Goal: Task Accomplishment & Management: Use online tool/utility

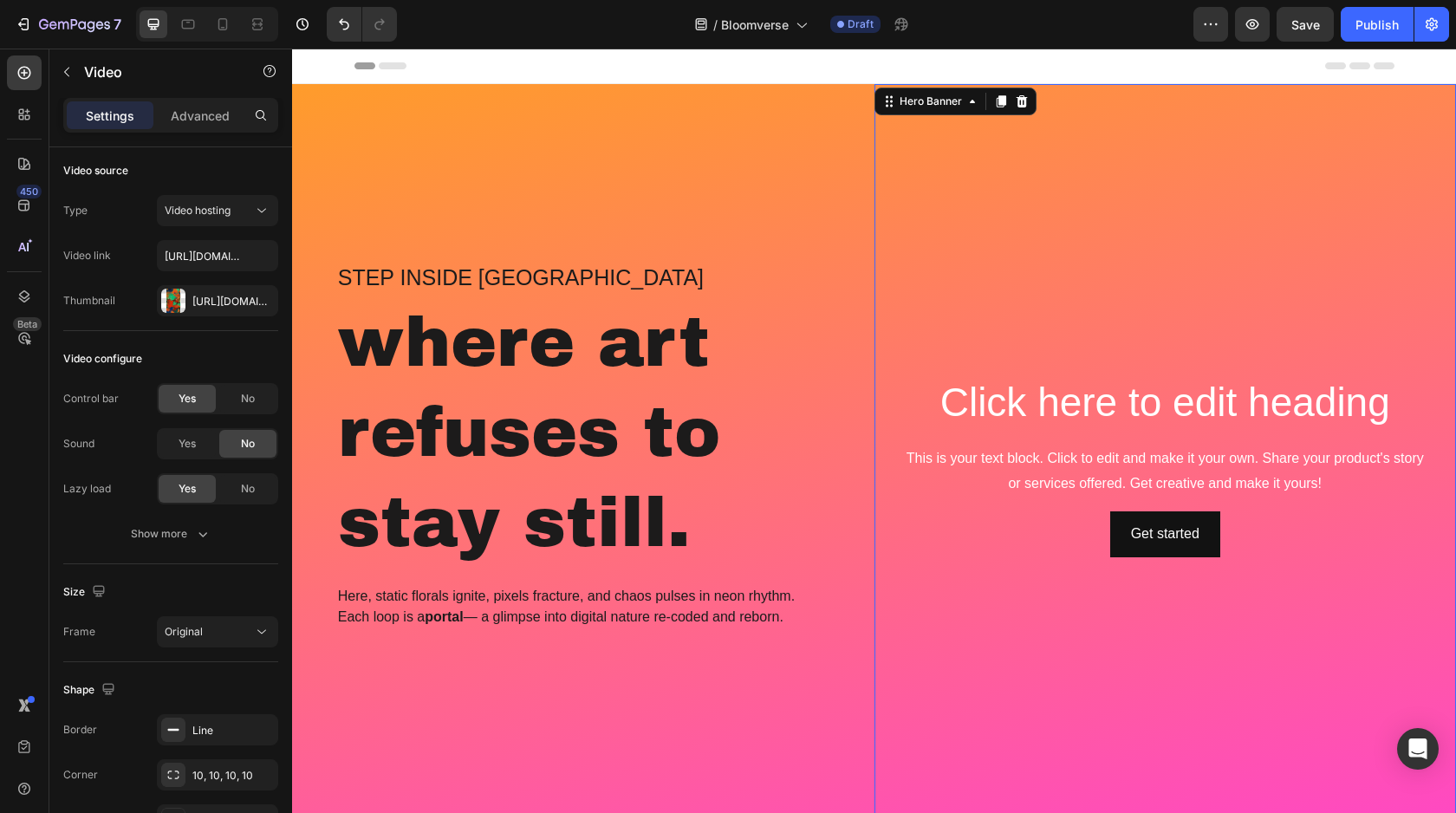
click at [1304, 163] on video "Background Image" at bounding box center [1165, 247] width 582 height 328
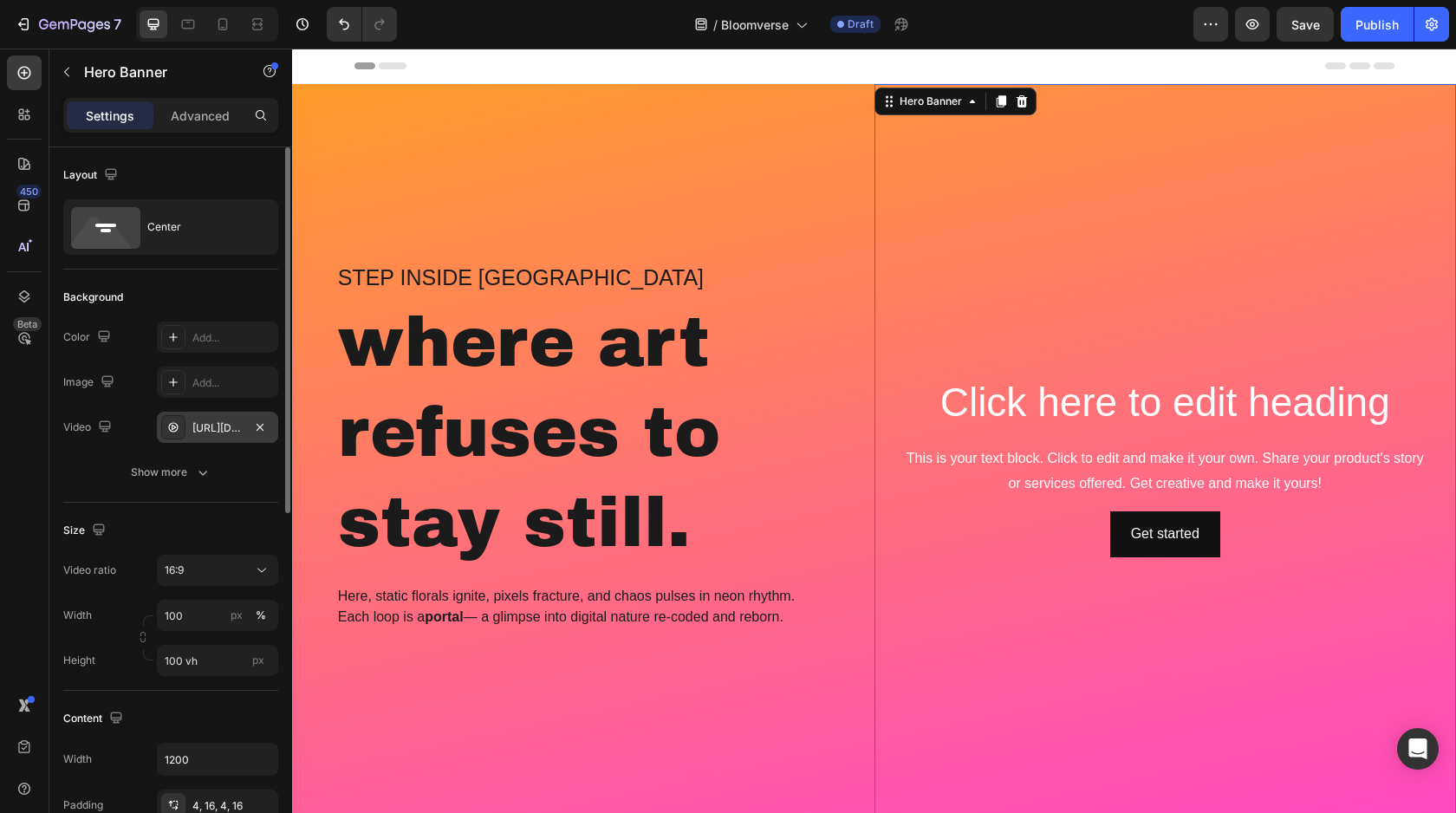
click at [212, 430] on div "[URL][DOMAIN_NAME]" at bounding box center [217, 428] width 50 height 15
click at [214, 577] on div "16:9" at bounding box center [209, 571] width 88 height 15
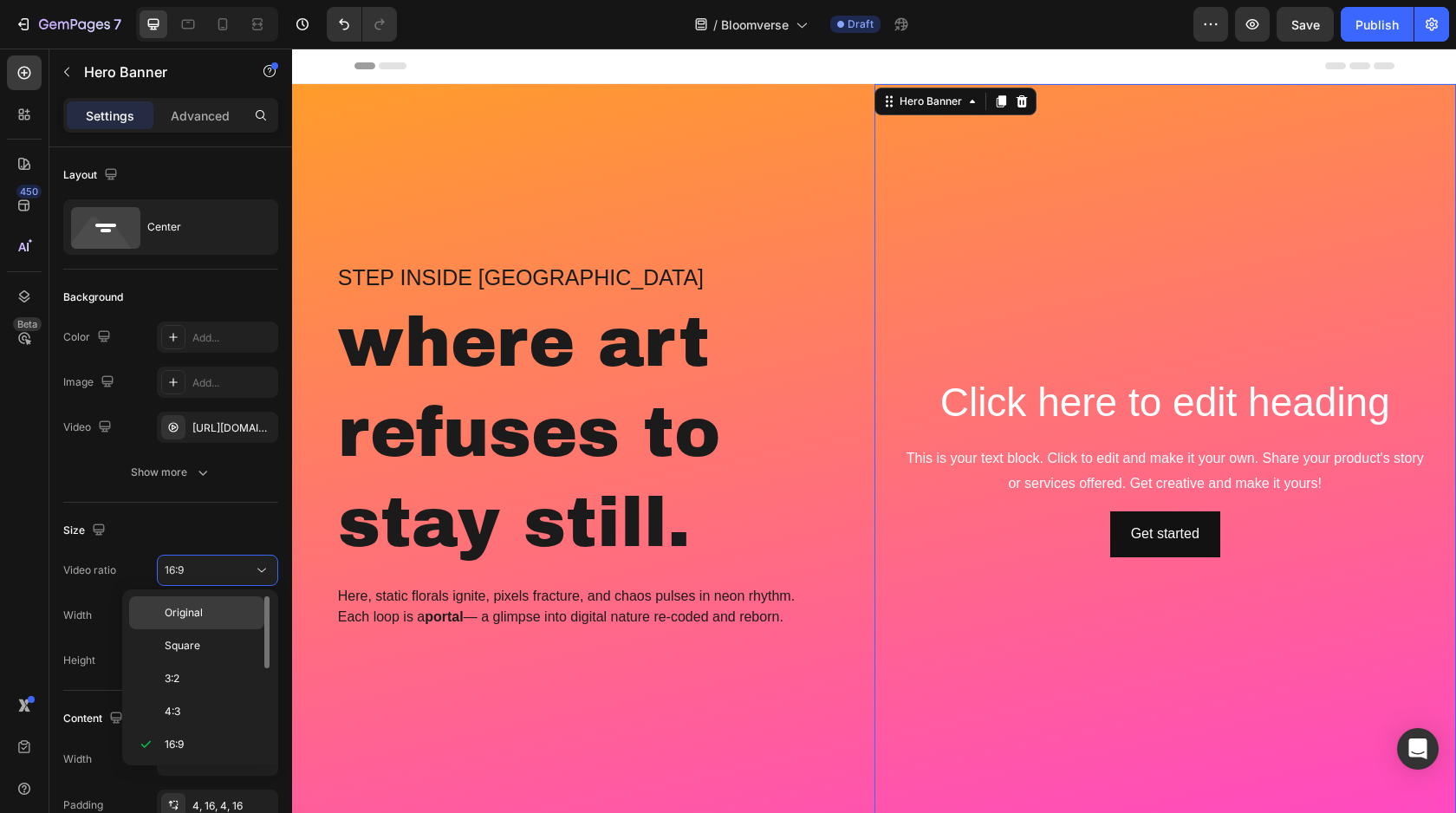
click at [217, 615] on p "Original" at bounding box center [210, 613] width 91 height 15
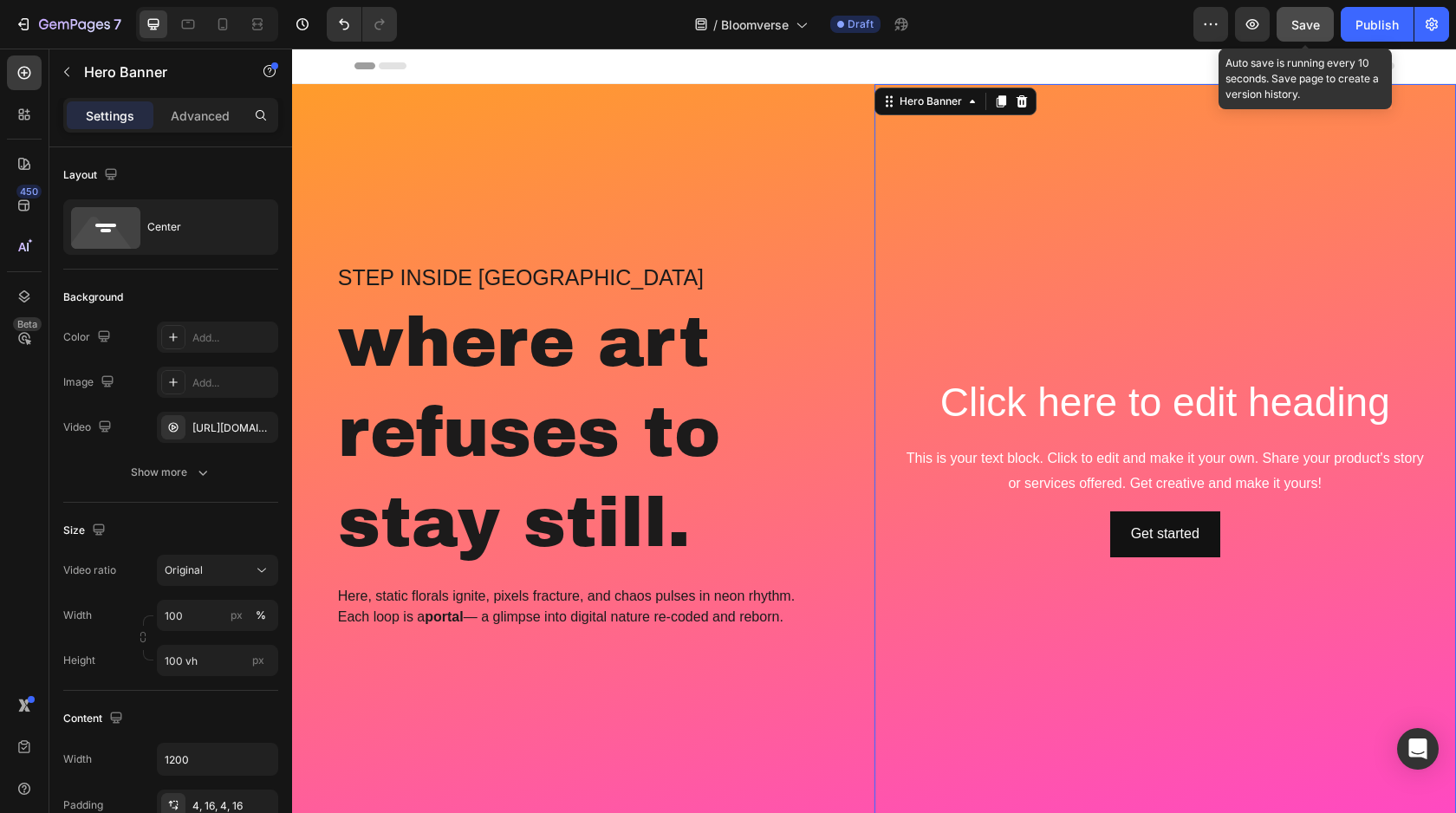
click at [1317, 31] on span "Save" at bounding box center [1305, 24] width 29 height 14
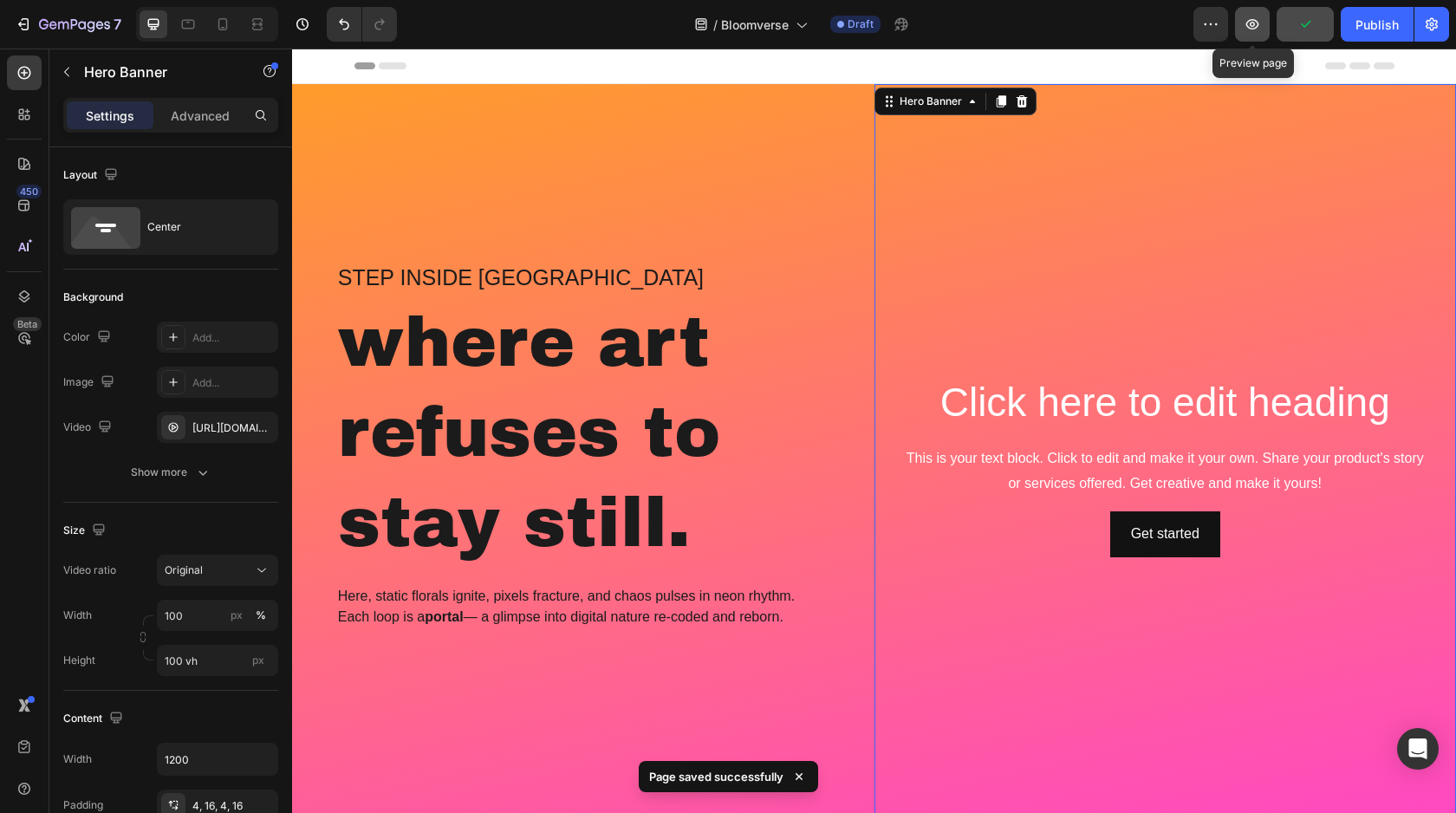
click at [1257, 30] on icon "button" at bounding box center [1252, 24] width 17 height 17
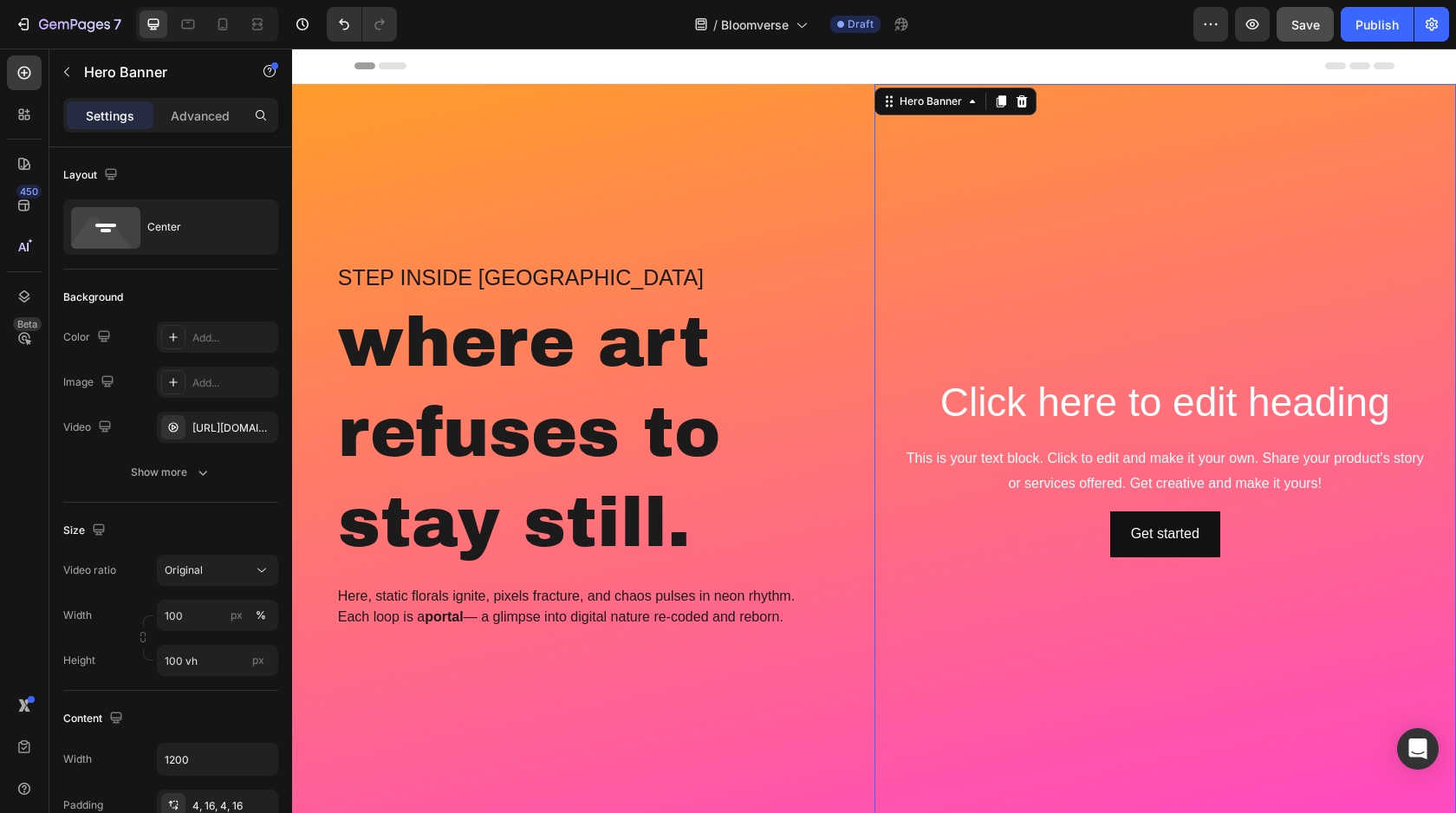
drag, startPoint x: 1343, startPoint y: 327, endPoint x: 1324, endPoint y: 328, distance: 19.0
click at [1343, 327] on video "Background Image" at bounding box center [1165, 229] width 582 height 292
click at [213, 423] on div "[URL][DOMAIN_NAME]" at bounding box center [217, 428] width 50 height 15
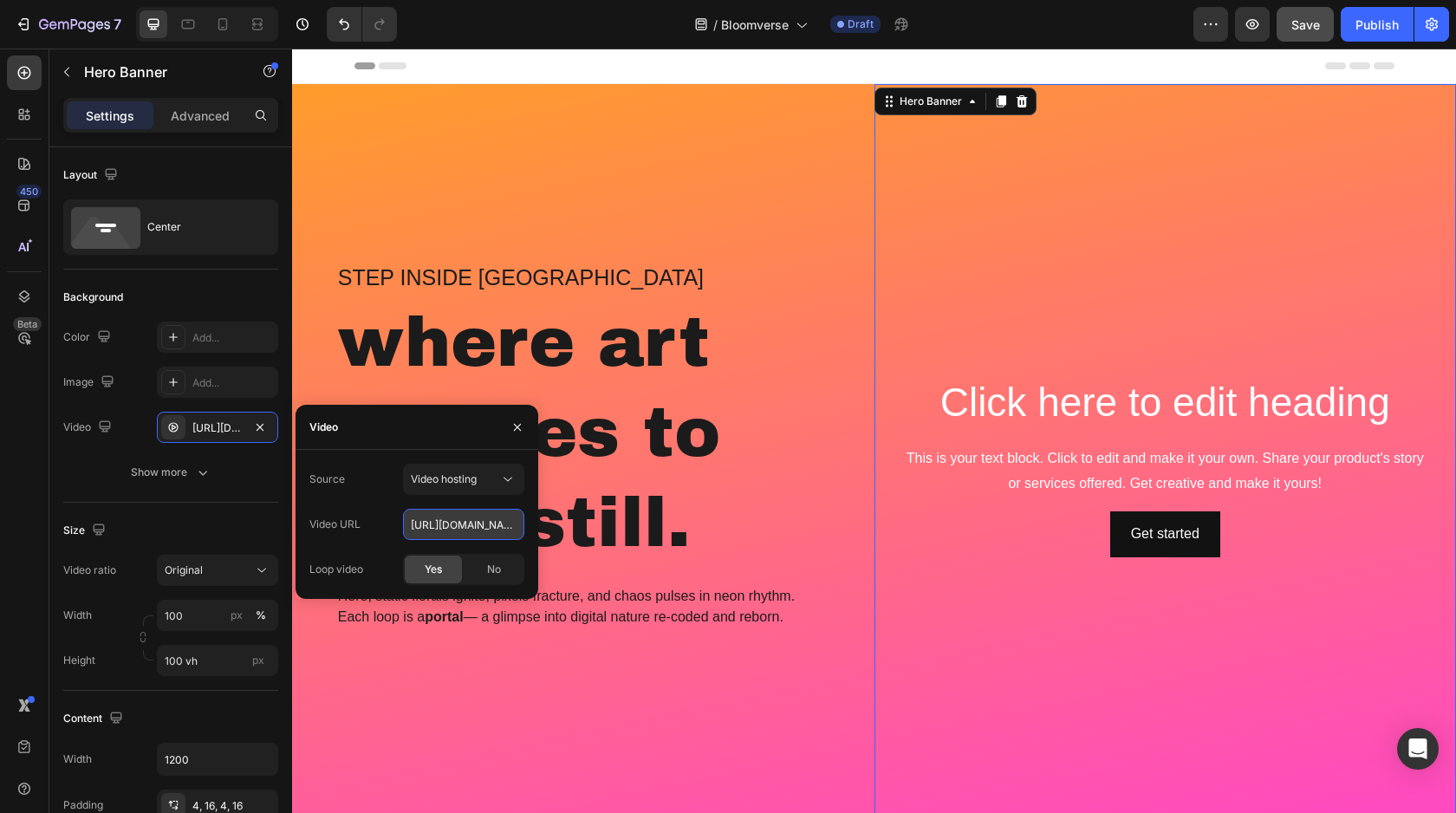
click at [464, 514] on input "[URL][DOMAIN_NAME]" at bounding box center [464, 524] width 121 height 31
paste input "[URL][DOMAIN_NAME]"
type input "[URL][DOMAIN_NAME]"
click at [377, 546] on div "Source Video hosting Video URL [URL][DOMAIN_NAME] Loop video Yes No" at bounding box center [416, 524] width 214 height 121
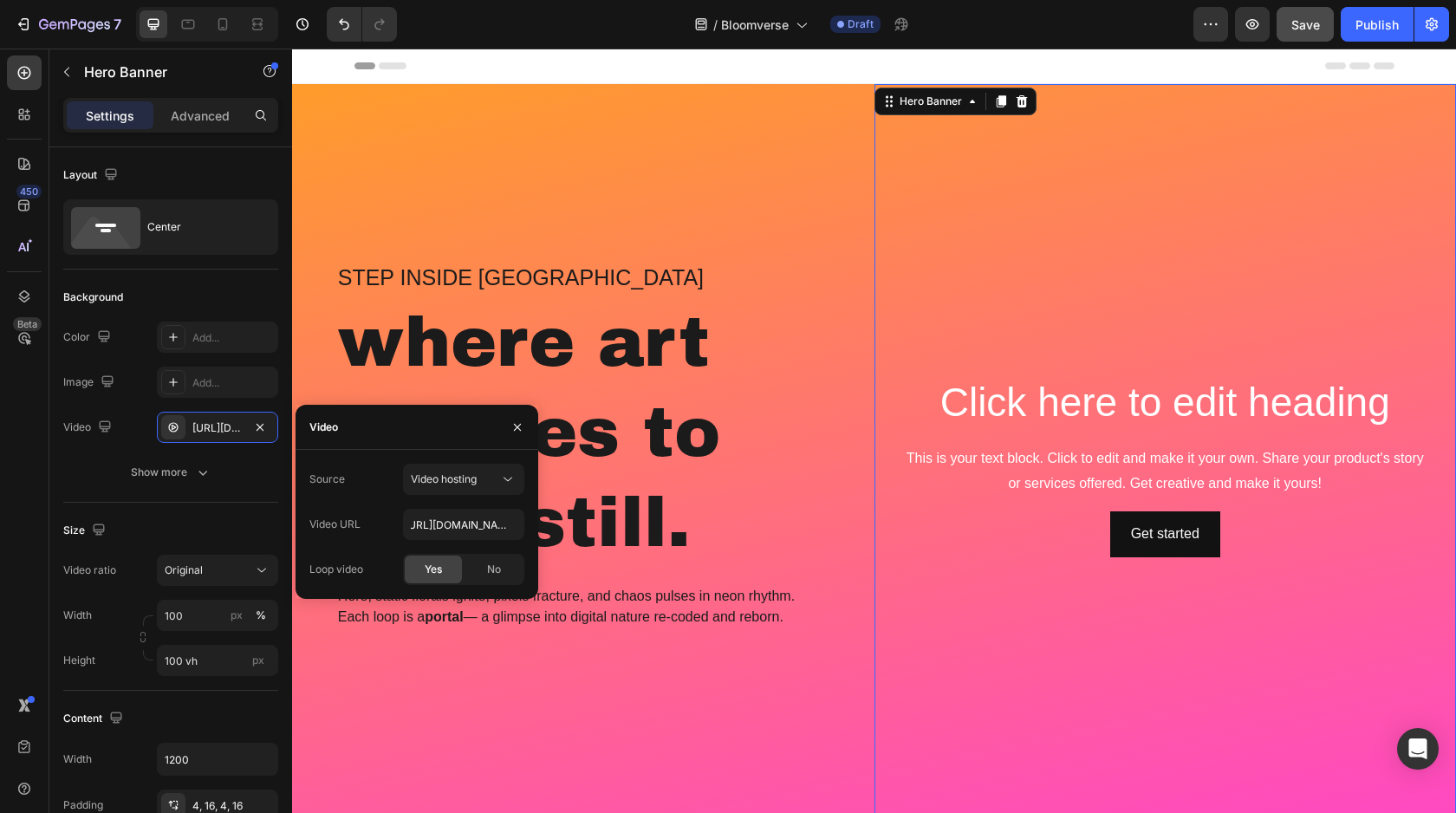
scroll to position [0, 0]
click at [1306, 28] on span "Save" at bounding box center [1305, 24] width 29 height 14
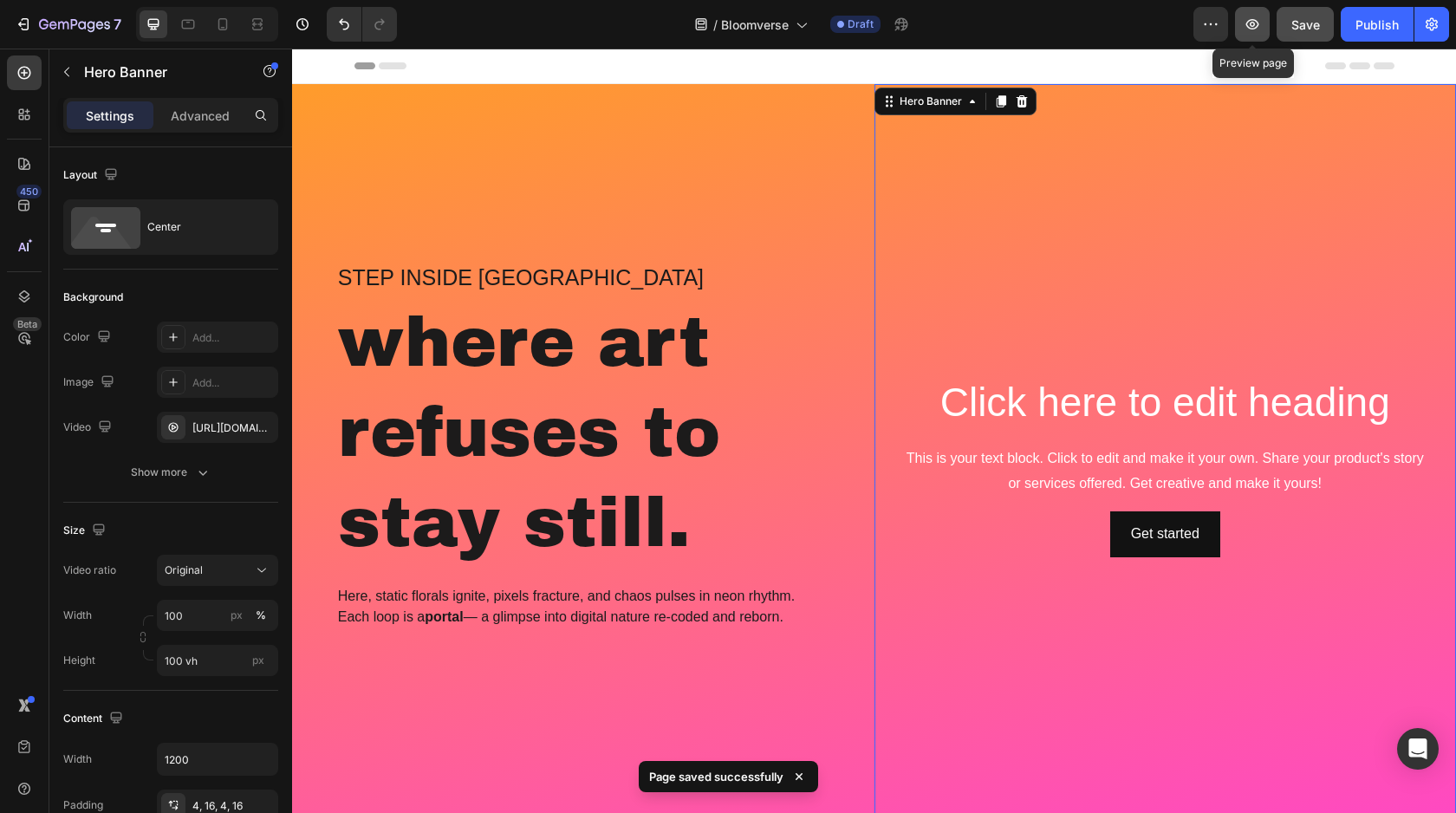
click at [1243, 27] on button "button" at bounding box center [1252, 24] width 35 height 35
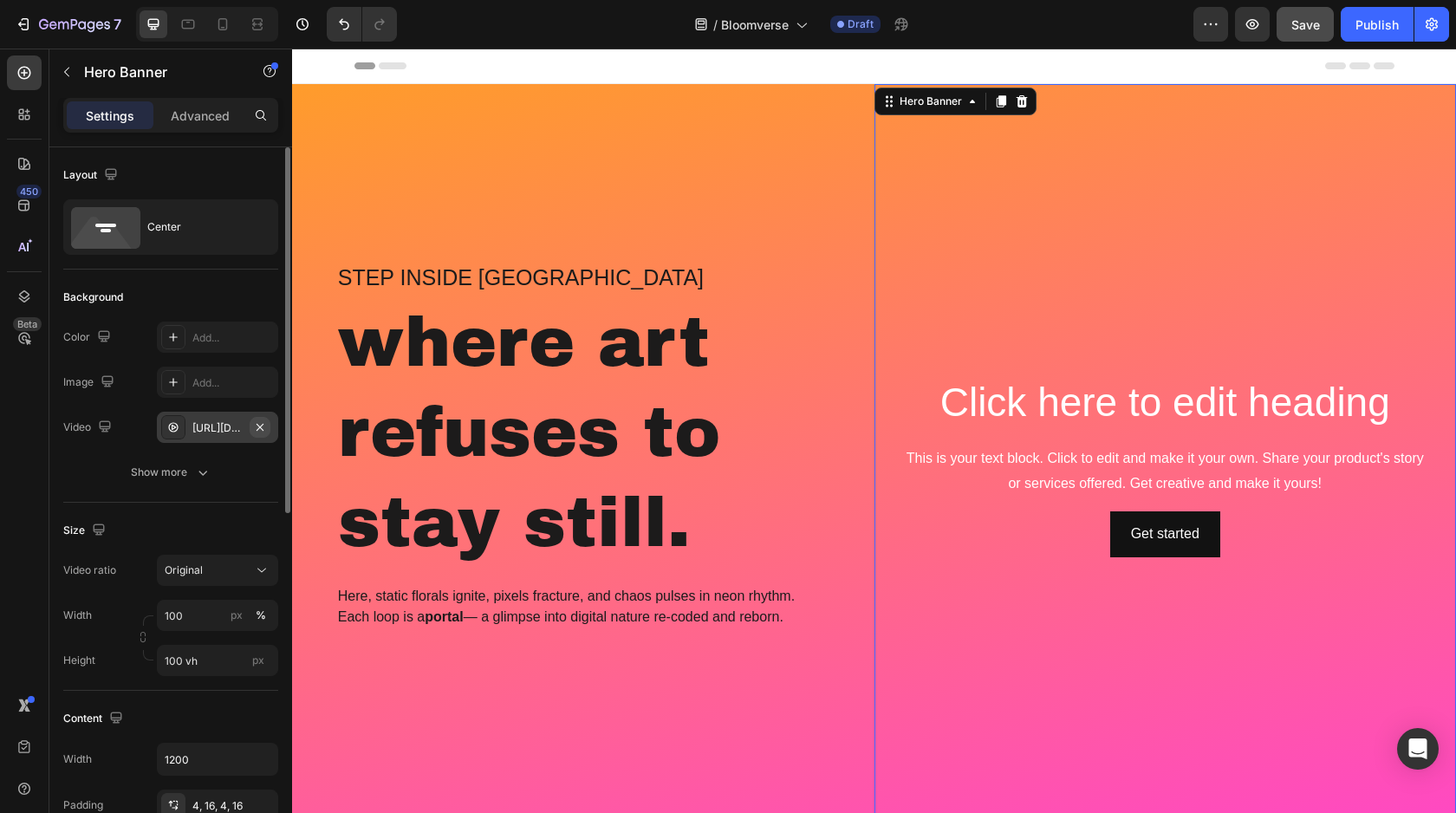
click at [260, 423] on icon "button" at bounding box center [260, 427] width 13 height 13
click at [214, 424] on div "Add..." at bounding box center [233, 428] width 82 height 15
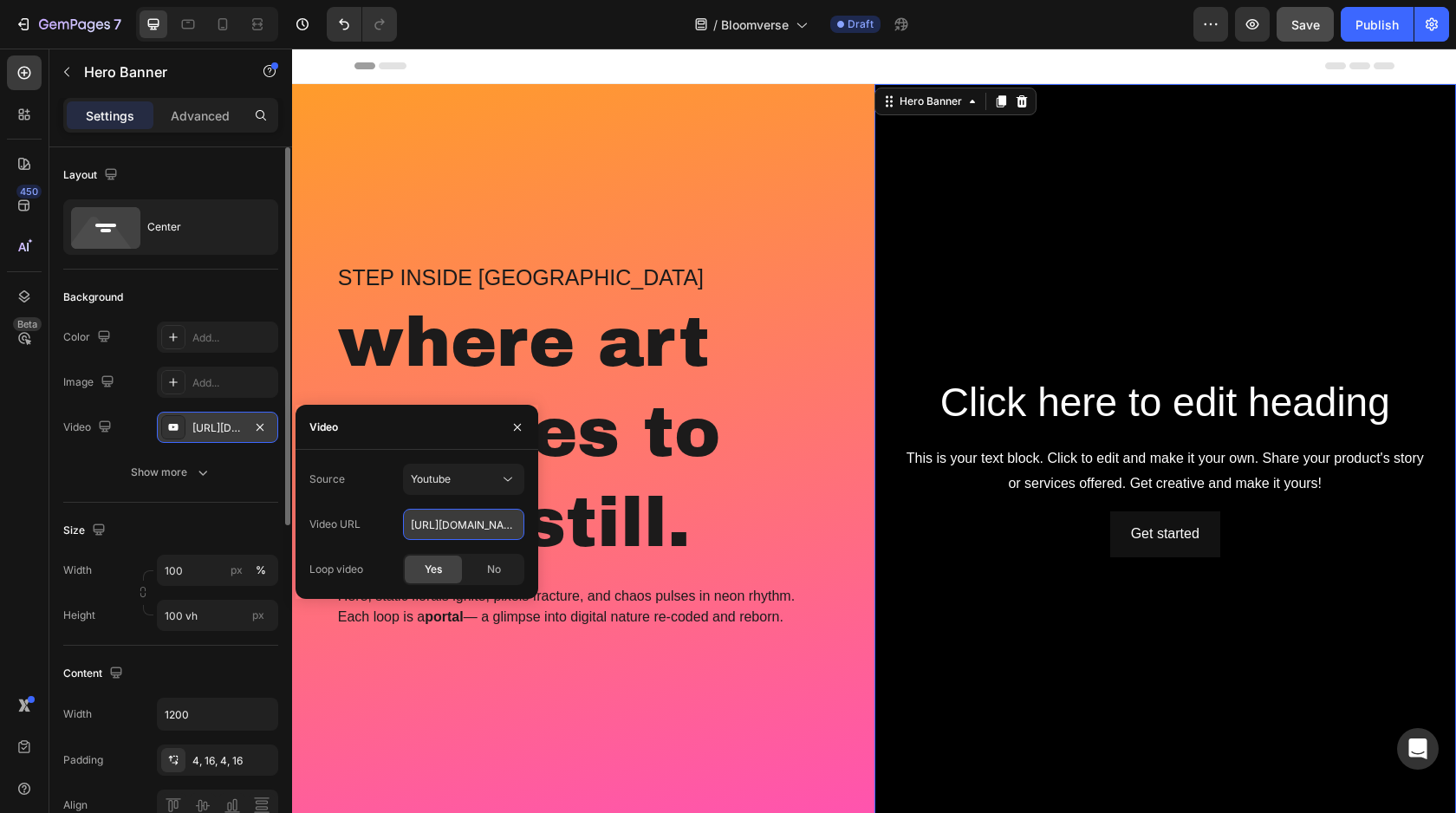
click at [436, 520] on input "[URL][DOMAIN_NAME]" at bounding box center [464, 524] width 121 height 31
click at [441, 462] on div "Source Youtube Video URL [URL][DOMAIN_NAME] Loop video Yes No" at bounding box center [416, 524] width 242 height 149
click at [444, 486] on span "Youtube" at bounding box center [430, 479] width 39 height 15
click at [439, 512] on div "Video hosting" at bounding box center [446, 521] width 142 height 33
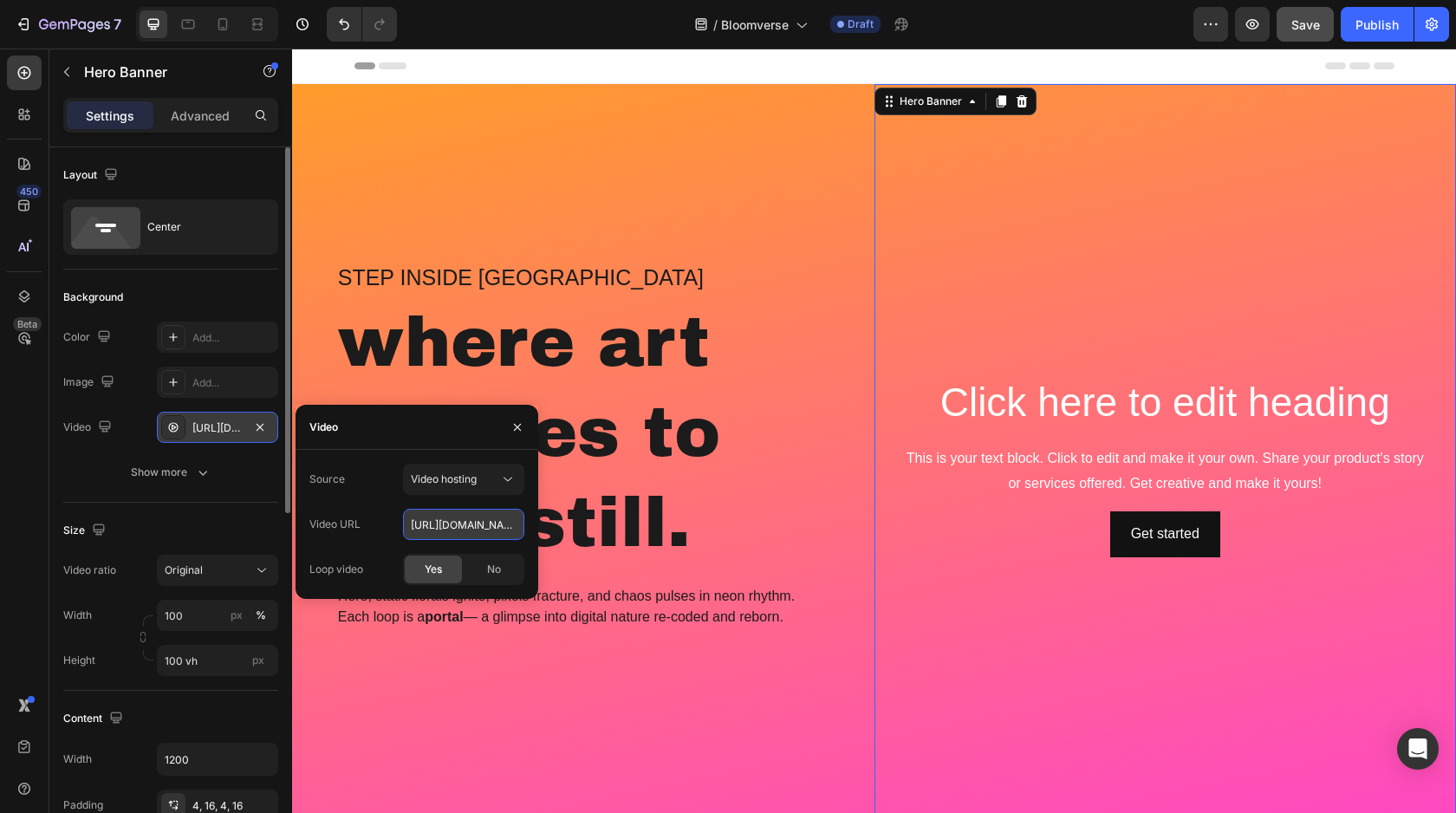
click at [440, 532] on input "[URL][DOMAIN_NAME]" at bounding box center [464, 524] width 121 height 31
paste input "36929ea46dec460c9ba2fcb219c33b31"
type input "[URL][DOMAIN_NAME]"
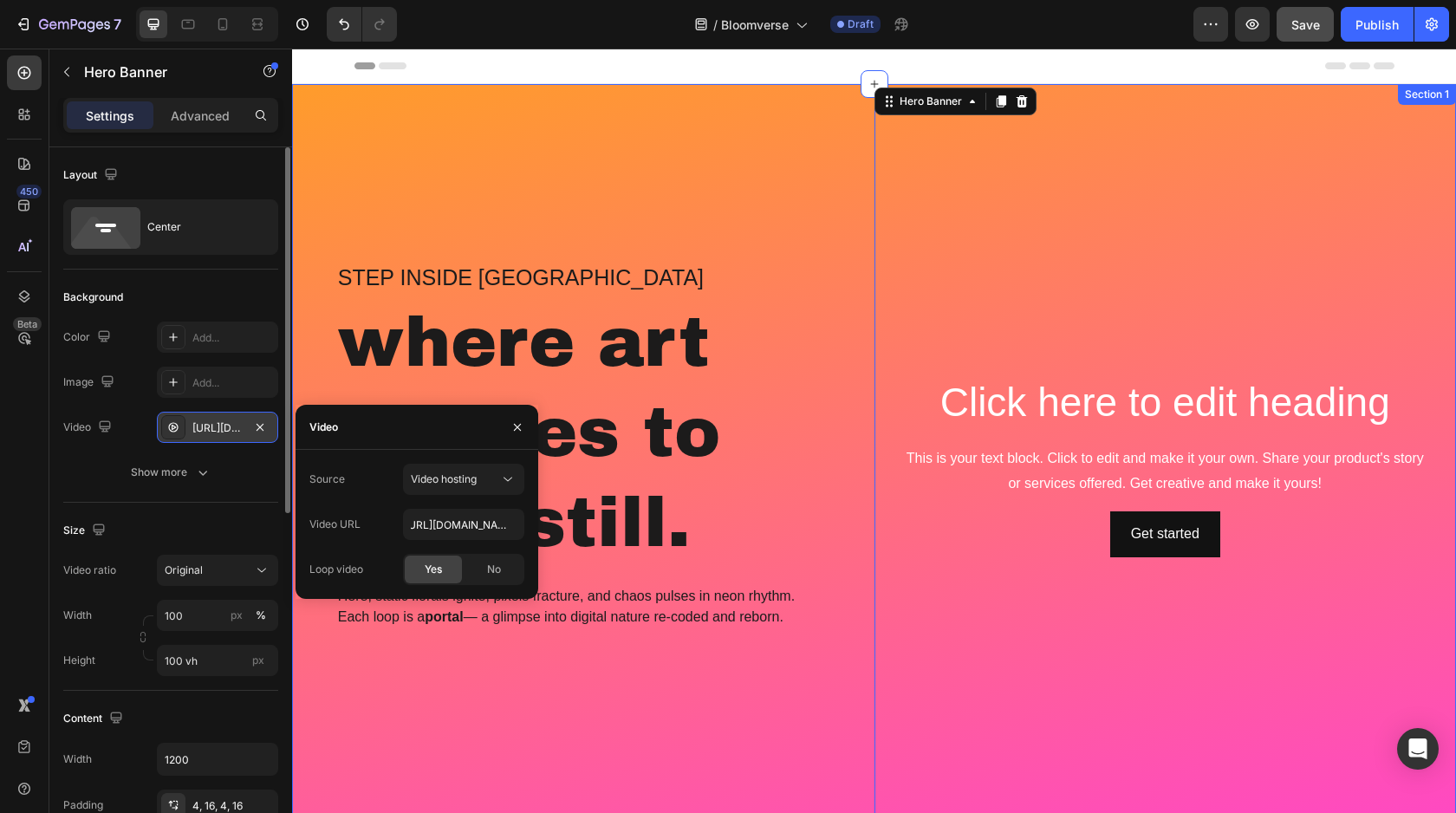
click at [494, 723] on div "Step inside Bloomverse Heading where art refuses to stay still. Heading Here, s…" at bounding box center [583, 466] width 582 height 765
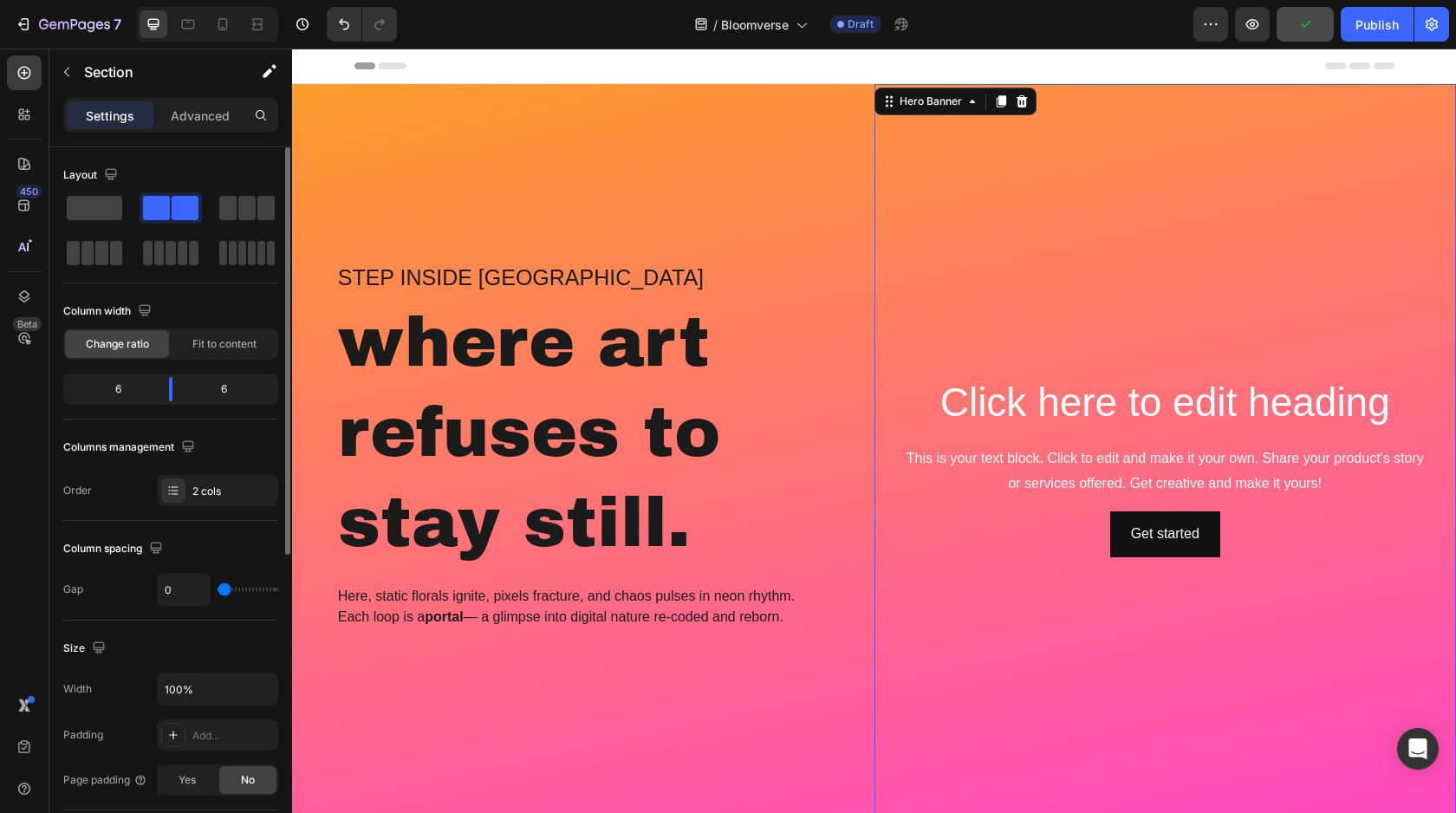
click at [1157, 256] on video "Background Image" at bounding box center [1165, 229] width 582 height 292
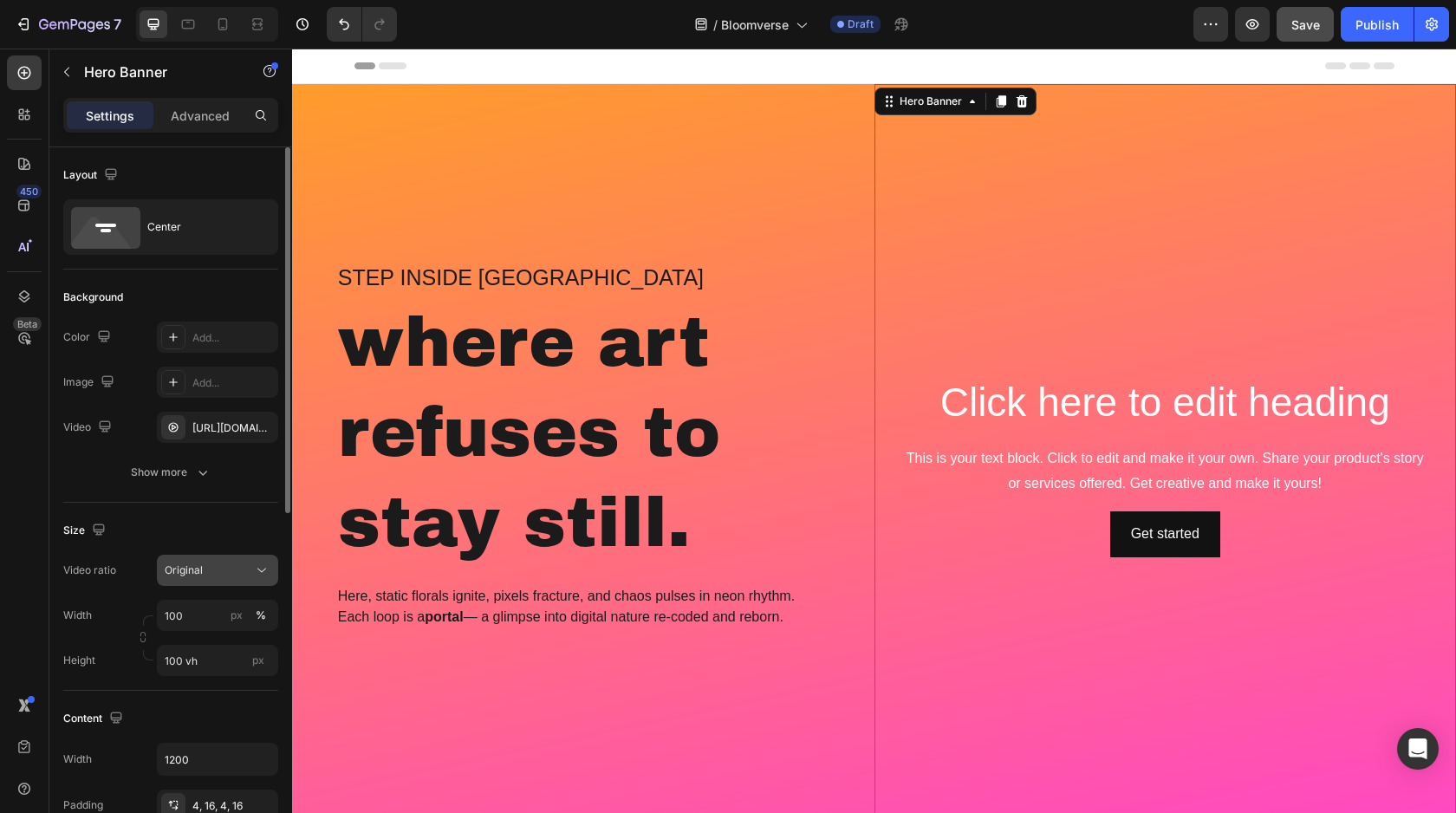
click at [177, 571] on span "Original" at bounding box center [184, 571] width 38 height 13
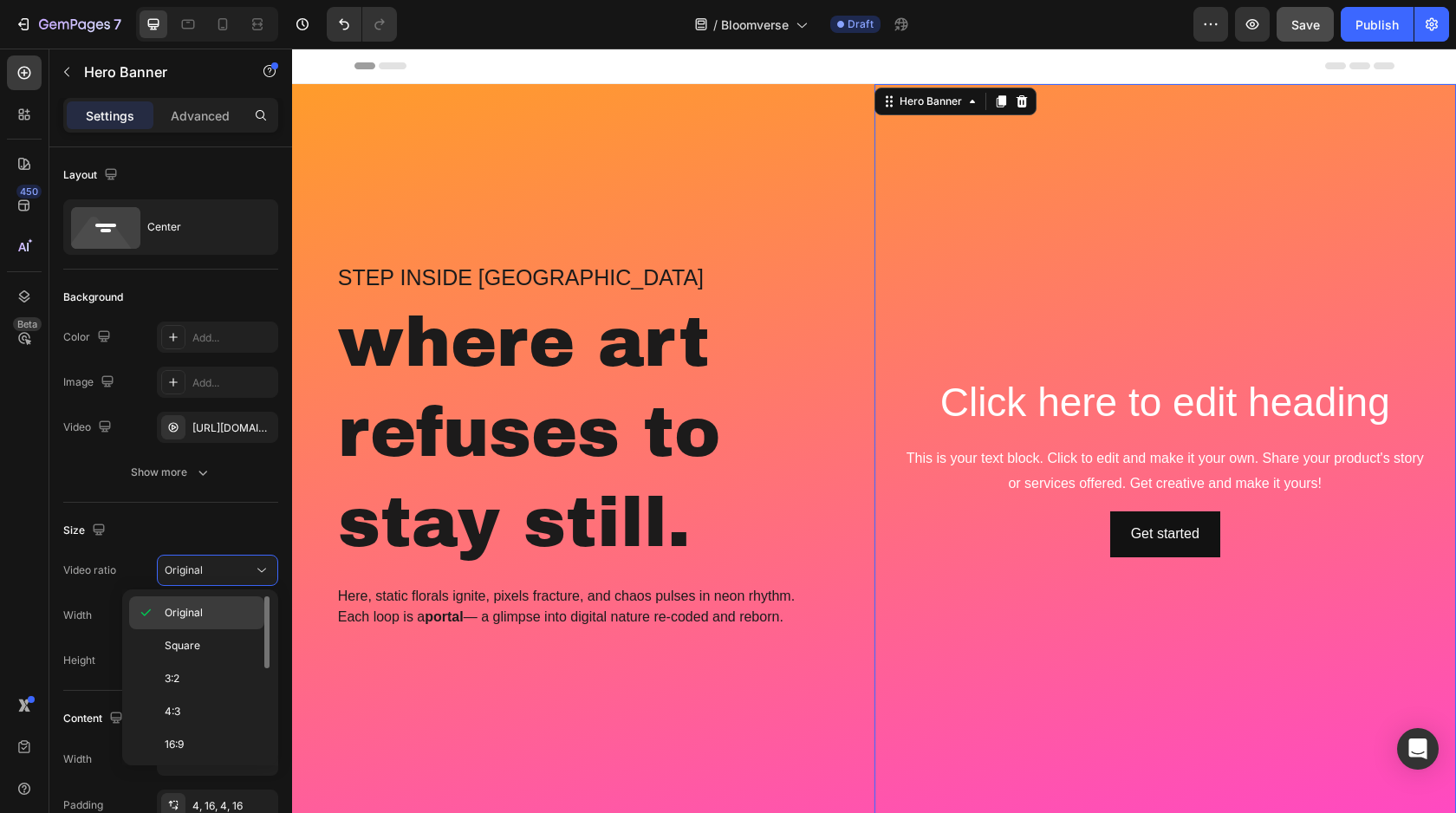
click at [184, 607] on span "Original" at bounding box center [184, 613] width 38 height 15
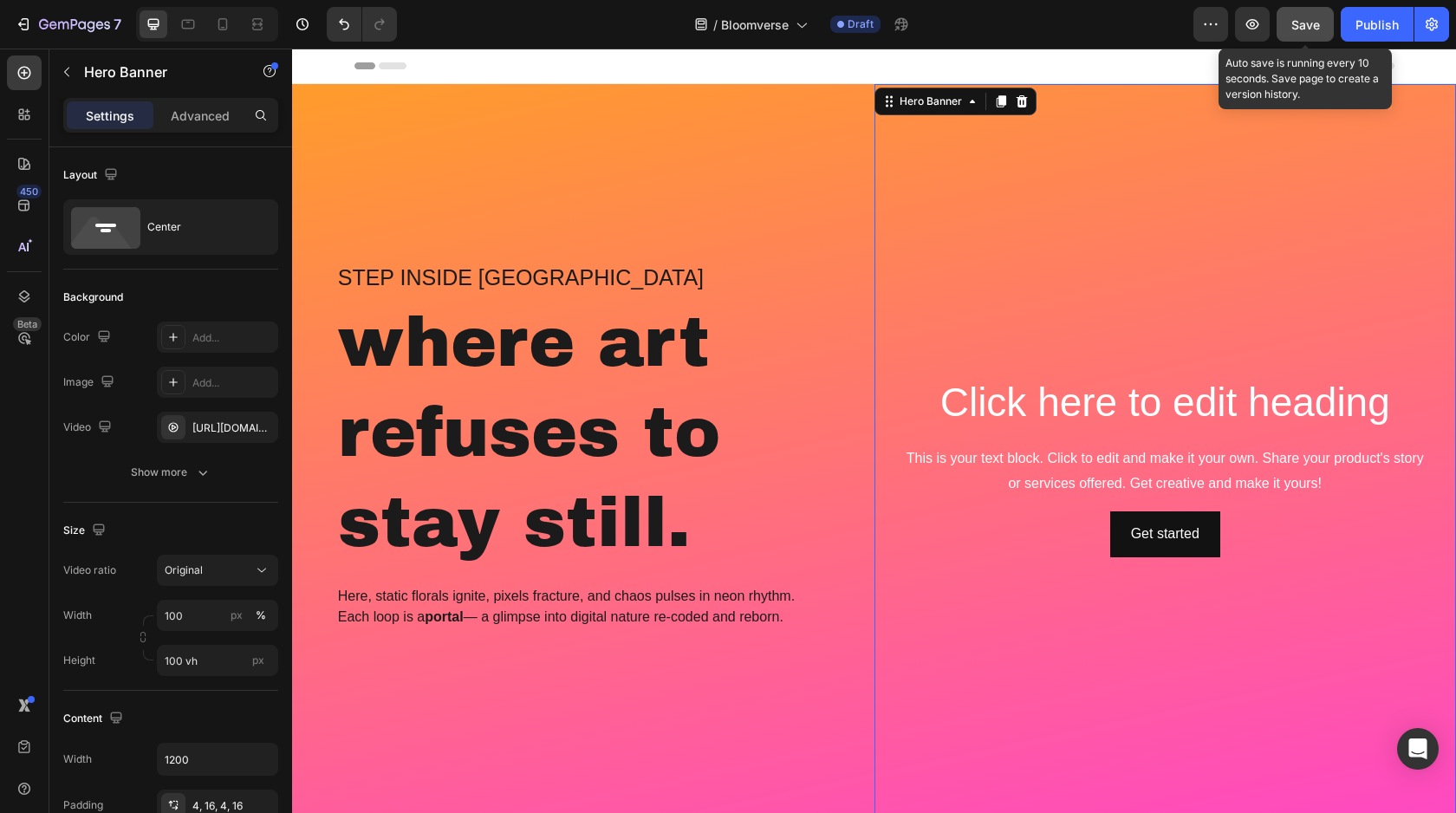
click at [1296, 32] on div "Save" at bounding box center [1305, 24] width 29 height 18
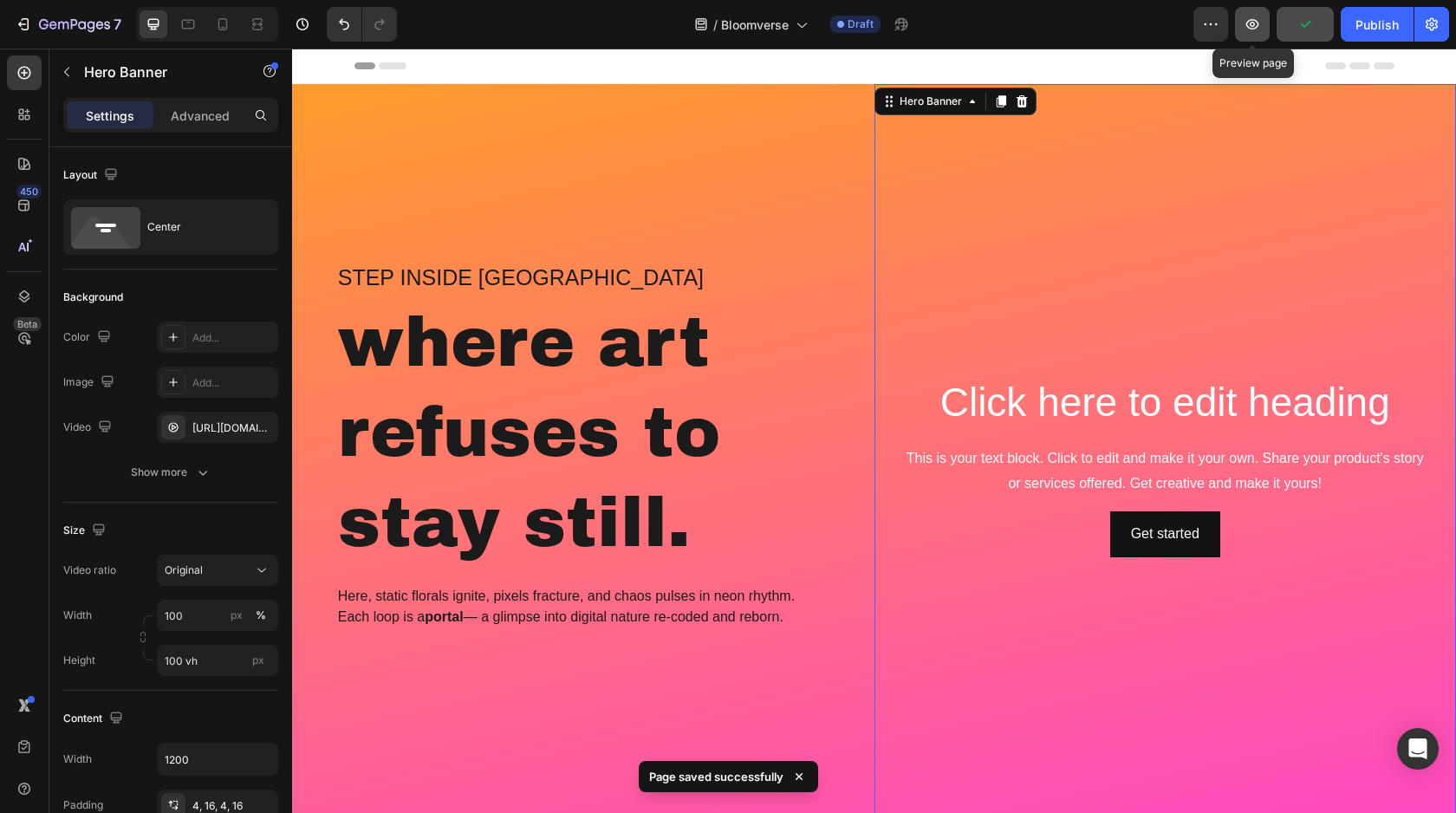
click at [1253, 35] on button "button" at bounding box center [1252, 24] width 35 height 35
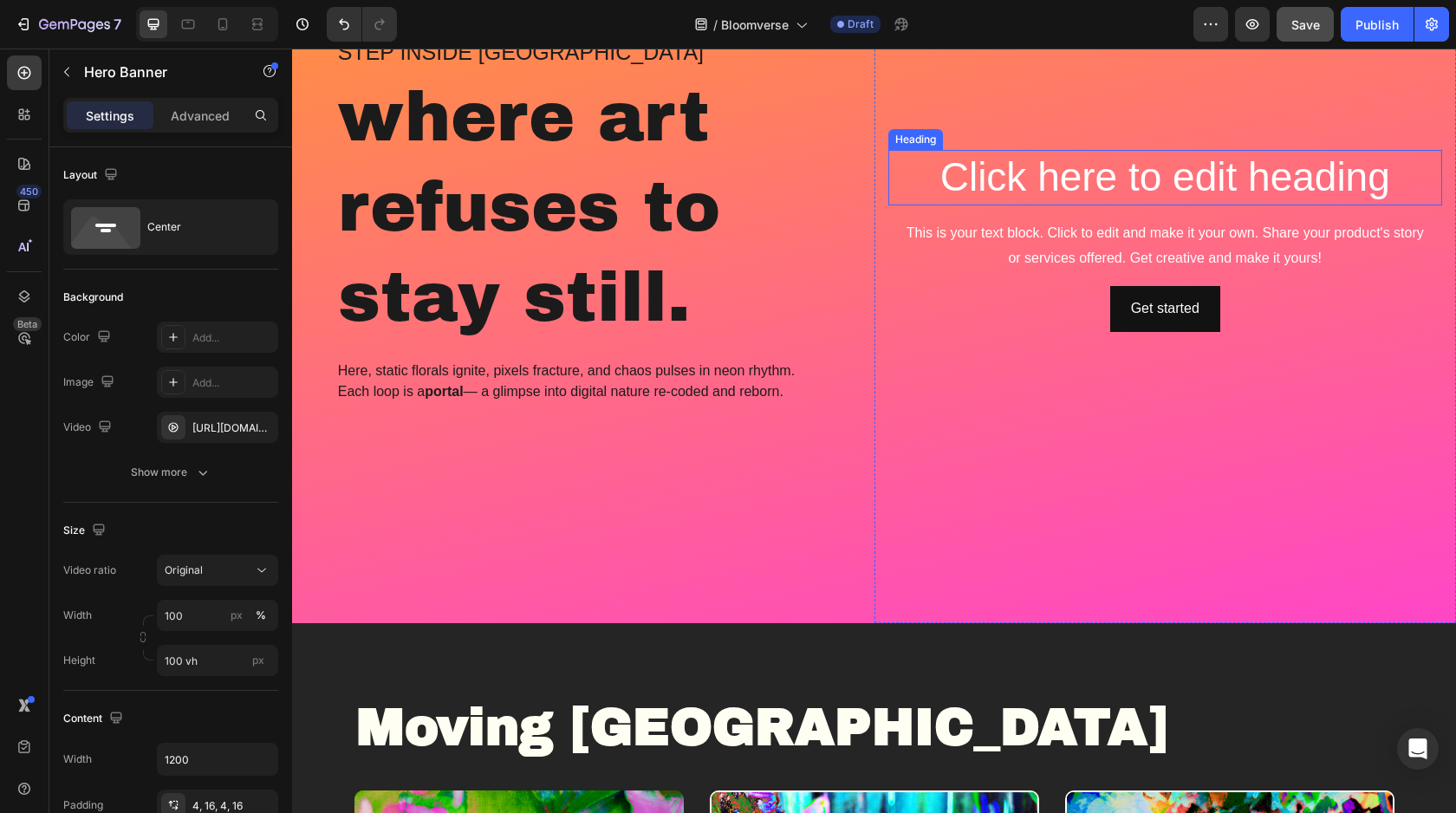
scroll to position [0, 0]
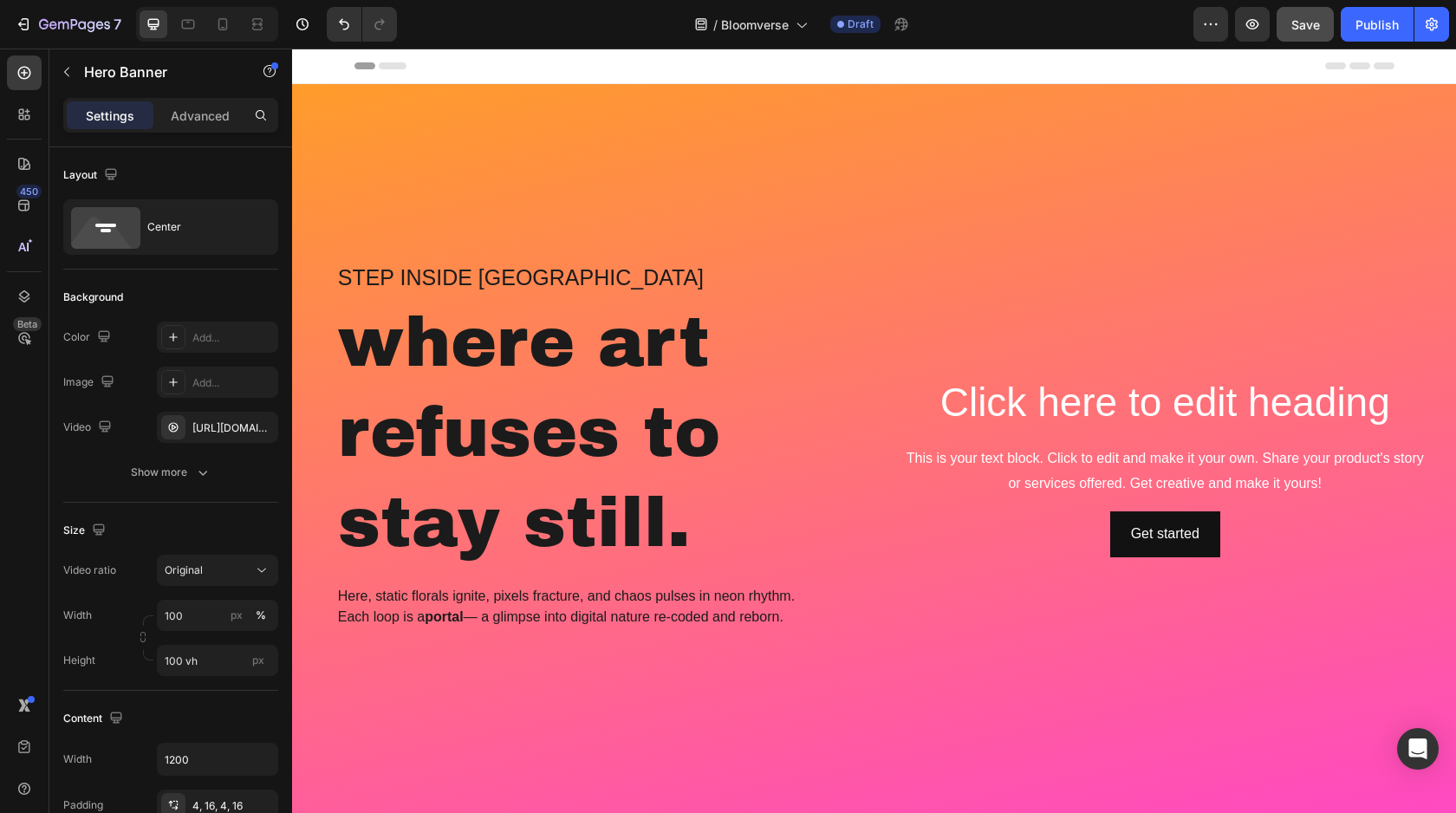
click at [1035, 206] on video "Background Image" at bounding box center [1165, 229] width 582 height 292
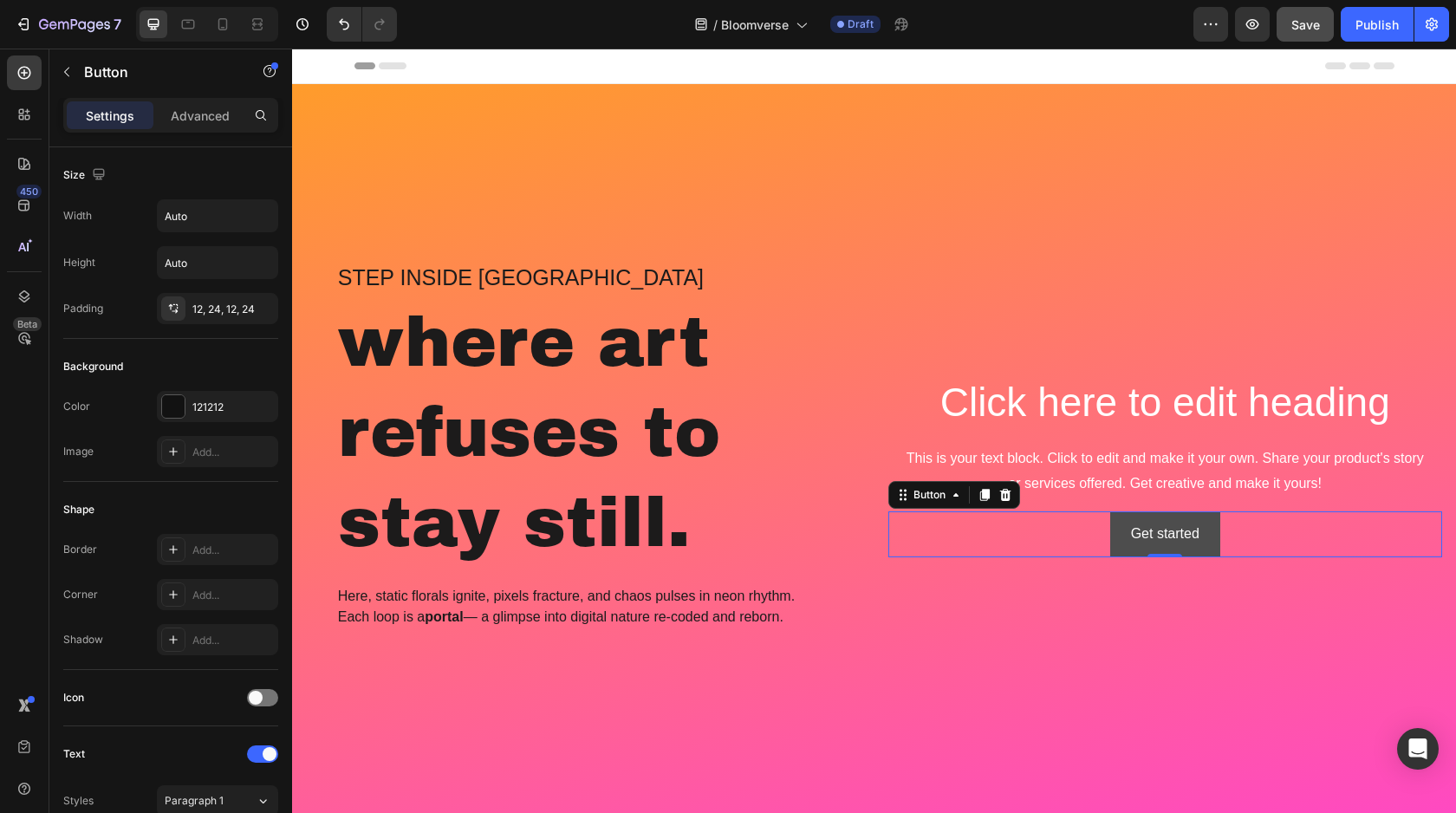
click at [1110, 524] on button "Get started" at bounding box center [1165, 535] width 110 height 46
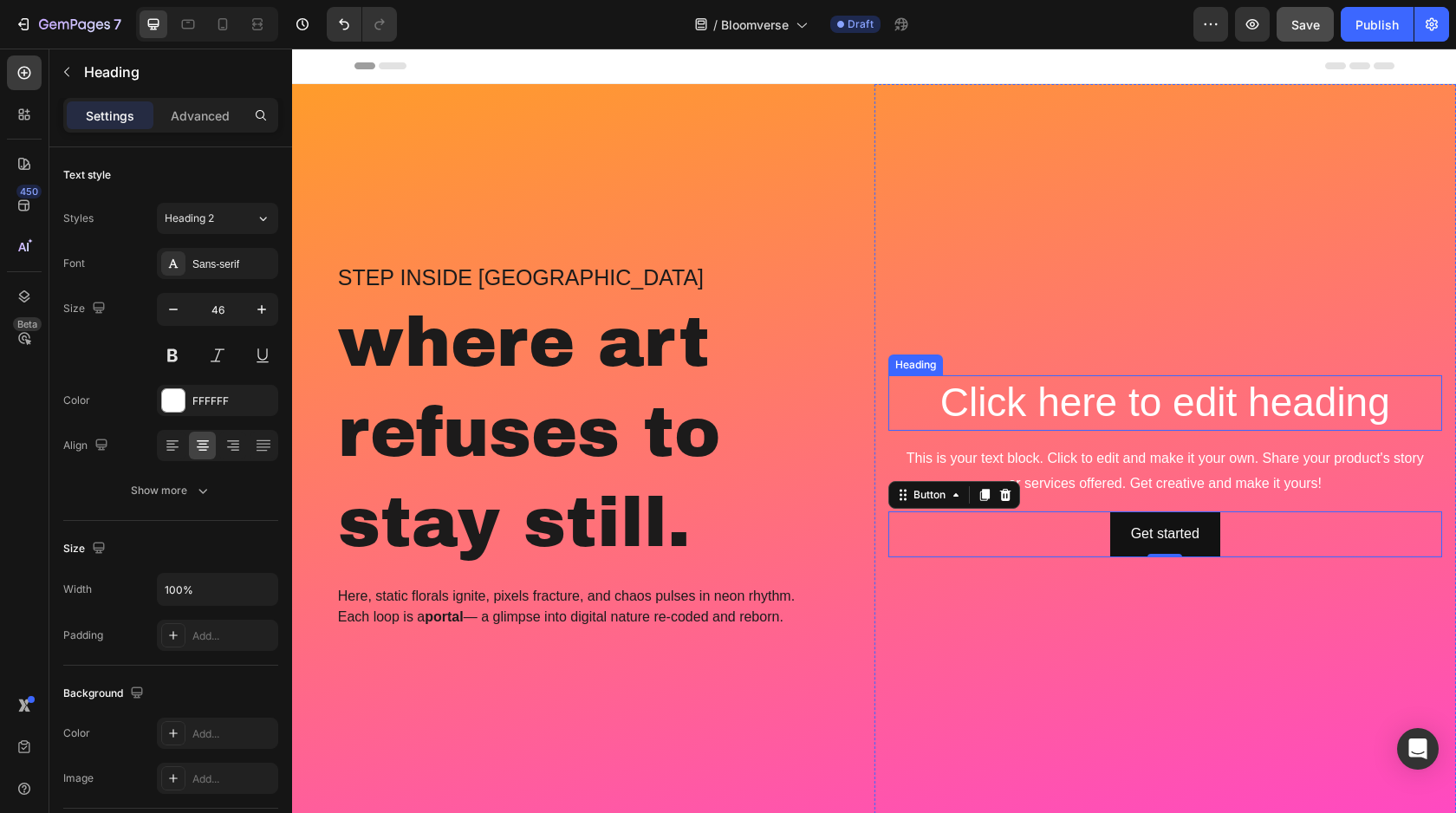
click at [1017, 394] on h2 "Click here to edit heading" at bounding box center [1165, 403] width 555 height 56
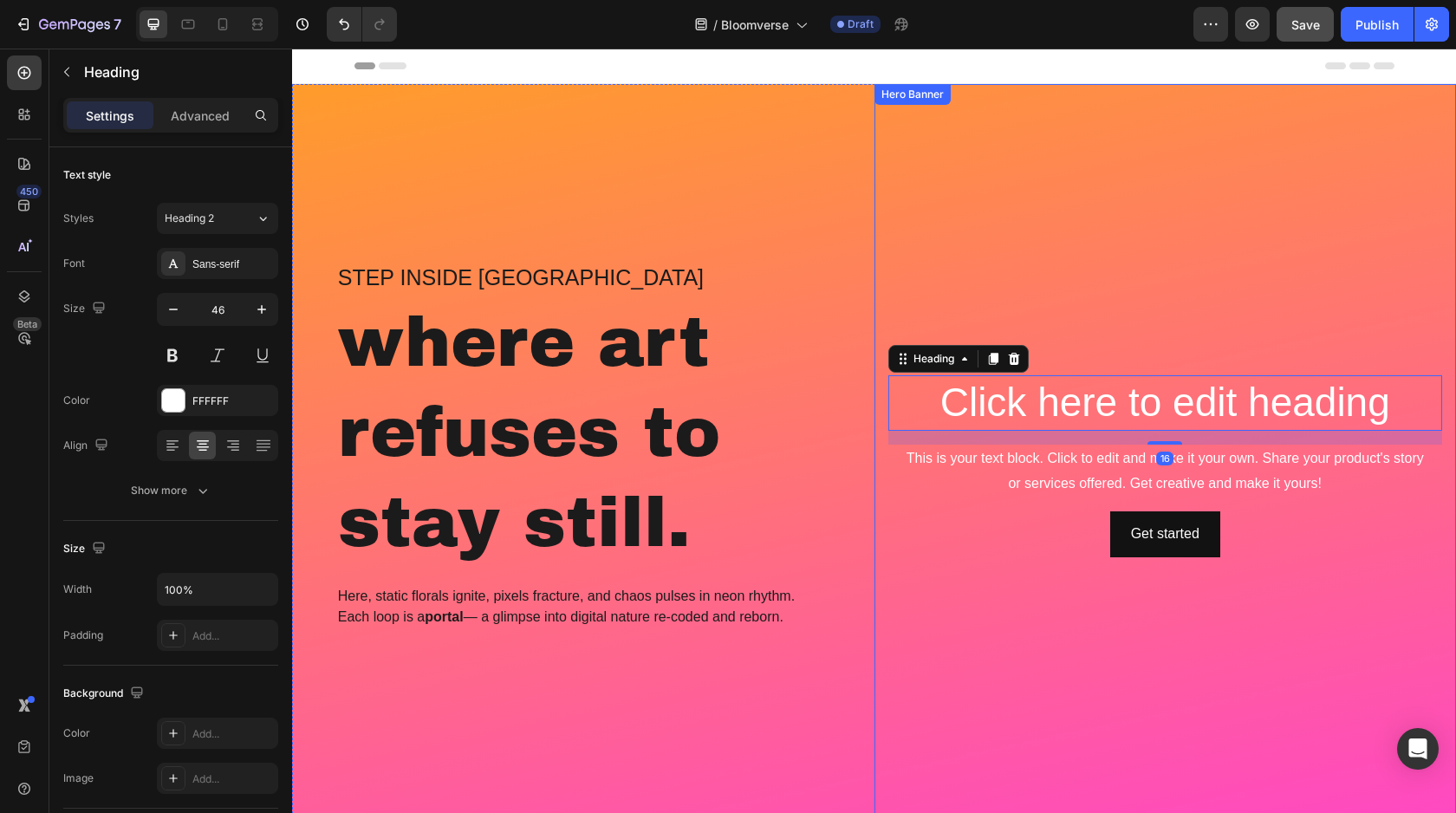
click at [1006, 296] on video "Background Image" at bounding box center [1165, 229] width 582 height 292
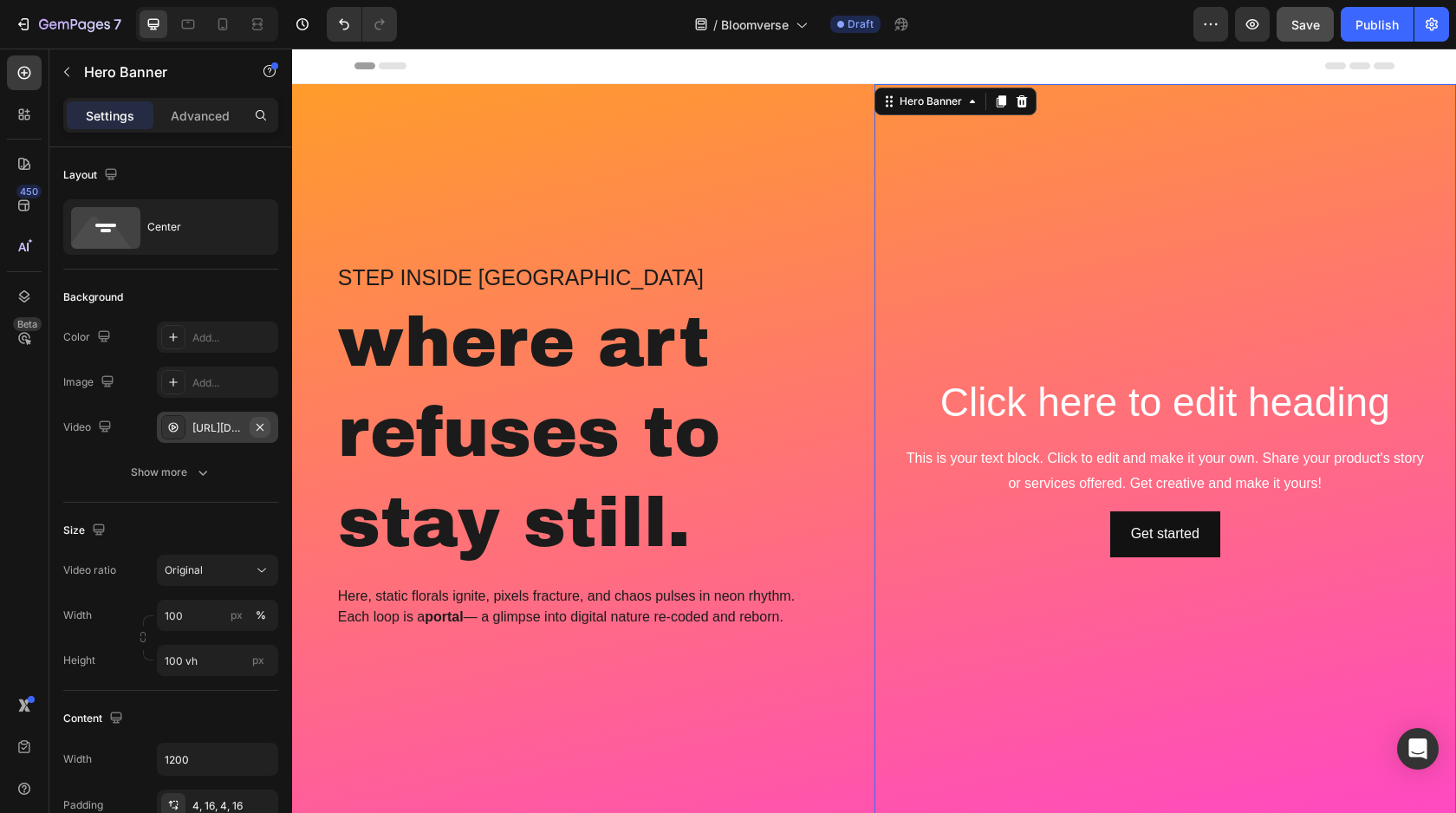
click at [257, 427] on icon "button" at bounding box center [260, 427] width 13 height 13
click at [241, 432] on div "Add..." at bounding box center [233, 428] width 82 height 15
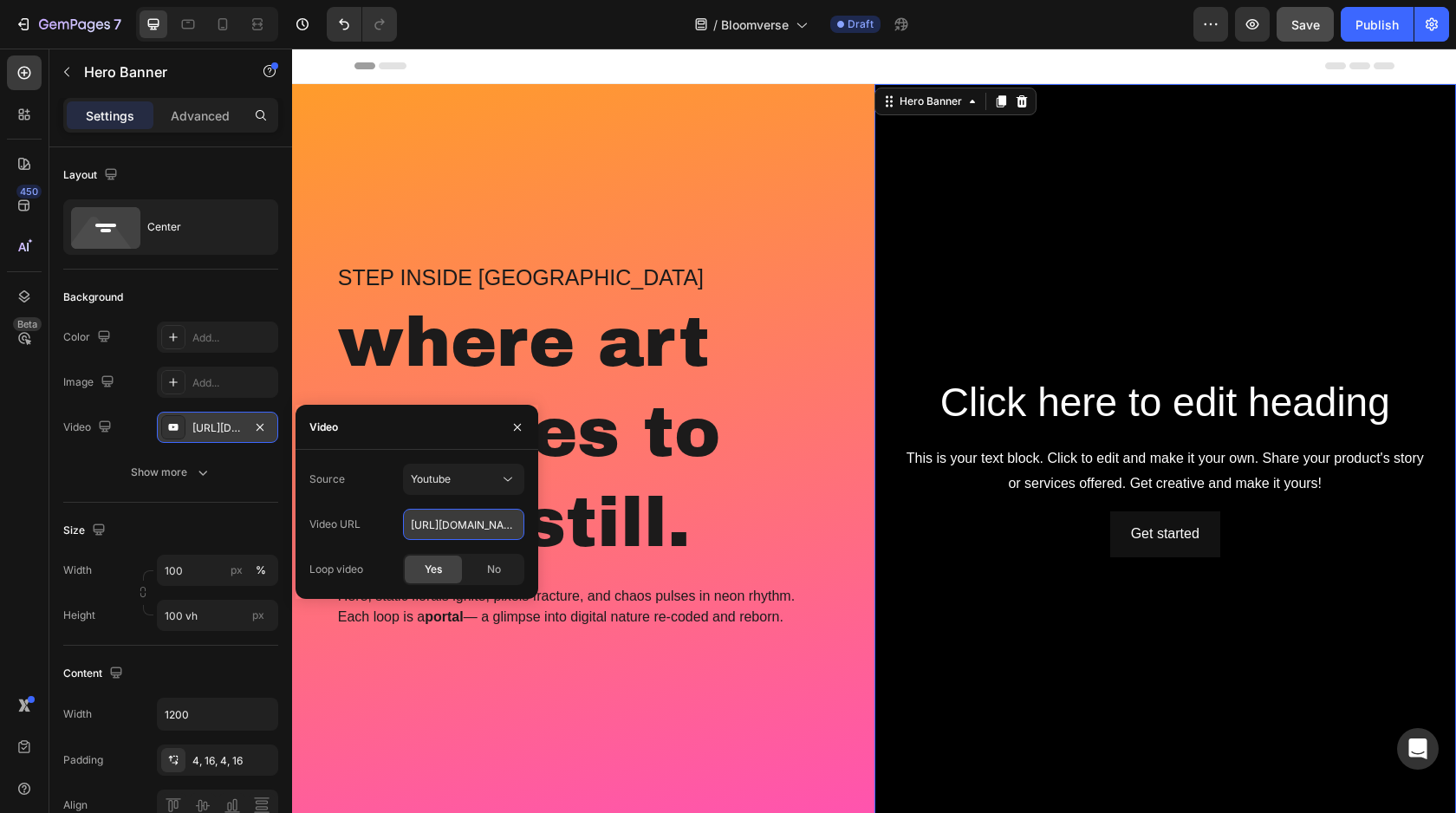
click at [450, 524] on input "[URL][DOMAIN_NAME]" at bounding box center [464, 524] width 121 height 31
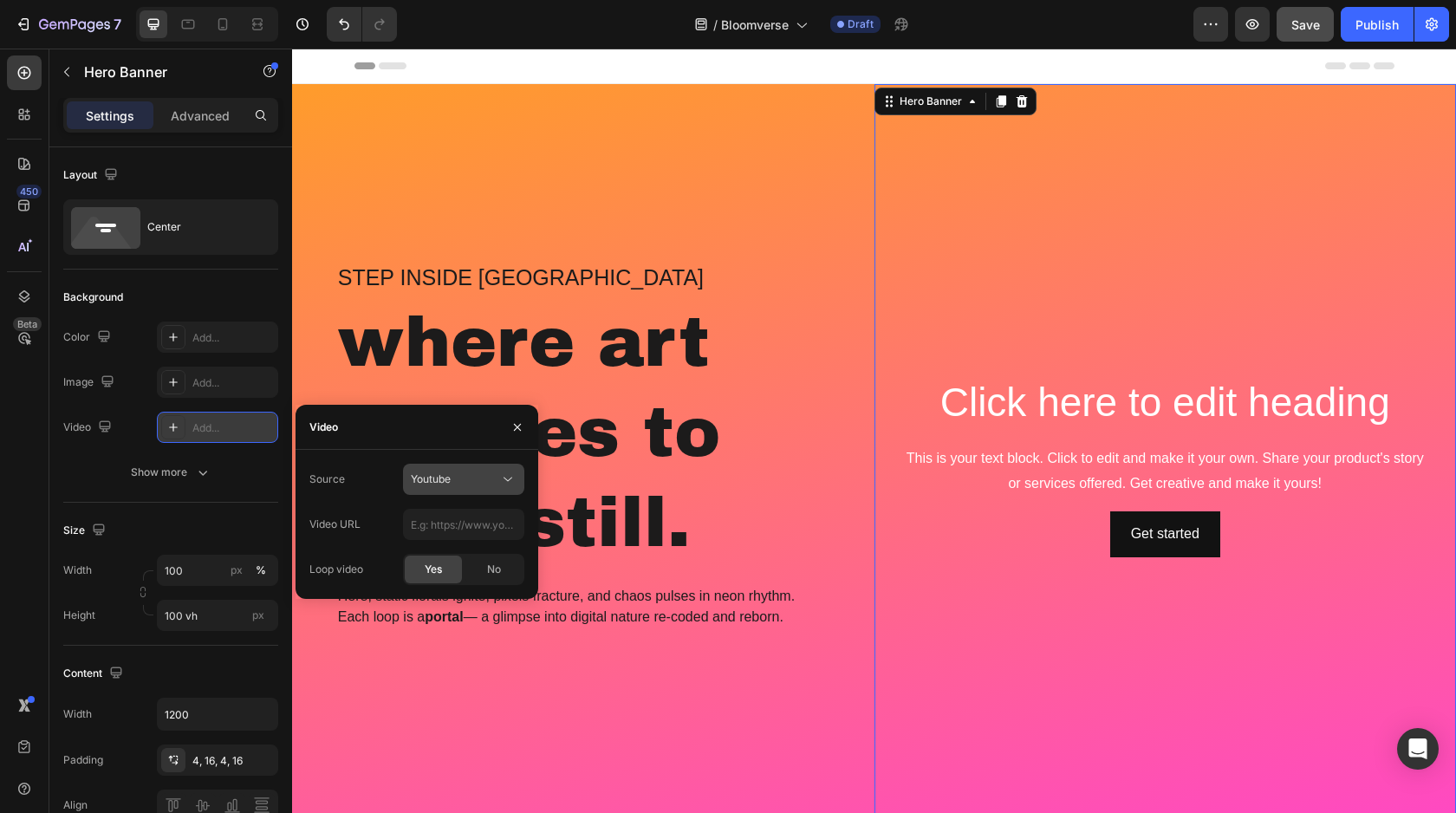
click at [477, 474] on div "Youtube" at bounding box center [455, 479] width 88 height 15
click at [472, 520] on span "Video hosting" at bounding box center [443, 521] width 65 height 15
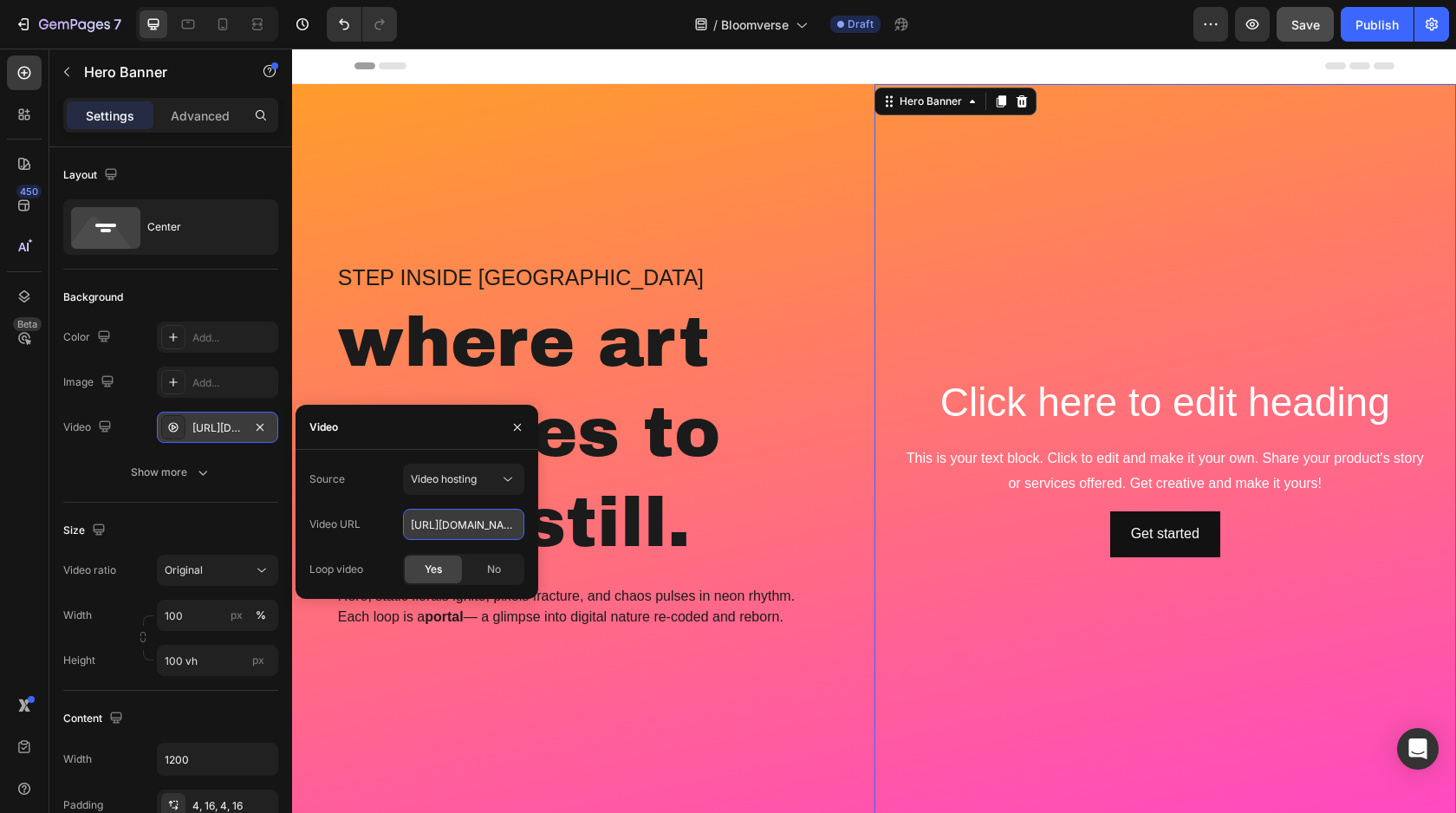
click at [470, 528] on input "[URL][DOMAIN_NAME]" at bounding box center [464, 524] width 121 height 31
paste input "[URL][DOMAIN_NAME]"
type input "[URL][DOMAIN_NAME]"
click at [373, 562] on div "Loop video Yes No" at bounding box center [416, 570] width 214 height 31
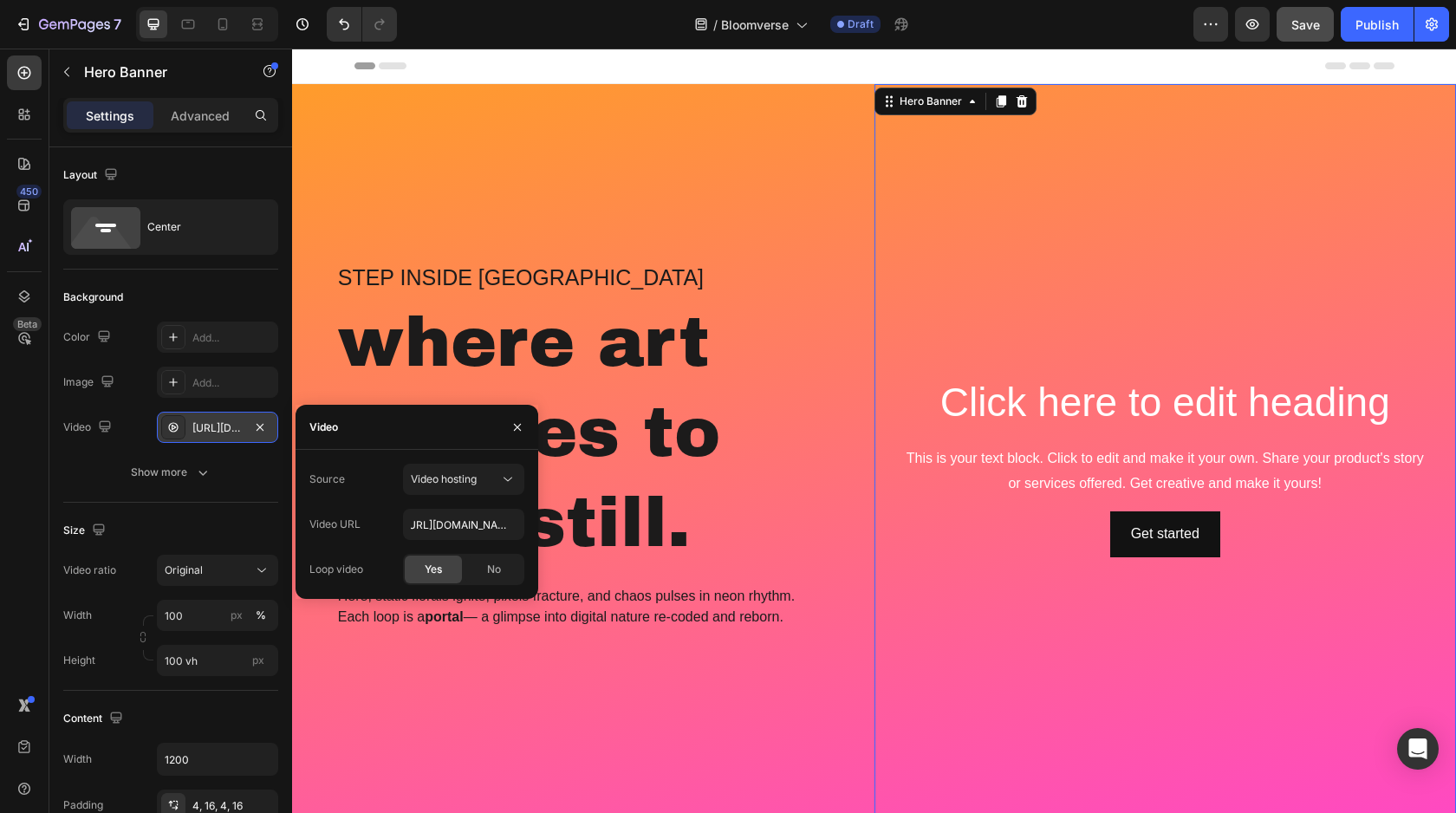
scroll to position [0, 0]
click at [1304, 31] on span "Save" at bounding box center [1305, 24] width 29 height 14
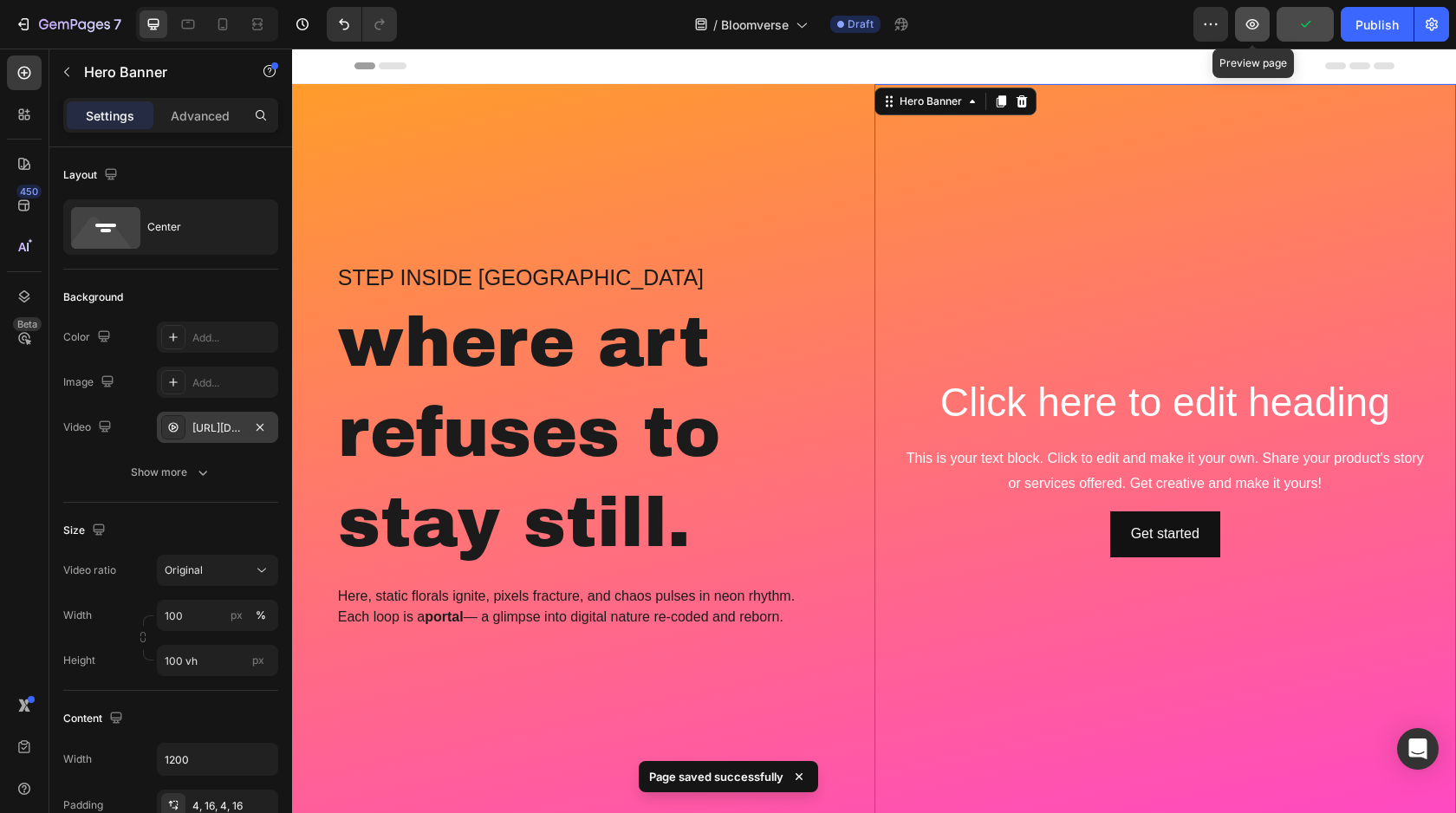
click at [1249, 31] on icon "button" at bounding box center [1252, 24] width 17 height 17
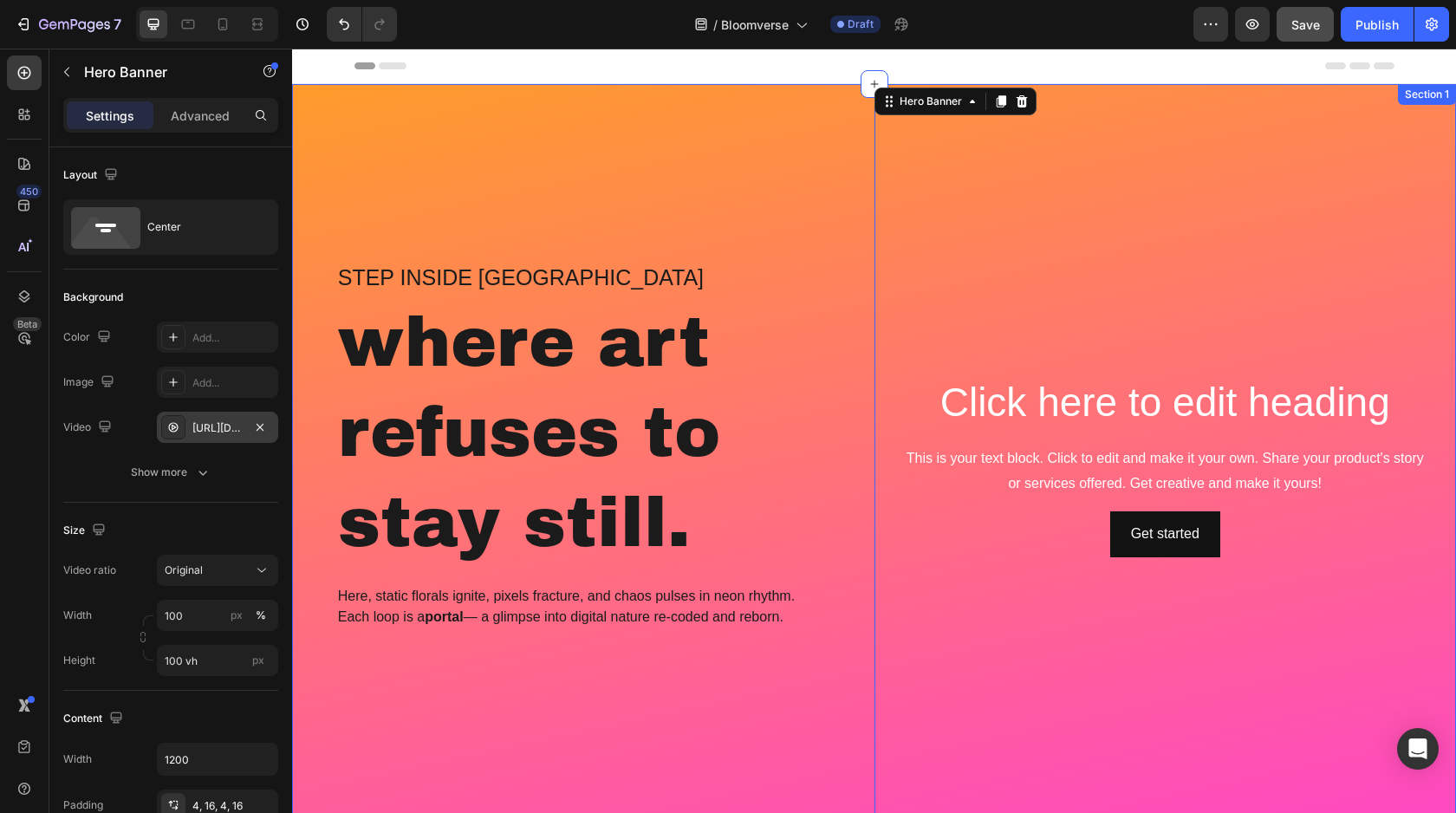
click at [530, 213] on div "Step inside Bloomverse Heading where art refuses to stay still. Heading Here, s…" at bounding box center [583, 466] width 582 height 765
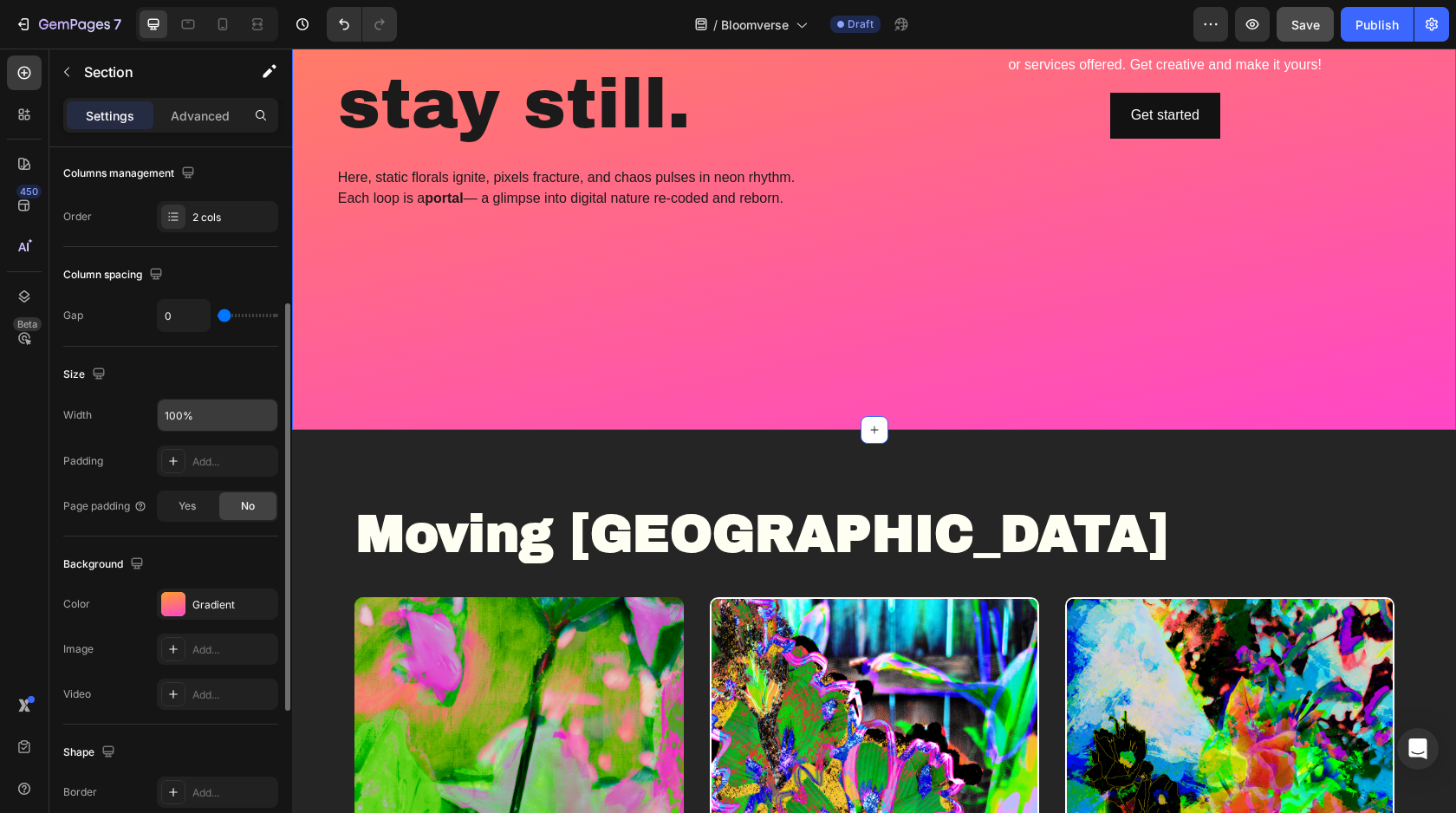
scroll to position [401, 0]
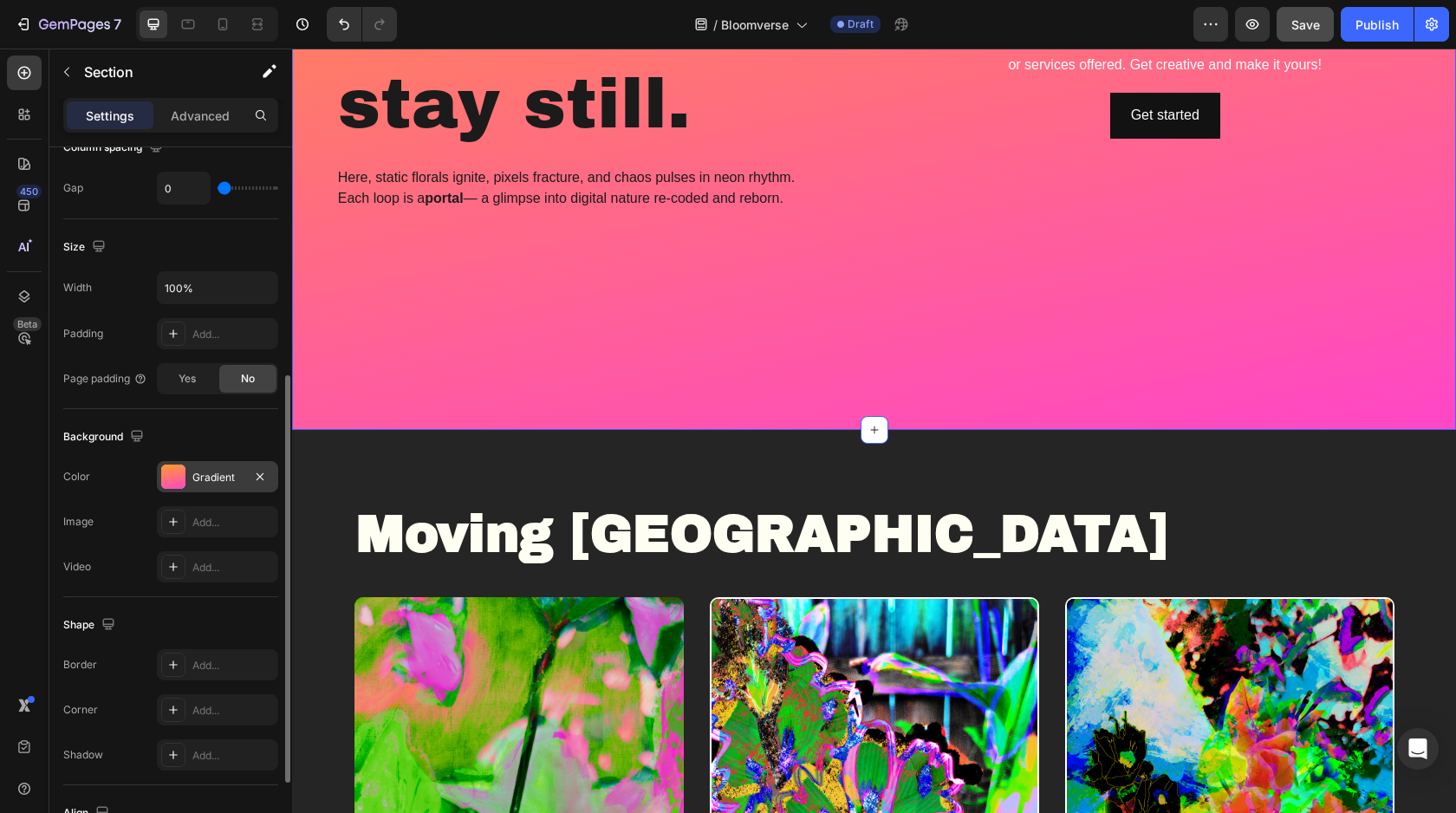
click at [176, 483] on div at bounding box center [173, 476] width 24 height 24
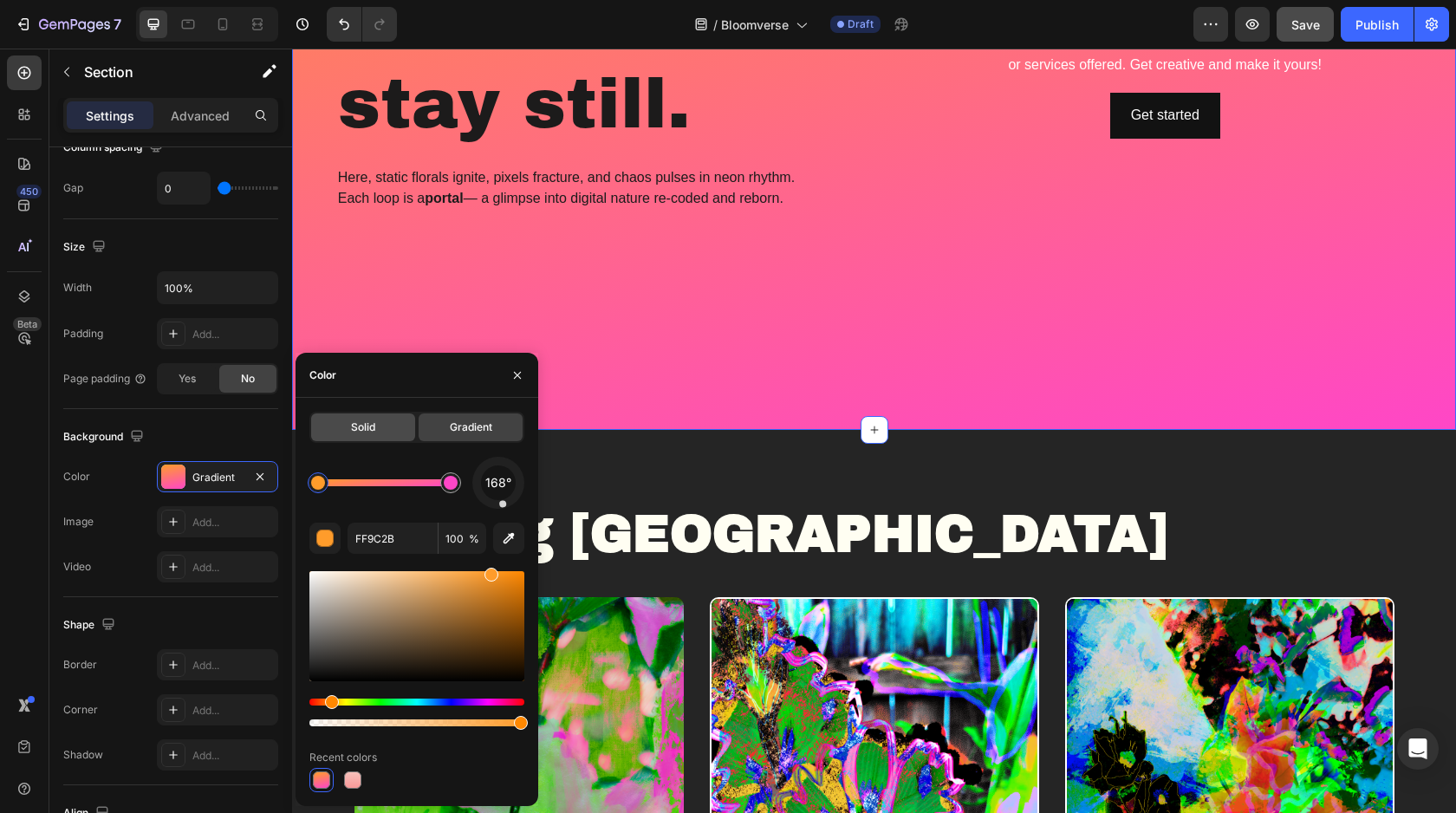
click at [386, 427] on div "Solid" at bounding box center [363, 427] width 104 height 28
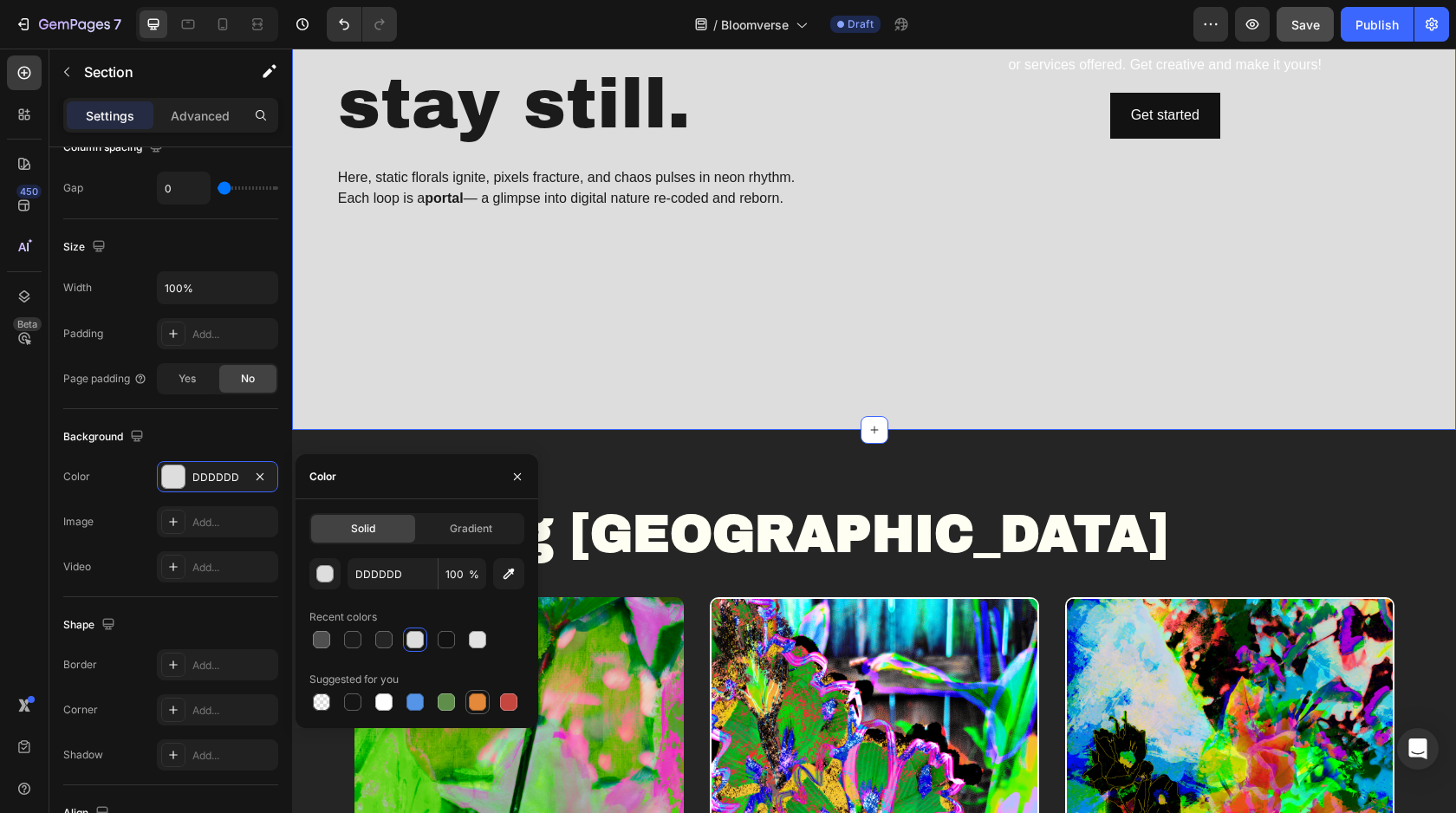
click at [478, 707] on div at bounding box center [477, 702] width 17 height 17
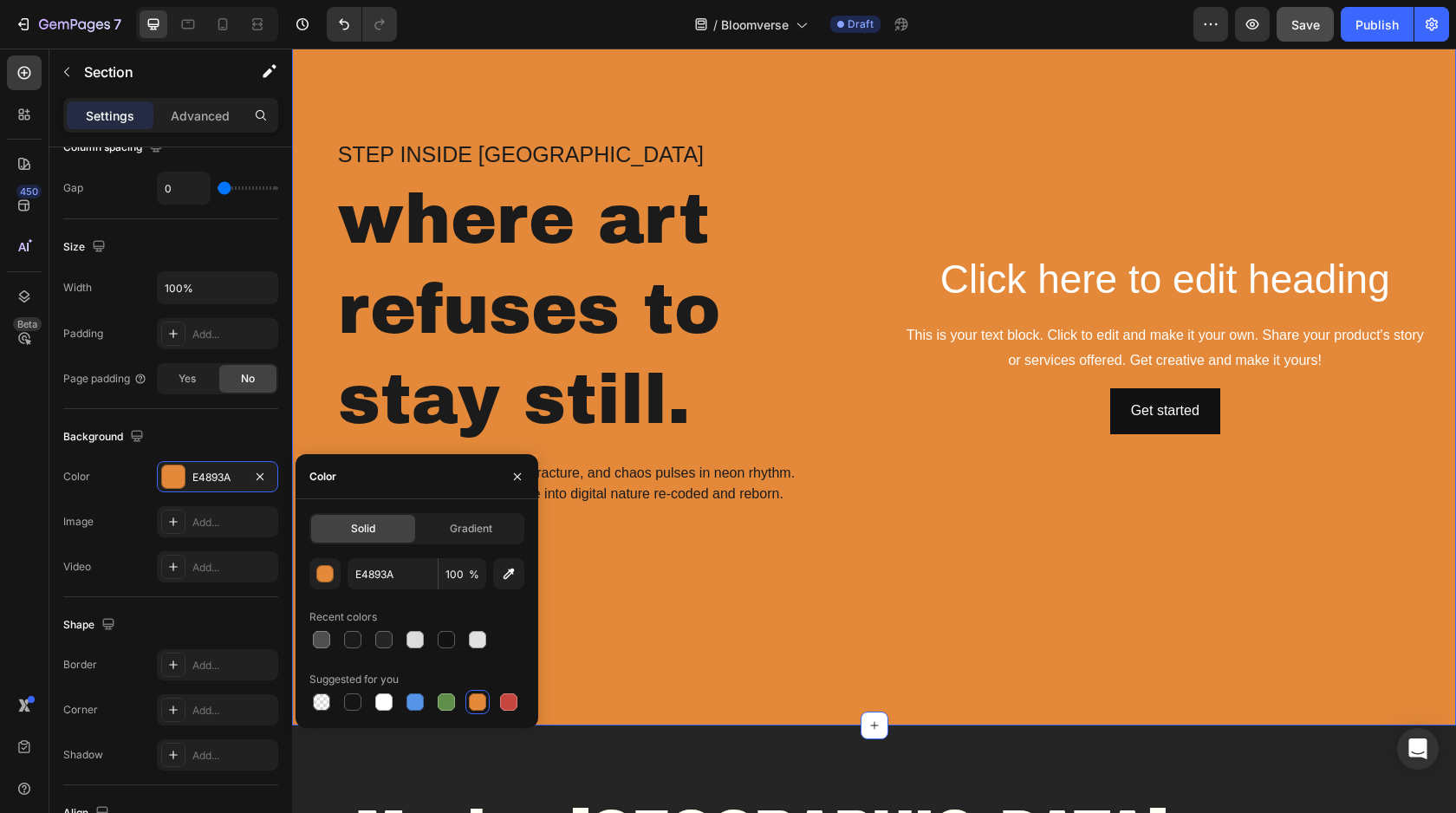
scroll to position [137, 0]
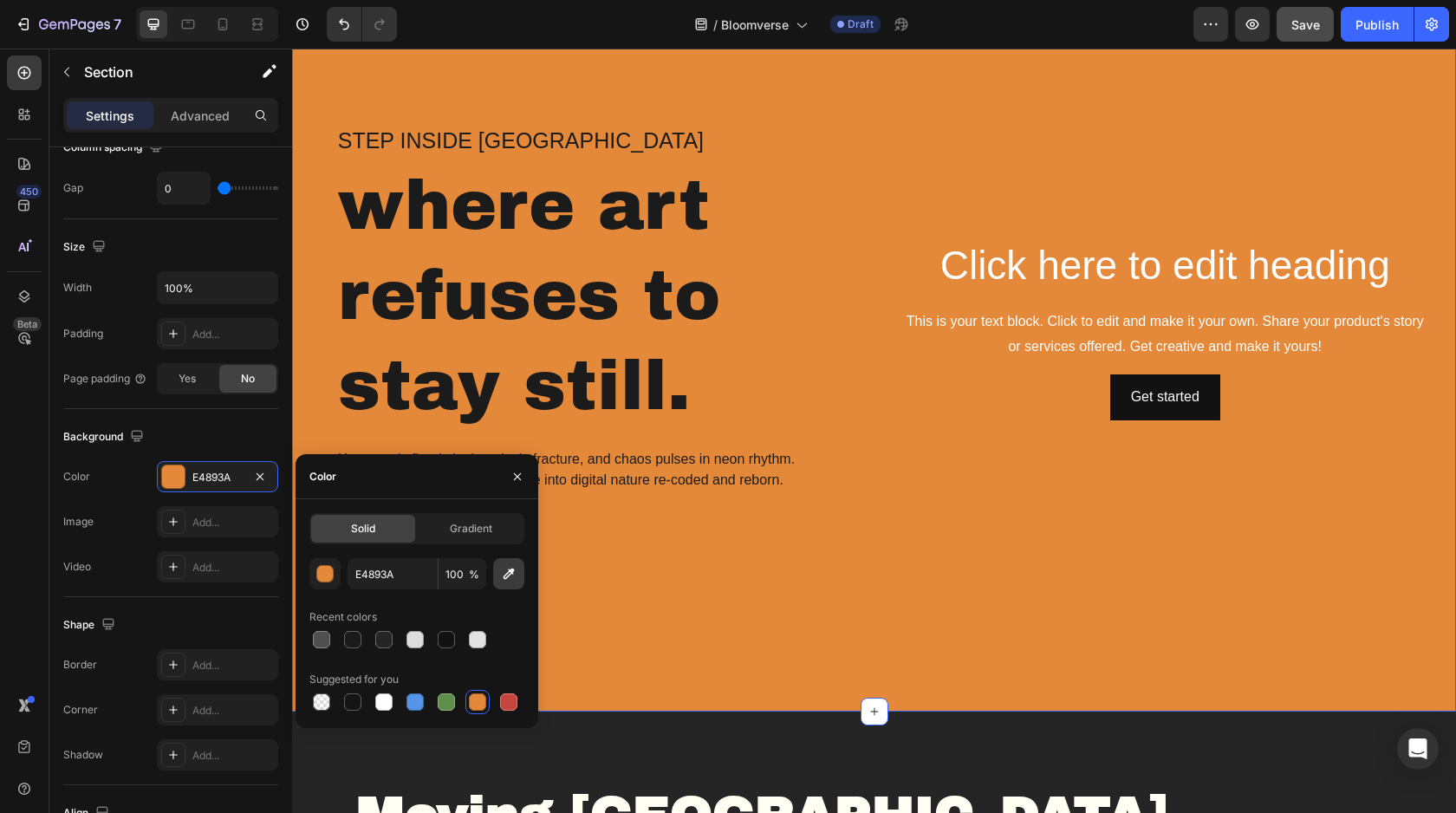
click at [509, 574] on icon "button" at bounding box center [509, 574] width 12 height 12
type input "EB4304"
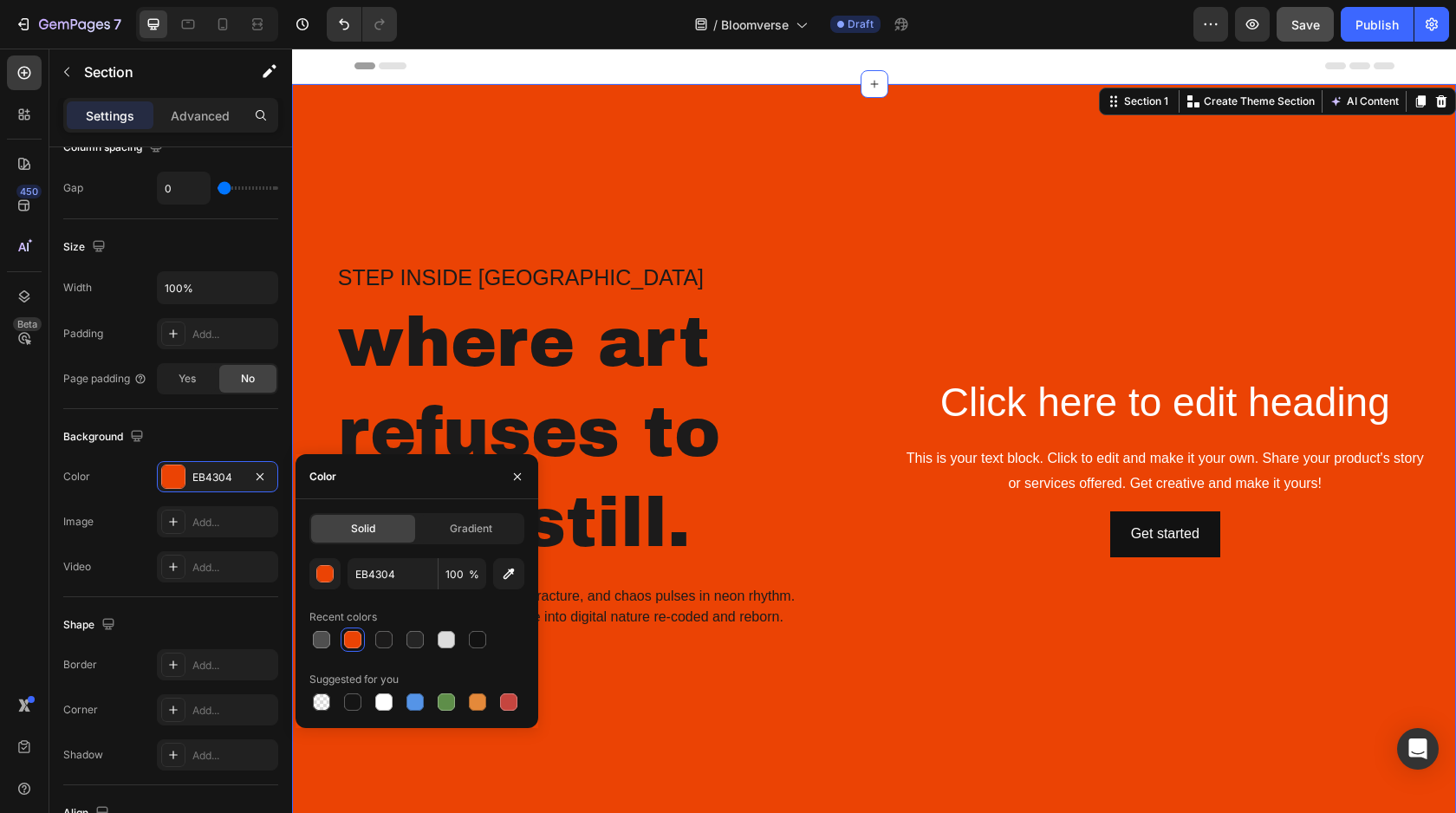
scroll to position [345, 0]
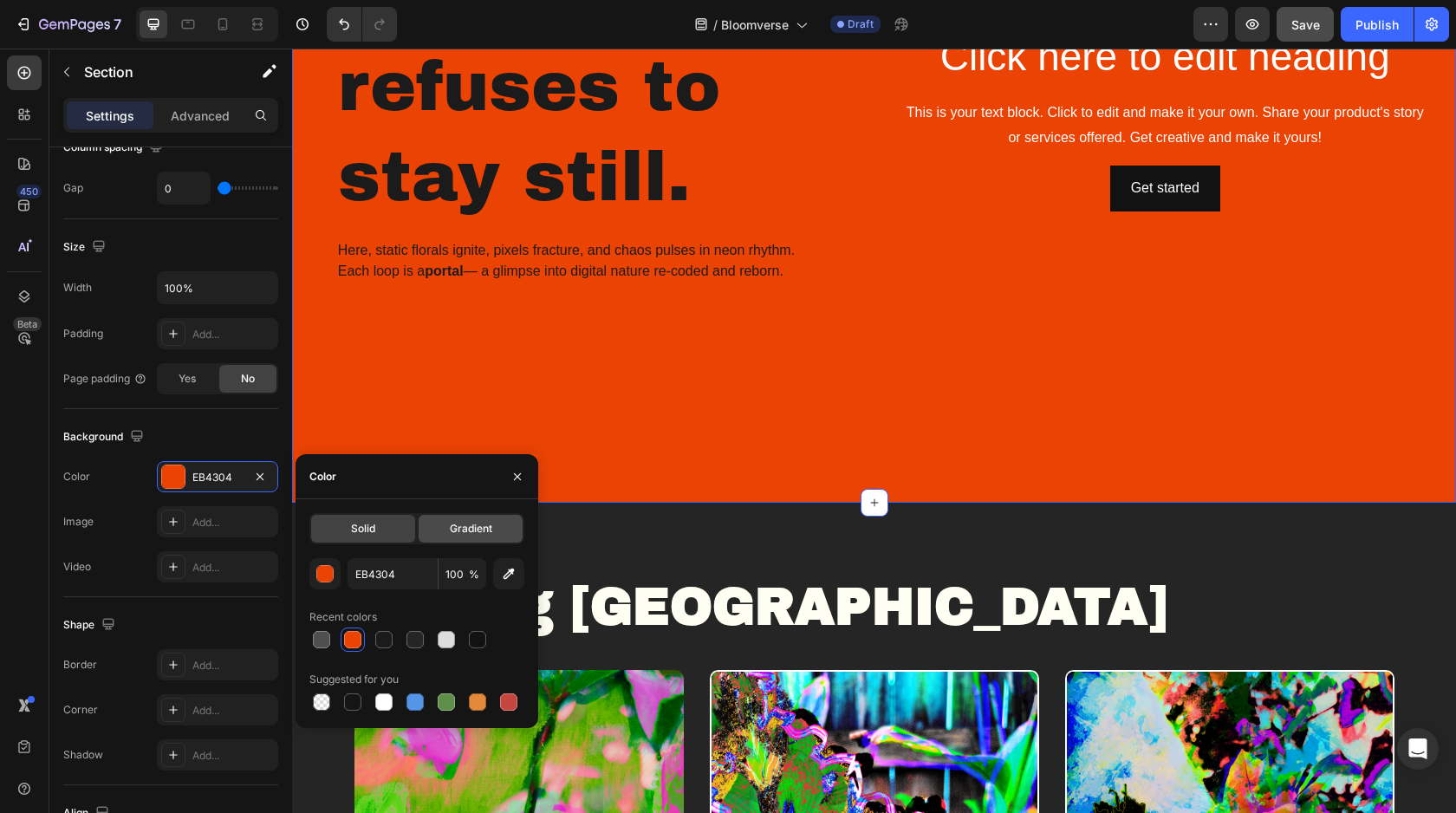
click at [459, 533] on span "Gradient" at bounding box center [471, 528] width 42 height 15
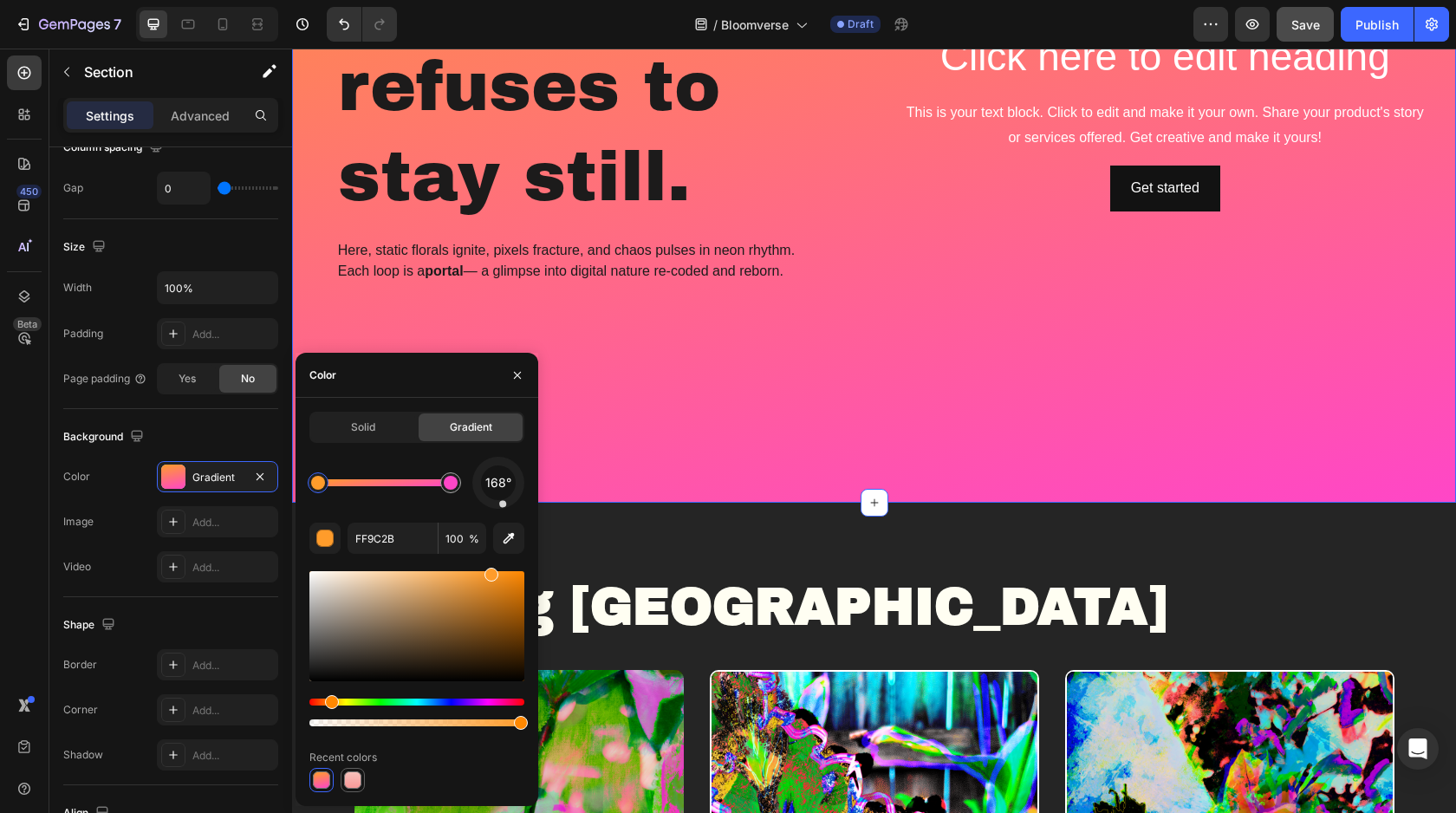
click at [356, 783] on div at bounding box center [353, 780] width 17 height 17
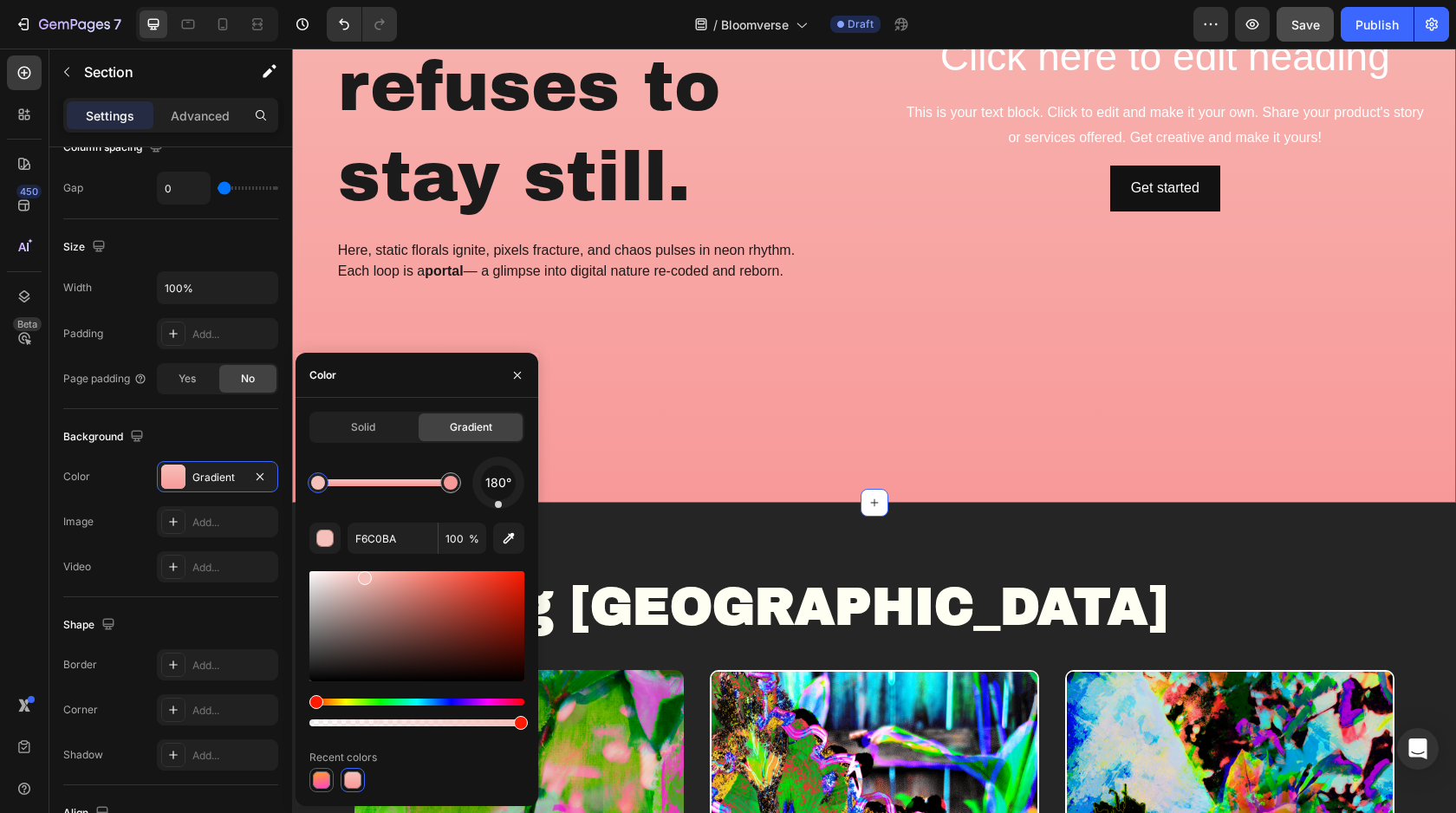
click at [319, 781] on div at bounding box center [321, 780] width 17 height 17
type input "FF9C2B"
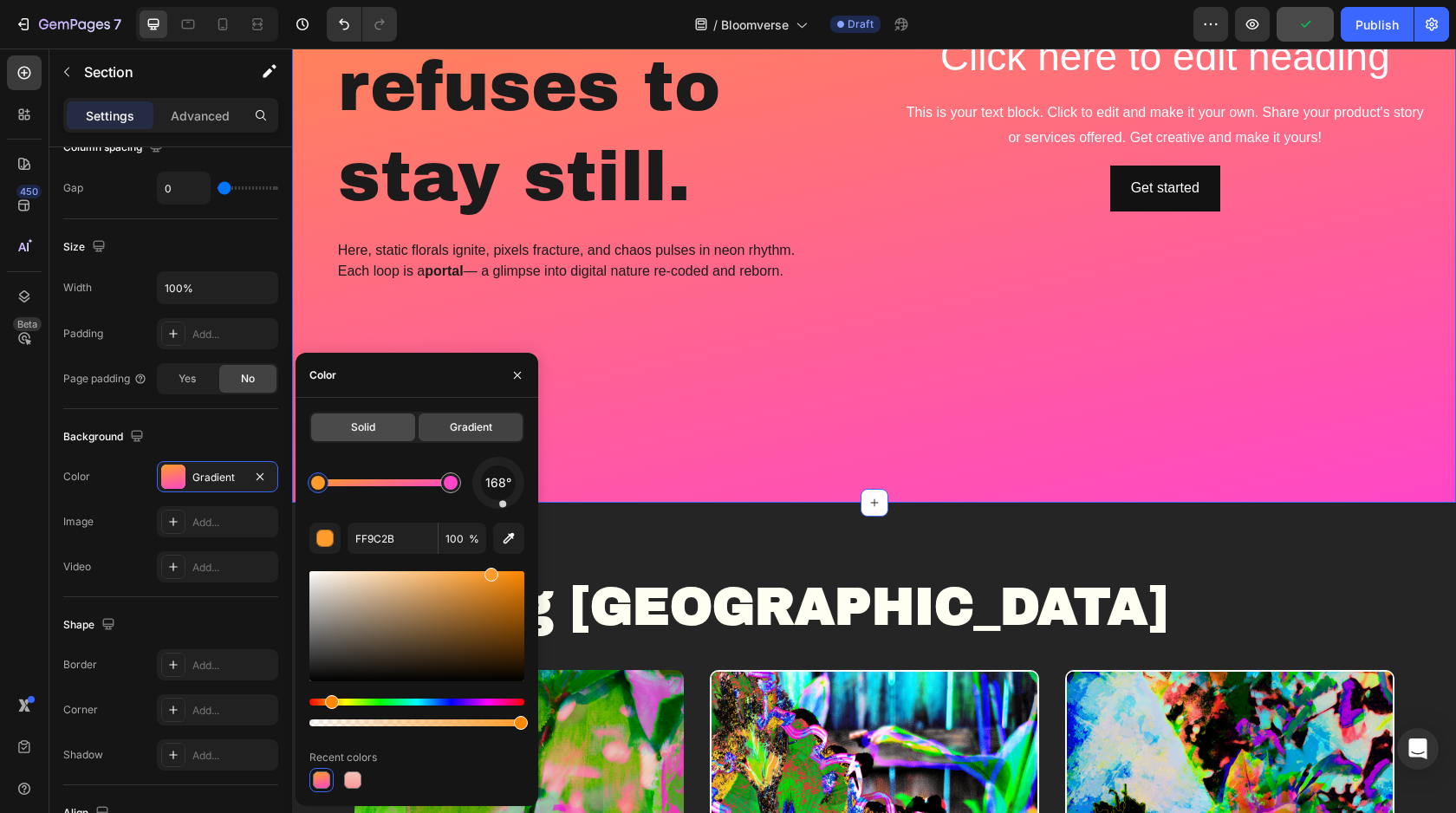
click at [393, 433] on div "Solid" at bounding box center [363, 427] width 104 height 28
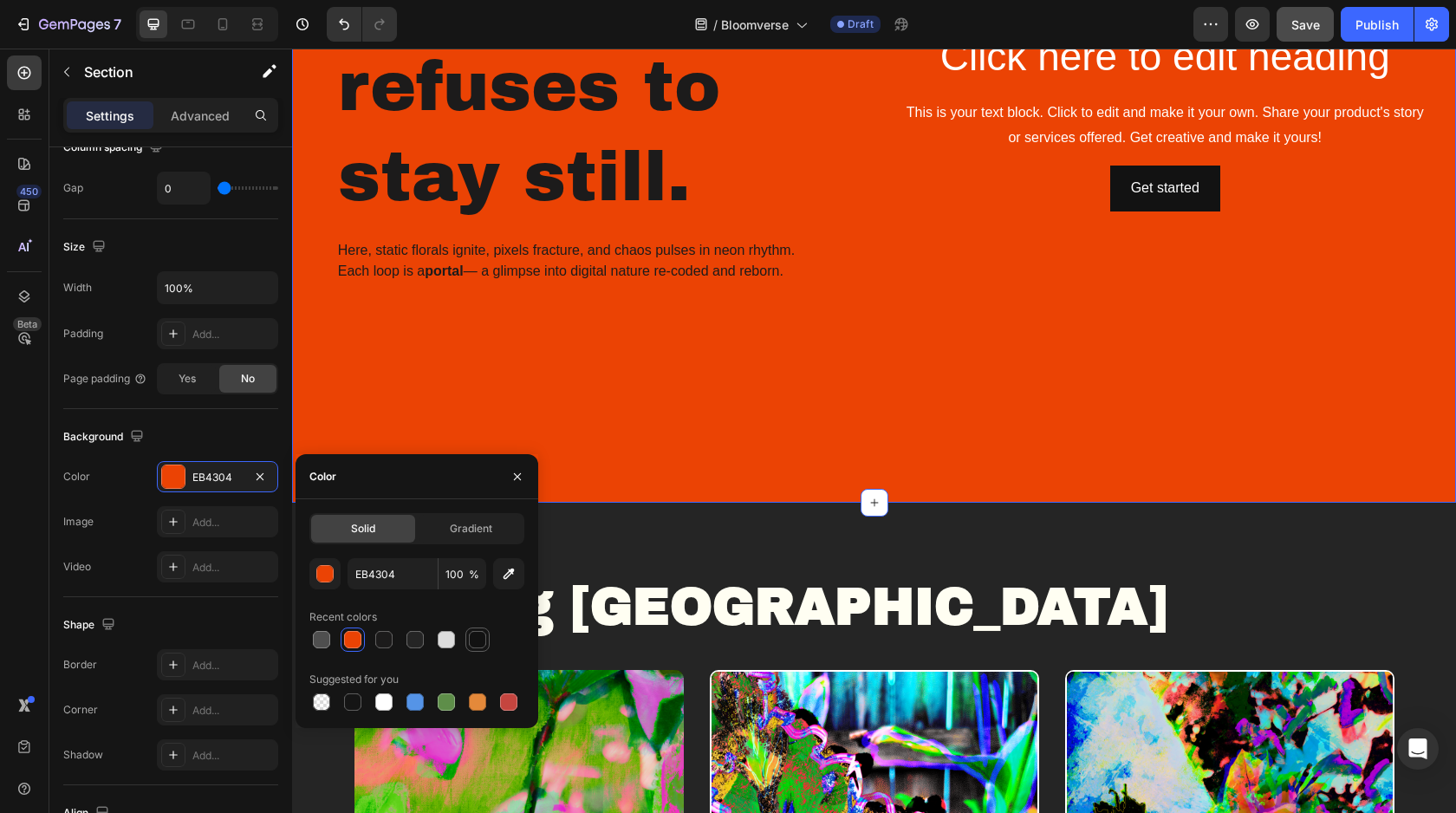
click at [473, 645] on div at bounding box center [477, 640] width 17 height 17
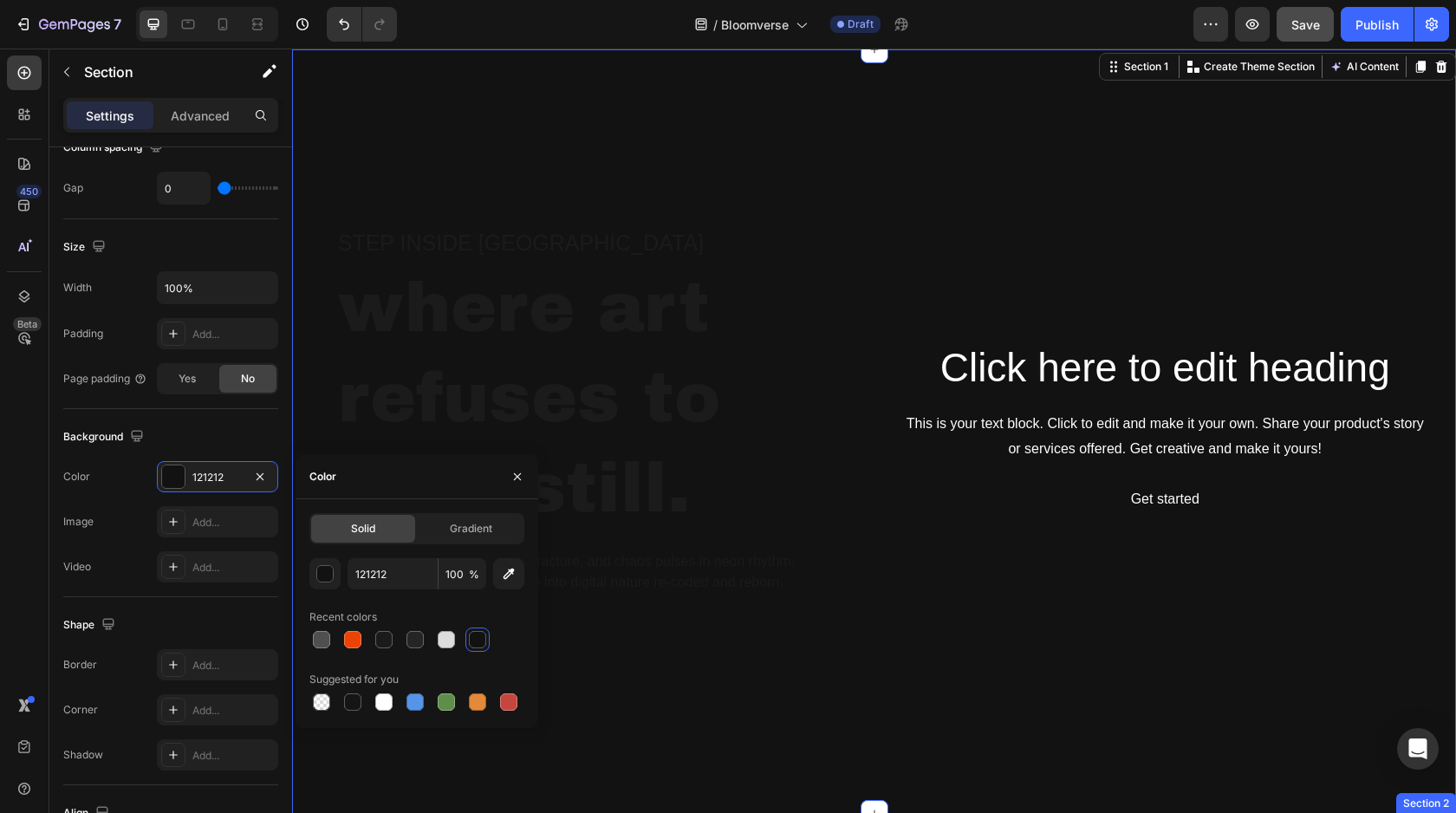
scroll to position [0, 0]
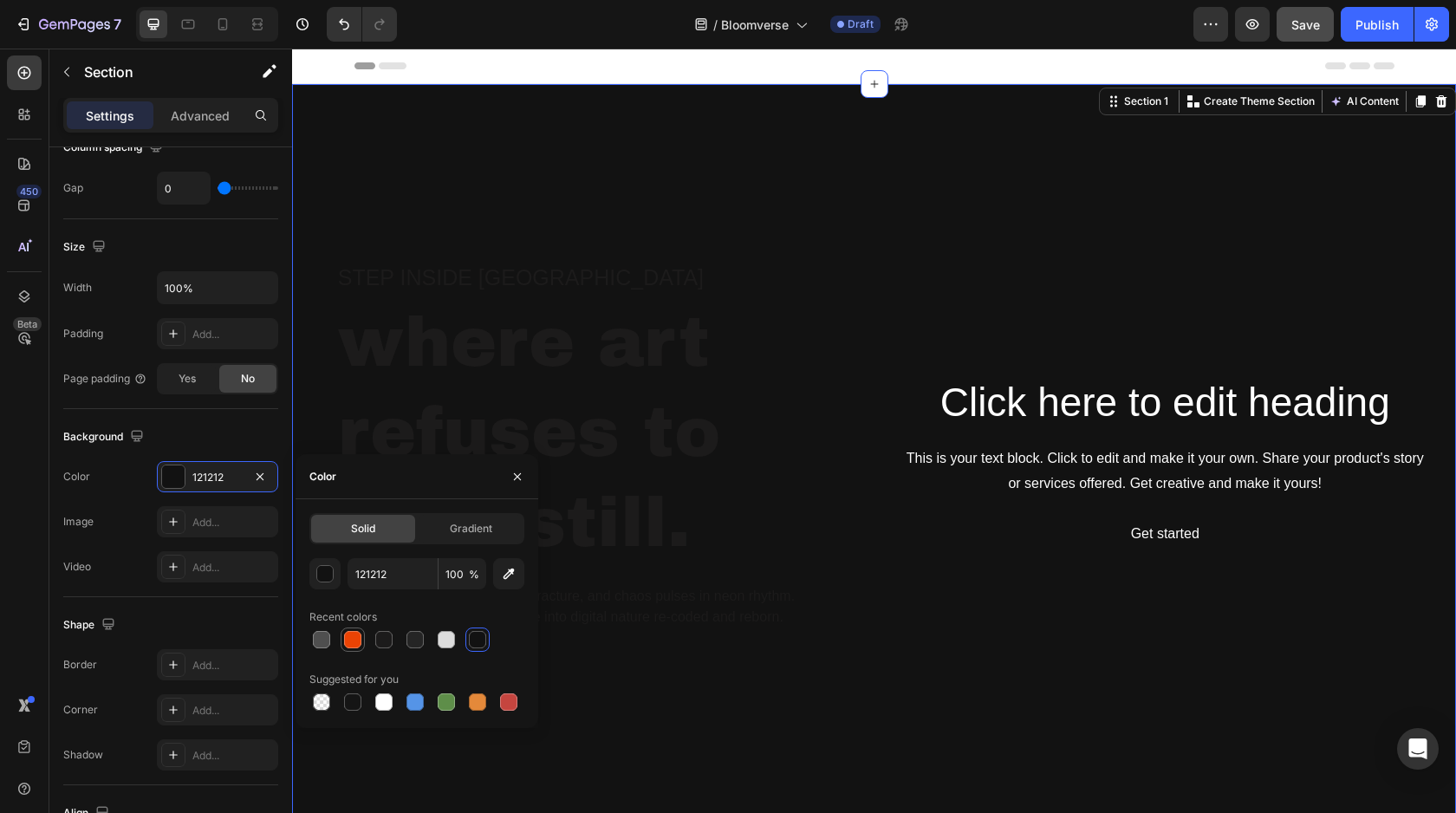
click at [347, 637] on div at bounding box center [353, 640] width 17 height 17
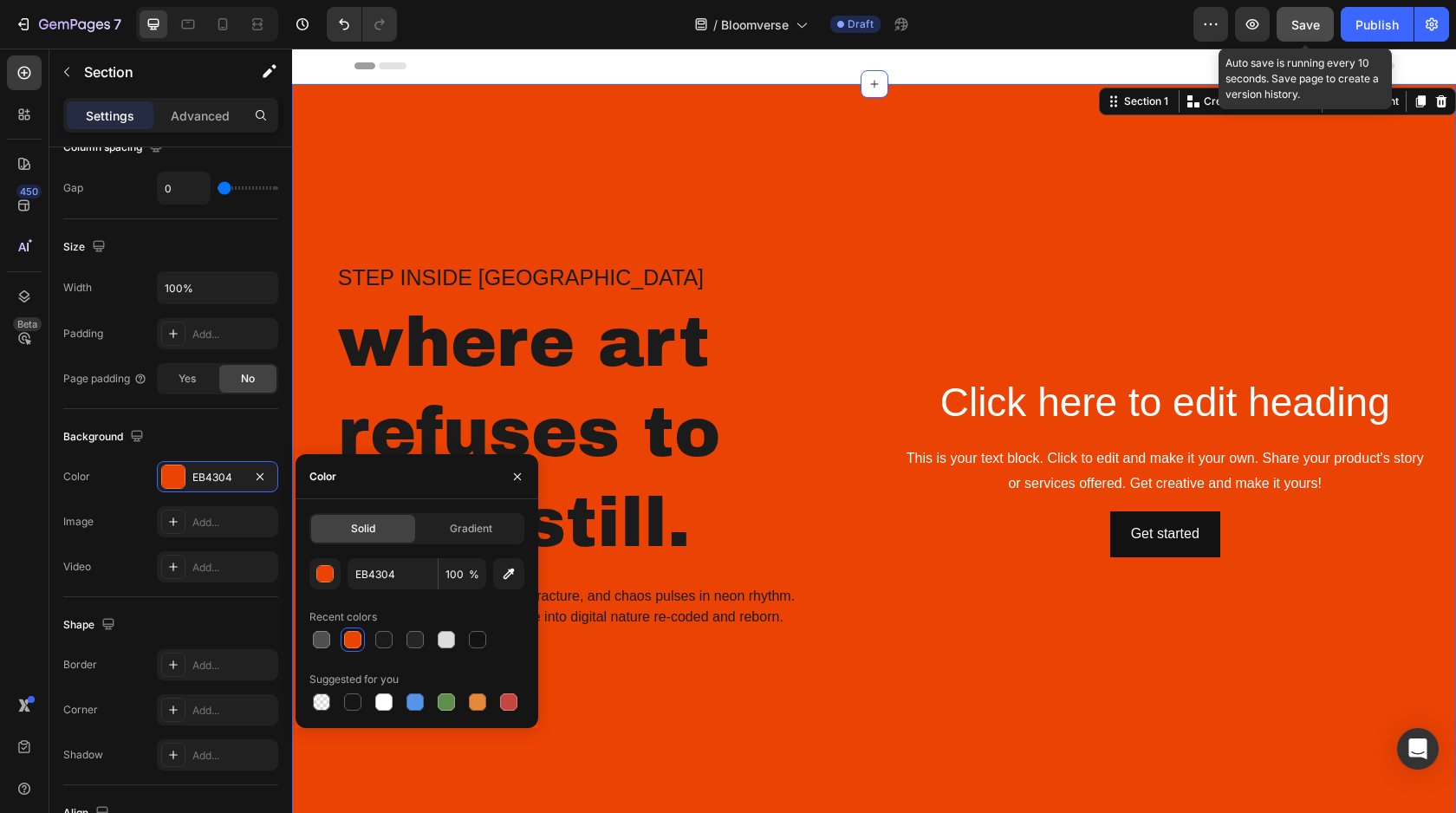
click at [1299, 33] on button "Save" at bounding box center [1304, 24] width 57 height 35
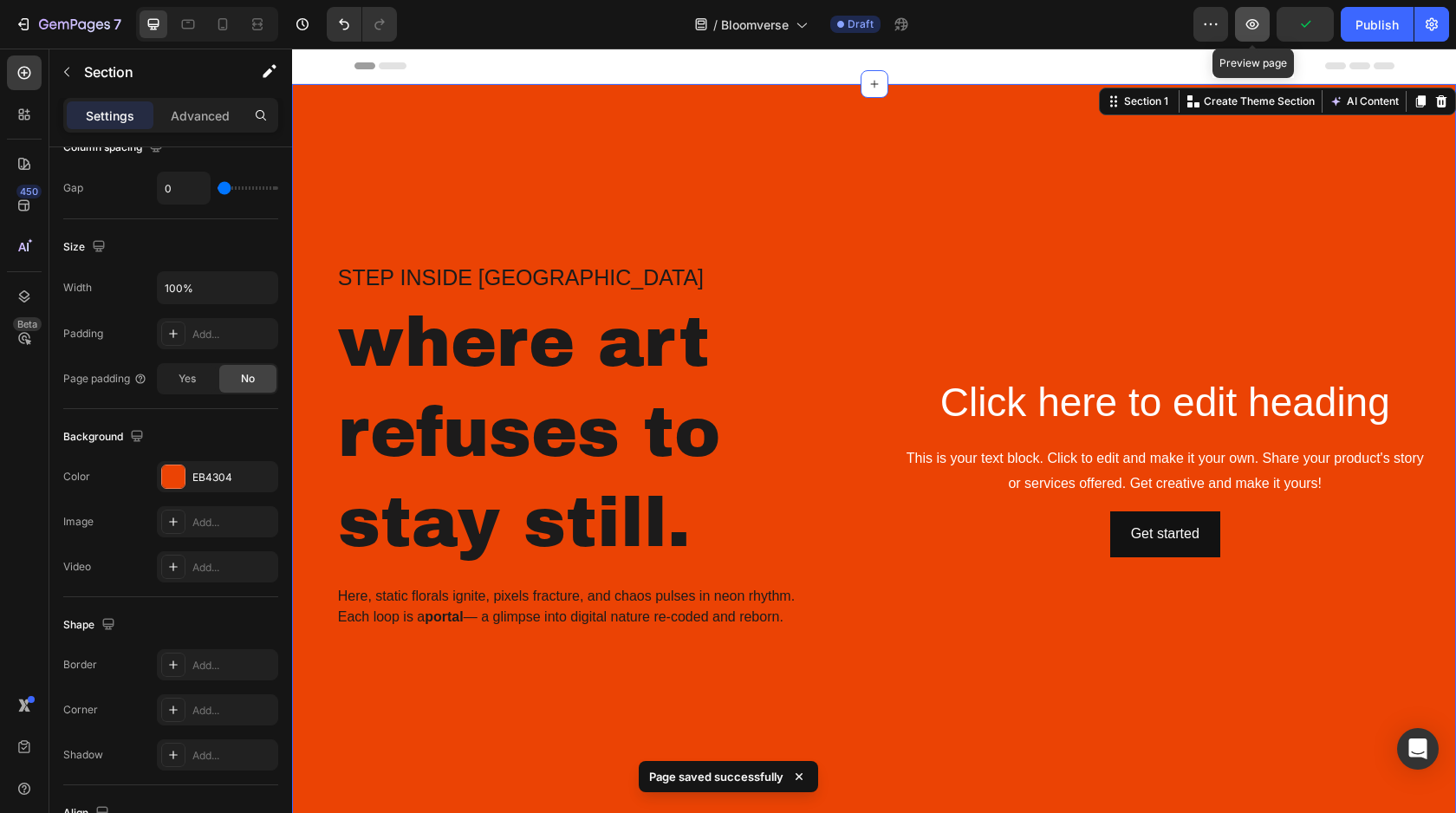
click at [1243, 30] on icon "button" at bounding box center [1252, 24] width 17 height 17
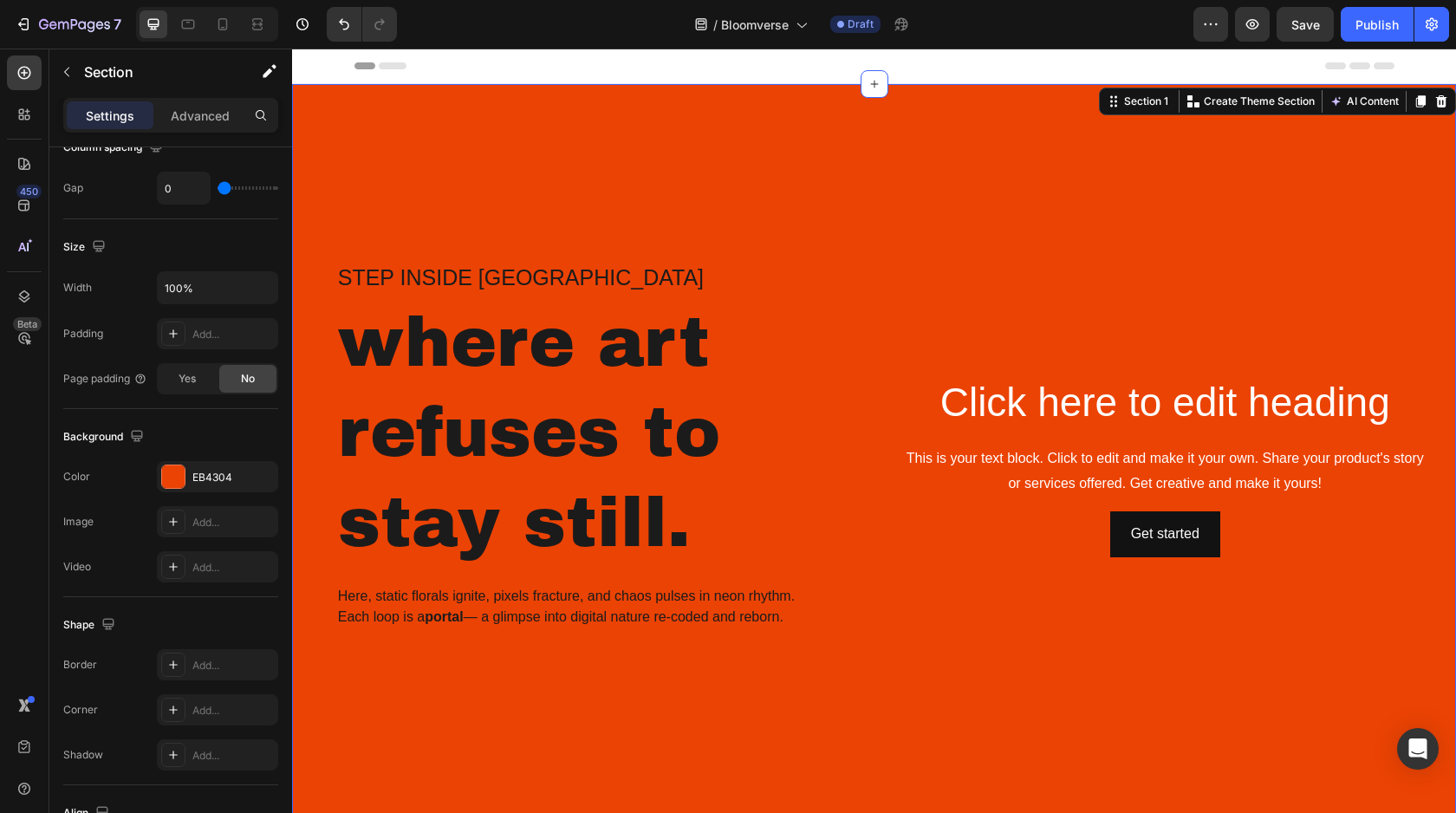
click at [772, 251] on div "Step inside Bloomverse Heading where art refuses to stay still. Heading Here, s…" at bounding box center [583, 466] width 582 height 765
click at [182, 470] on div at bounding box center [172, 476] width 22 height 22
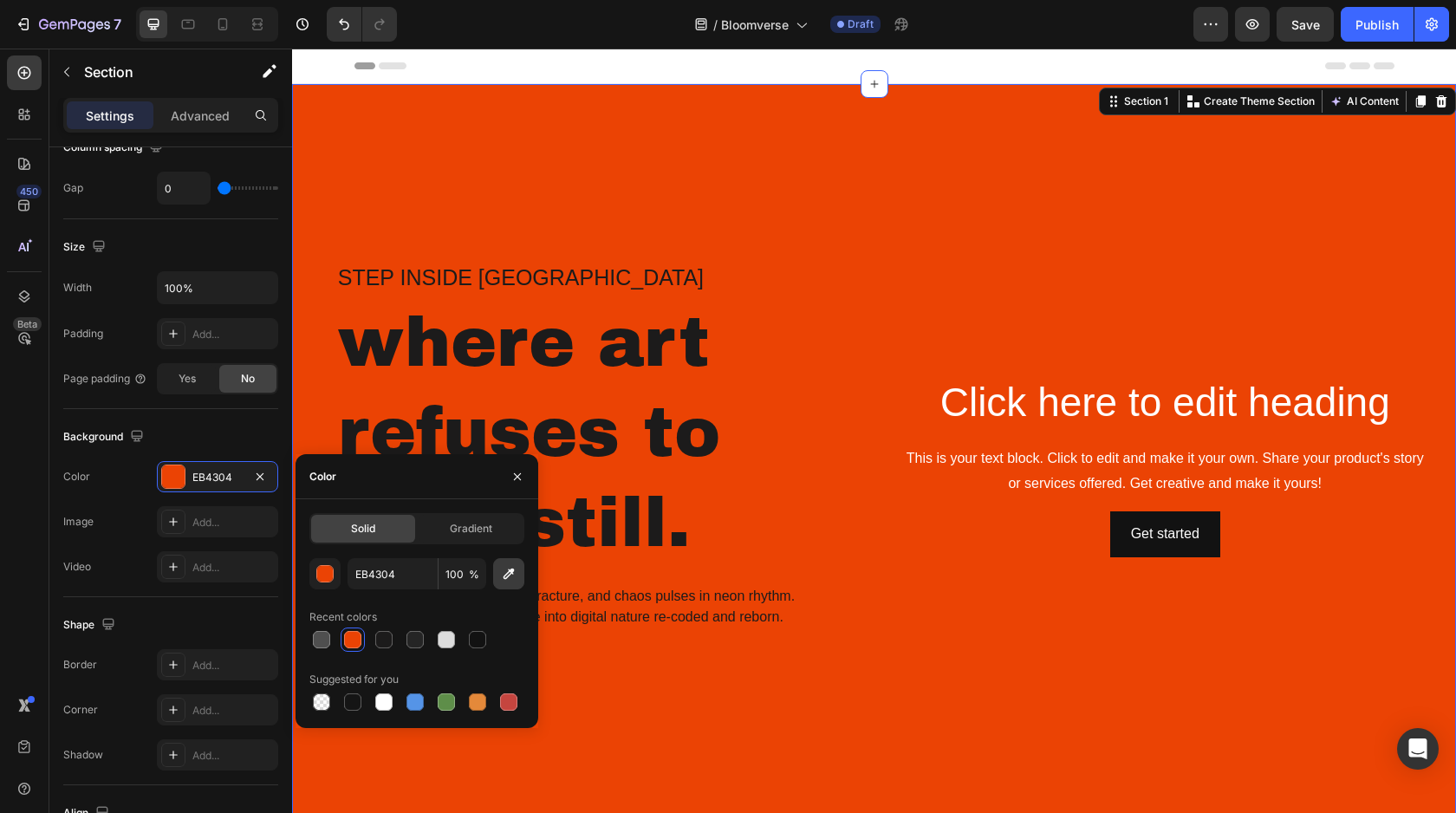
click at [508, 573] on icon "button" at bounding box center [509, 573] width 17 height 17
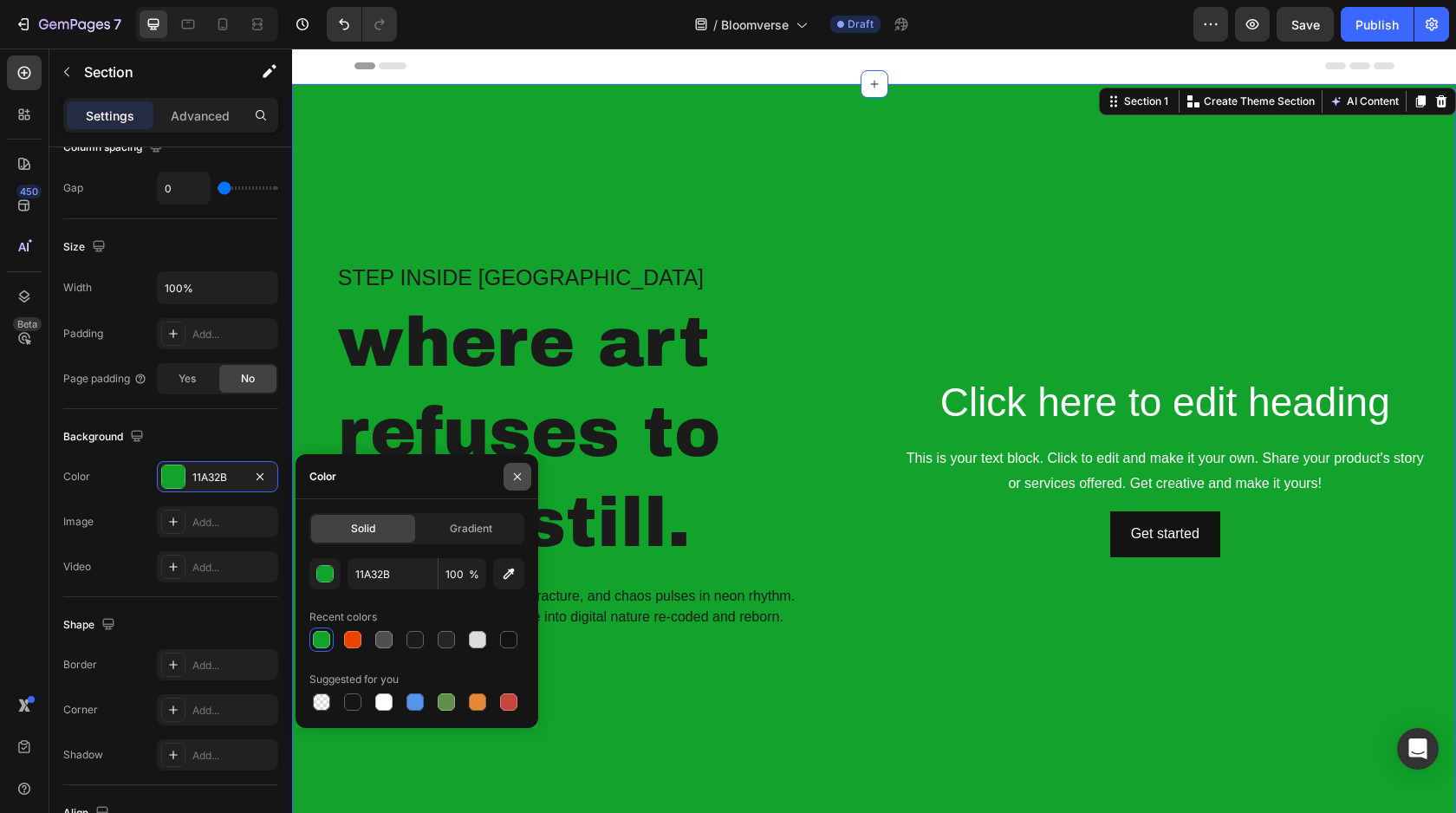
click at [512, 472] on icon "button" at bounding box center [517, 476] width 13 height 13
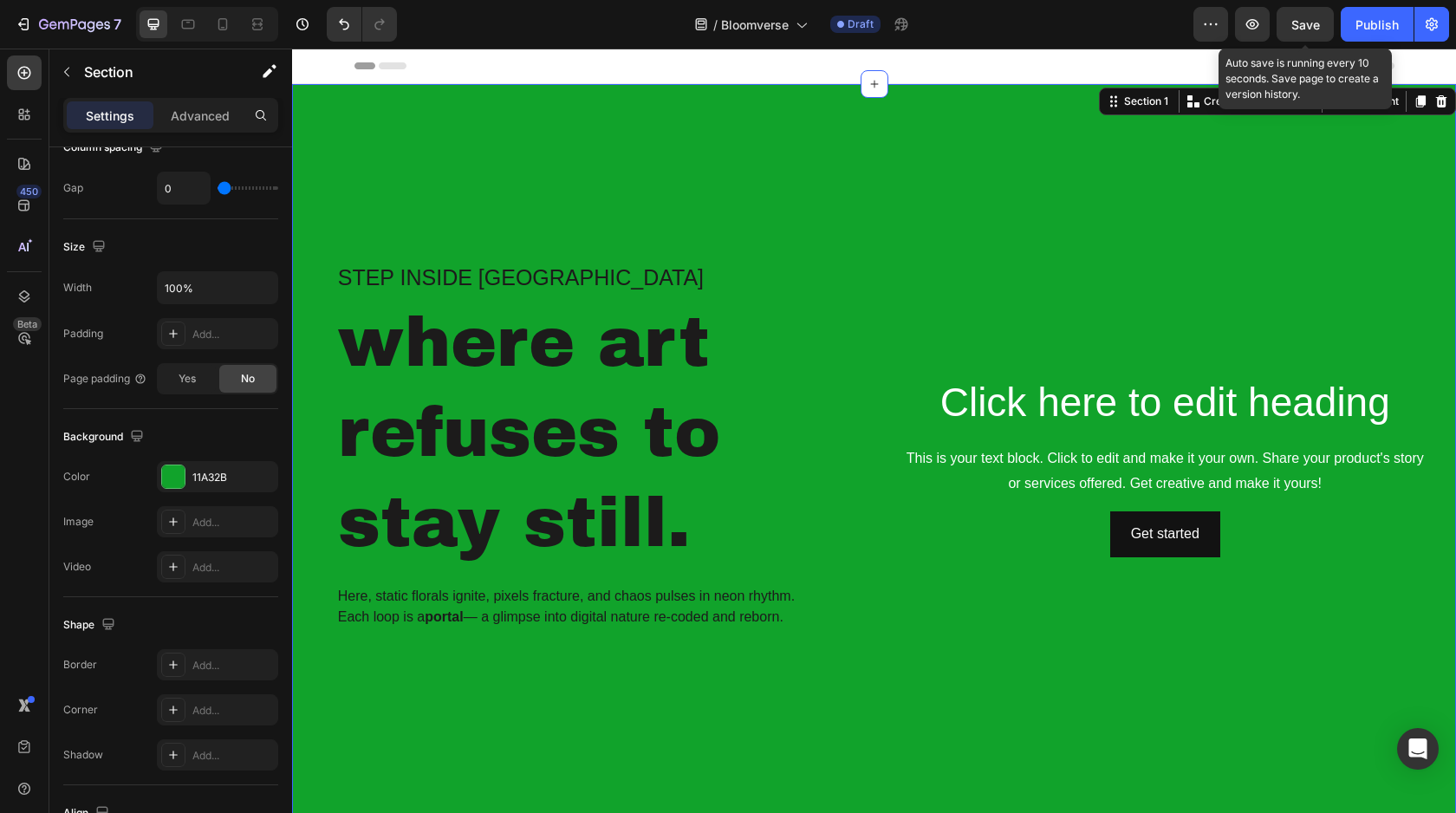
click at [1310, 33] on div "Save" at bounding box center [1305, 24] width 29 height 18
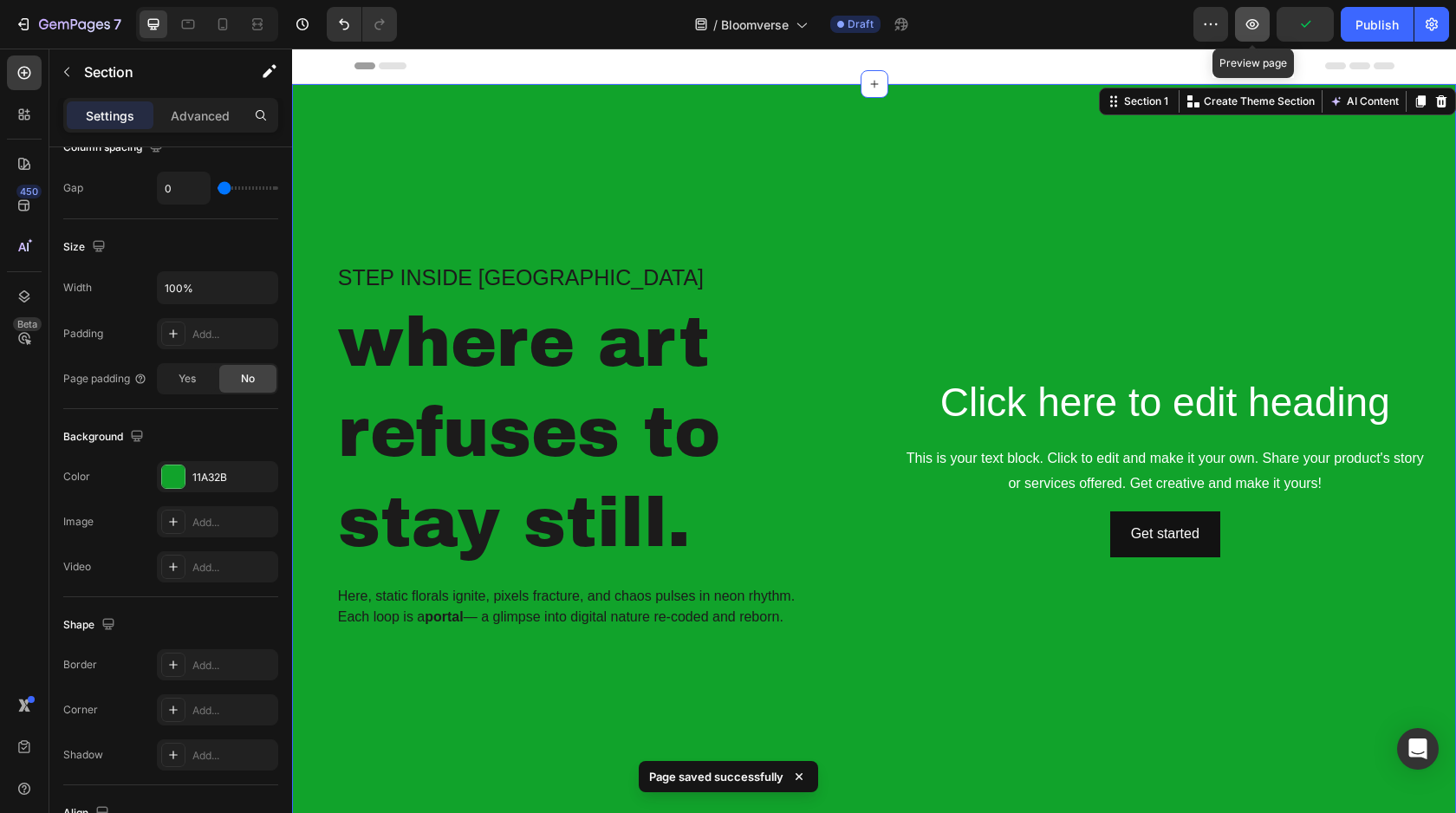
click at [1253, 33] on button "button" at bounding box center [1252, 24] width 35 height 35
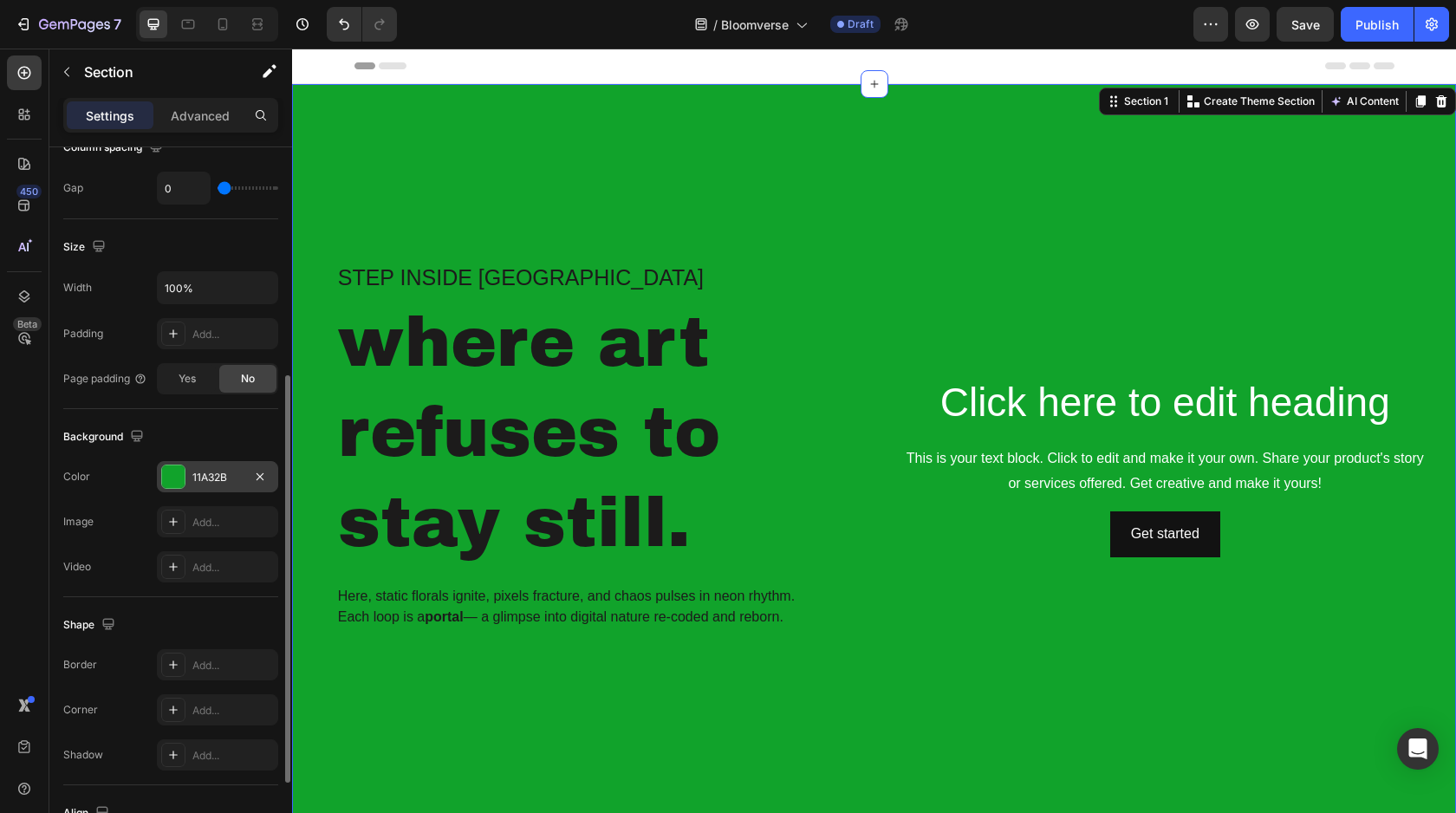
click at [181, 482] on div at bounding box center [172, 476] width 22 height 22
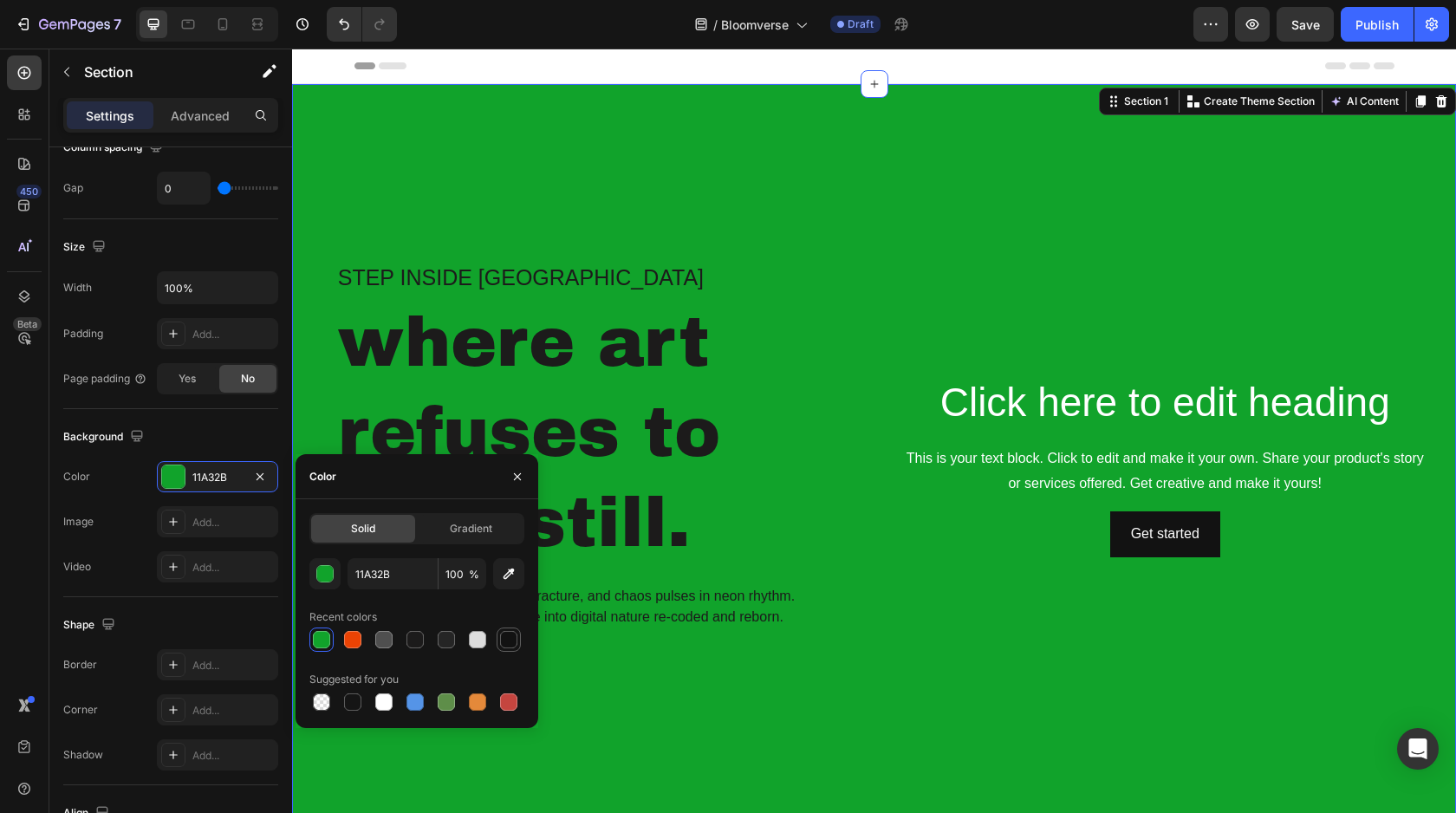
click at [515, 643] on div at bounding box center [509, 640] width 17 height 17
type input "121212"
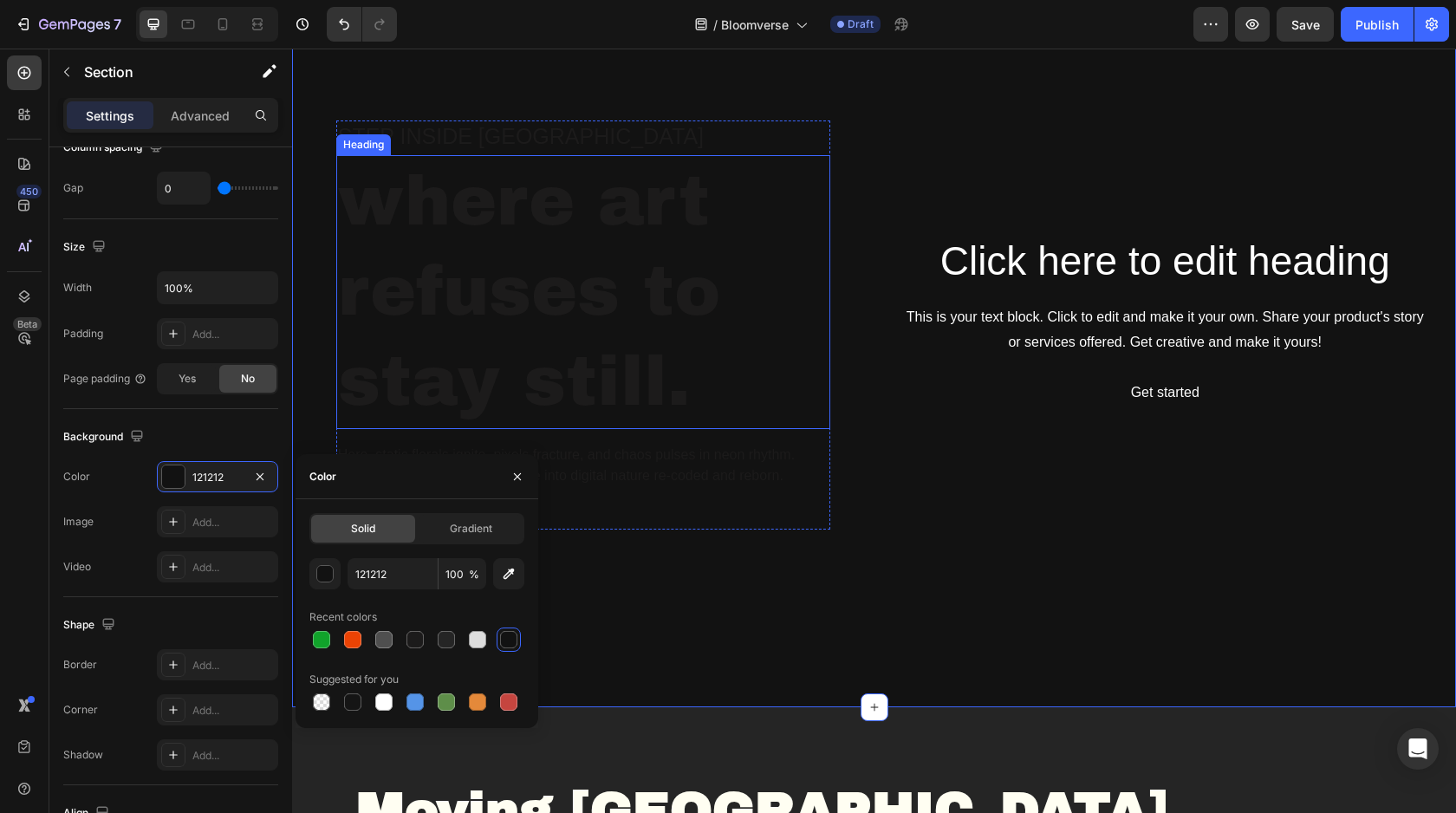
scroll to position [155, 0]
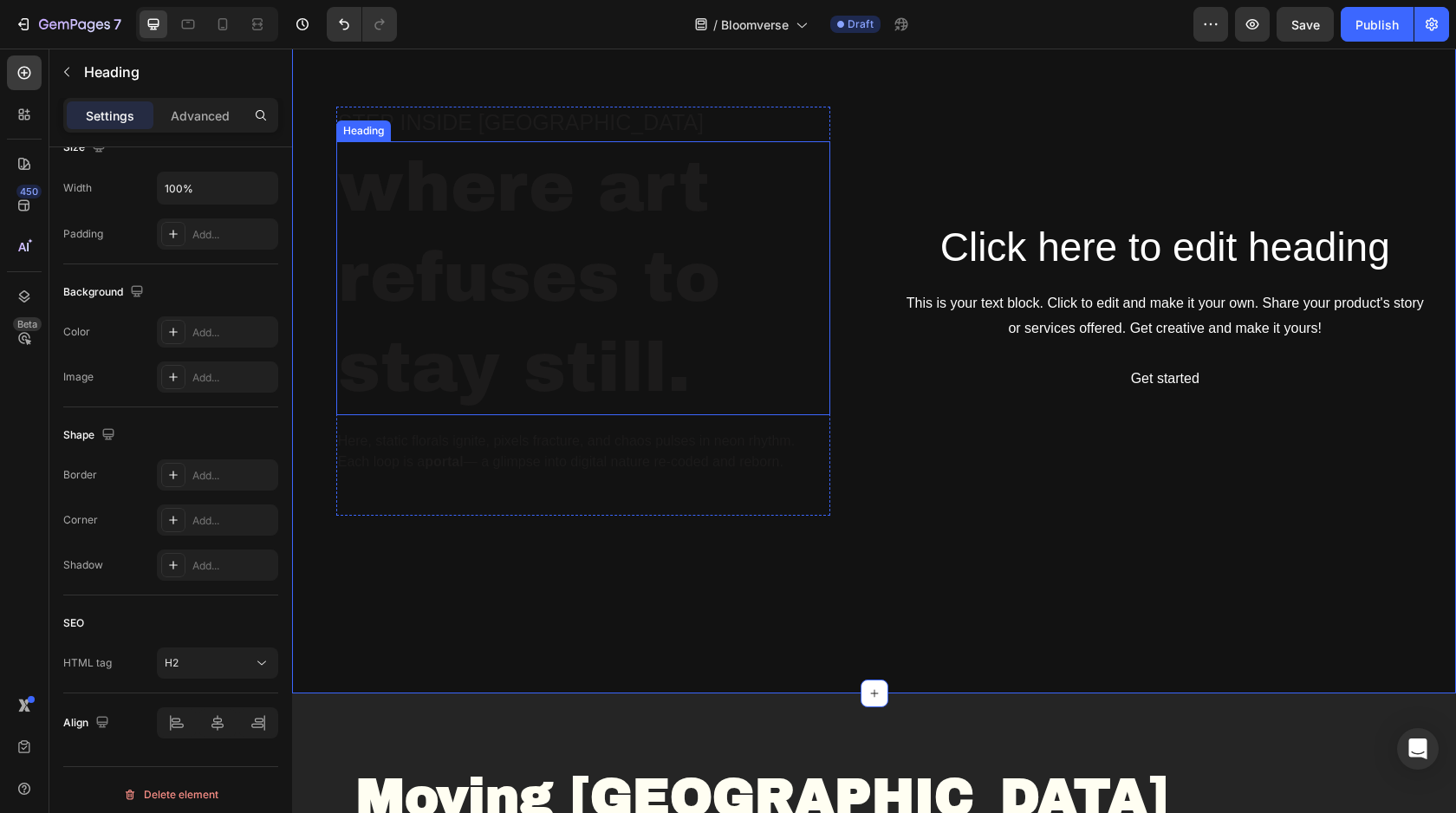
click at [601, 327] on h2 "where art refuses to stay still." at bounding box center [584, 278] width 494 height 274
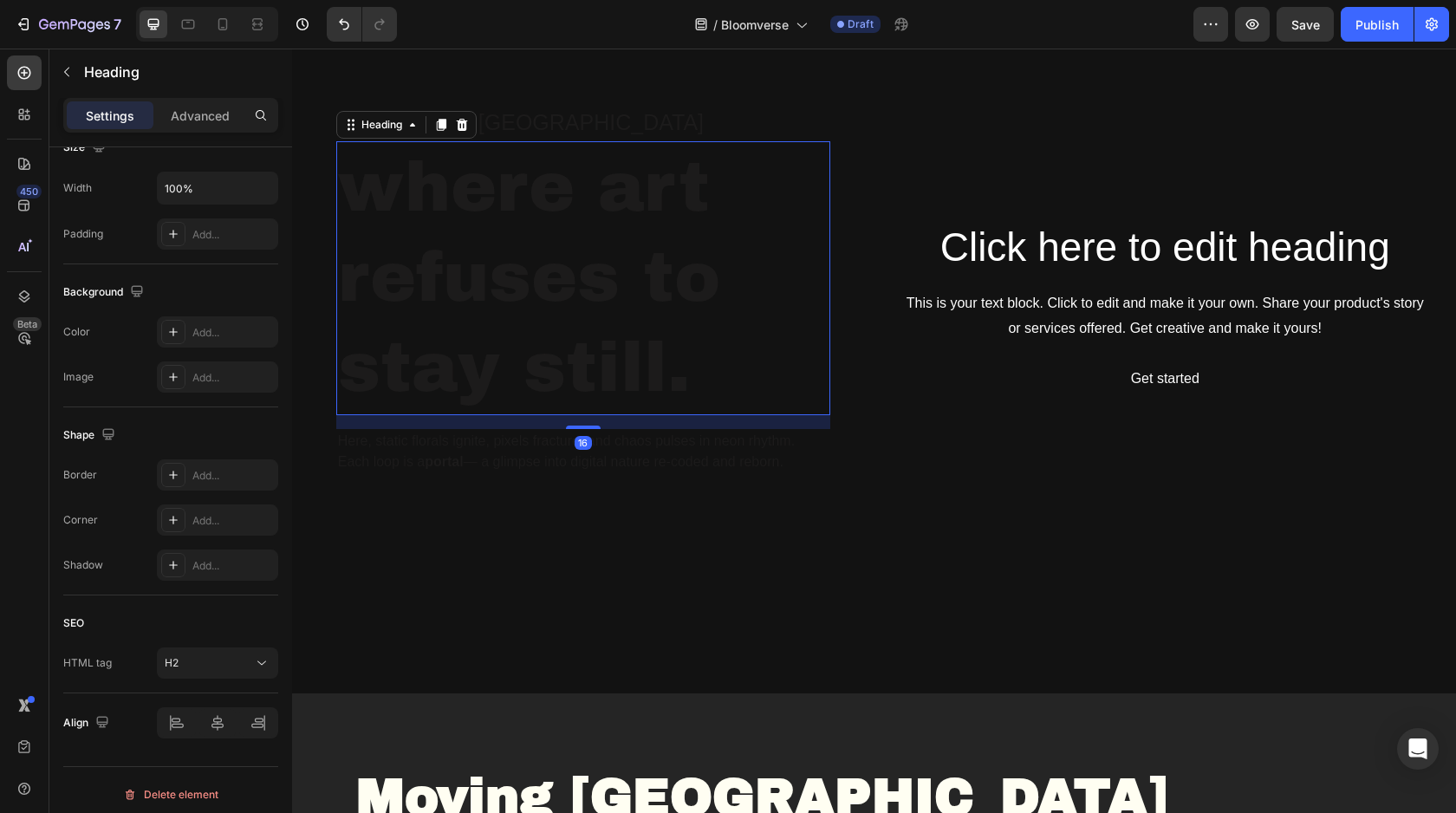
scroll to position [0, 0]
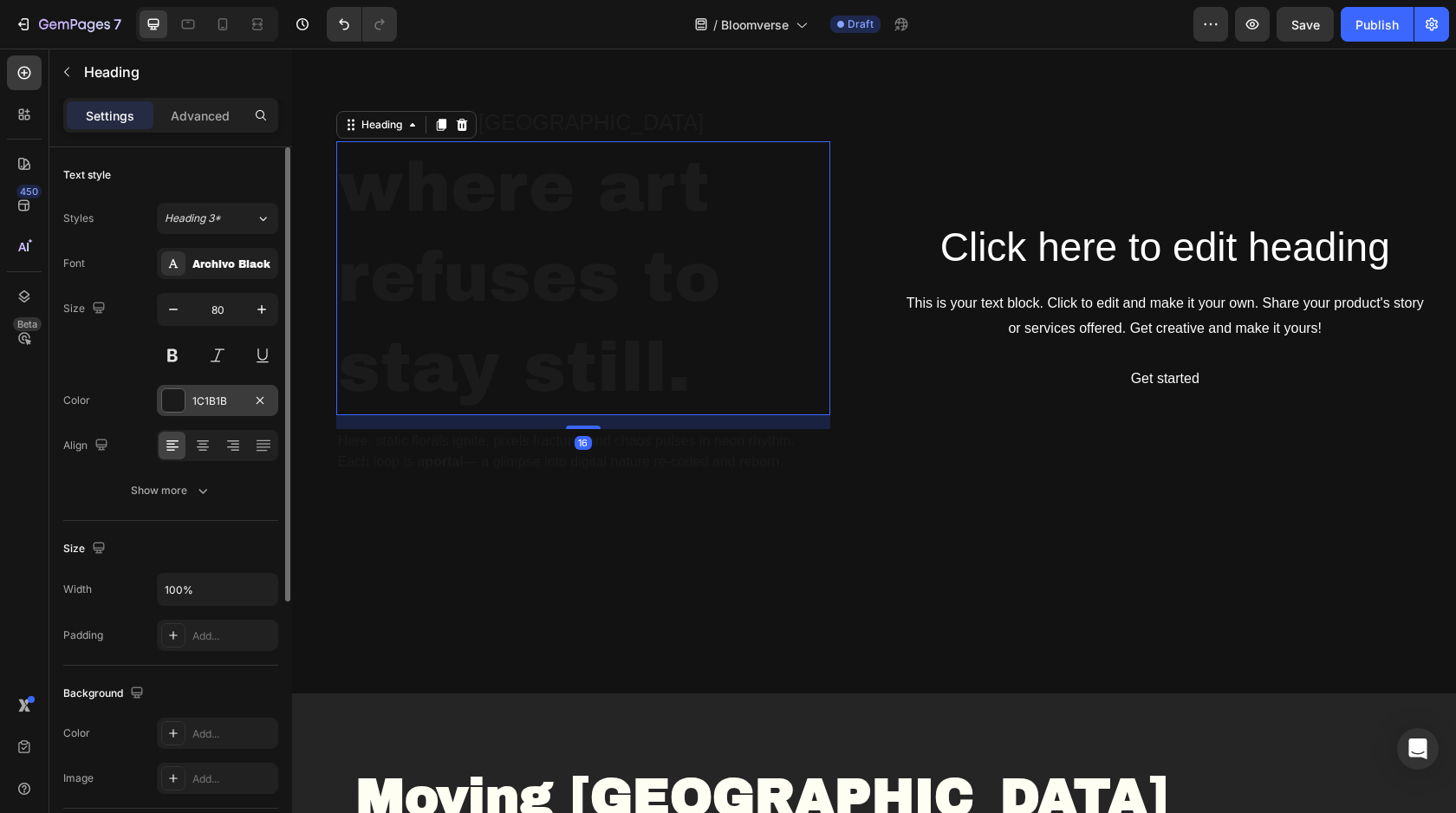
click at [175, 396] on div at bounding box center [172, 400] width 22 height 22
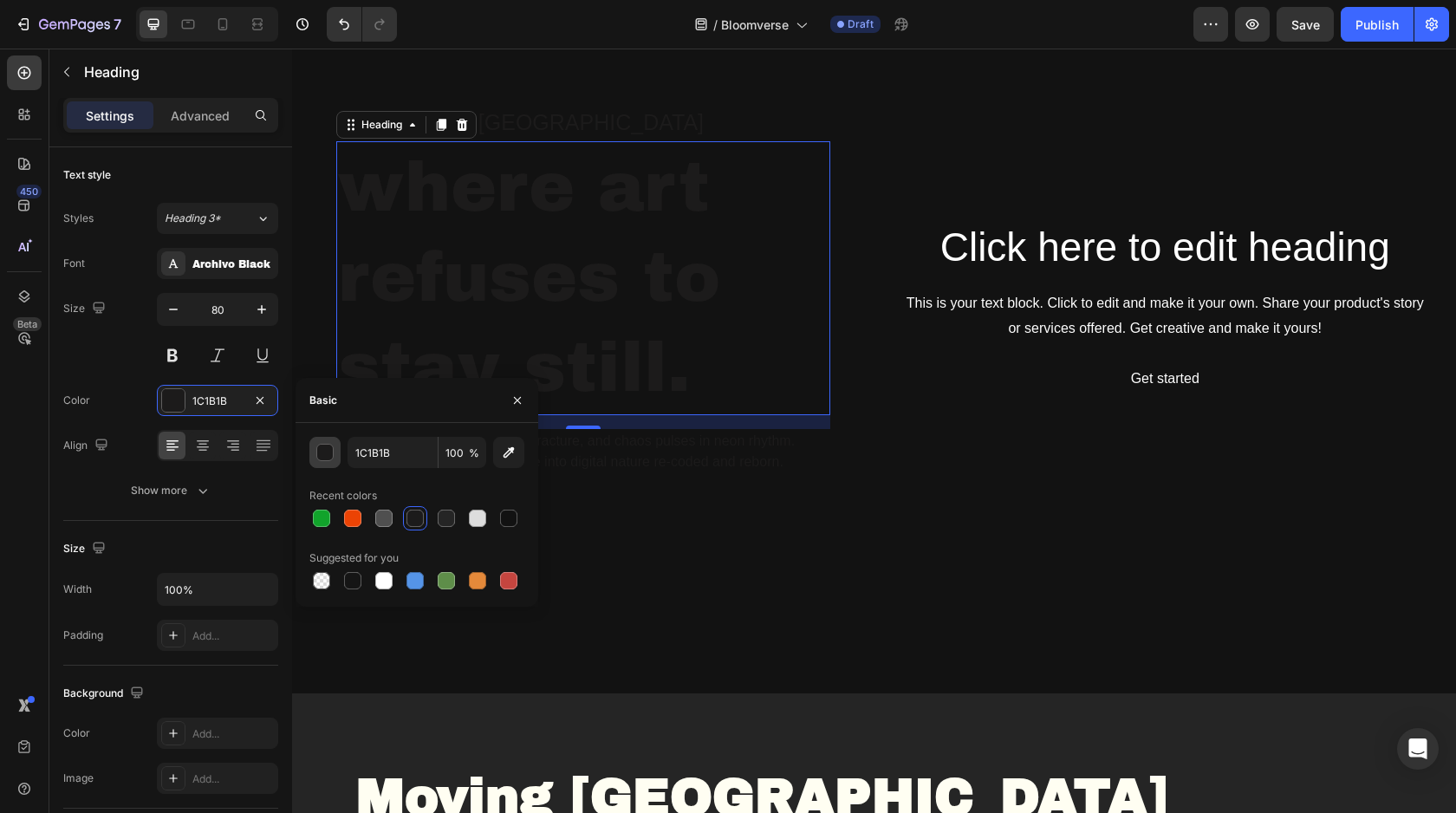
click at [331, 454] on div "button" at bounding box center [326, 453] width 17 height 17
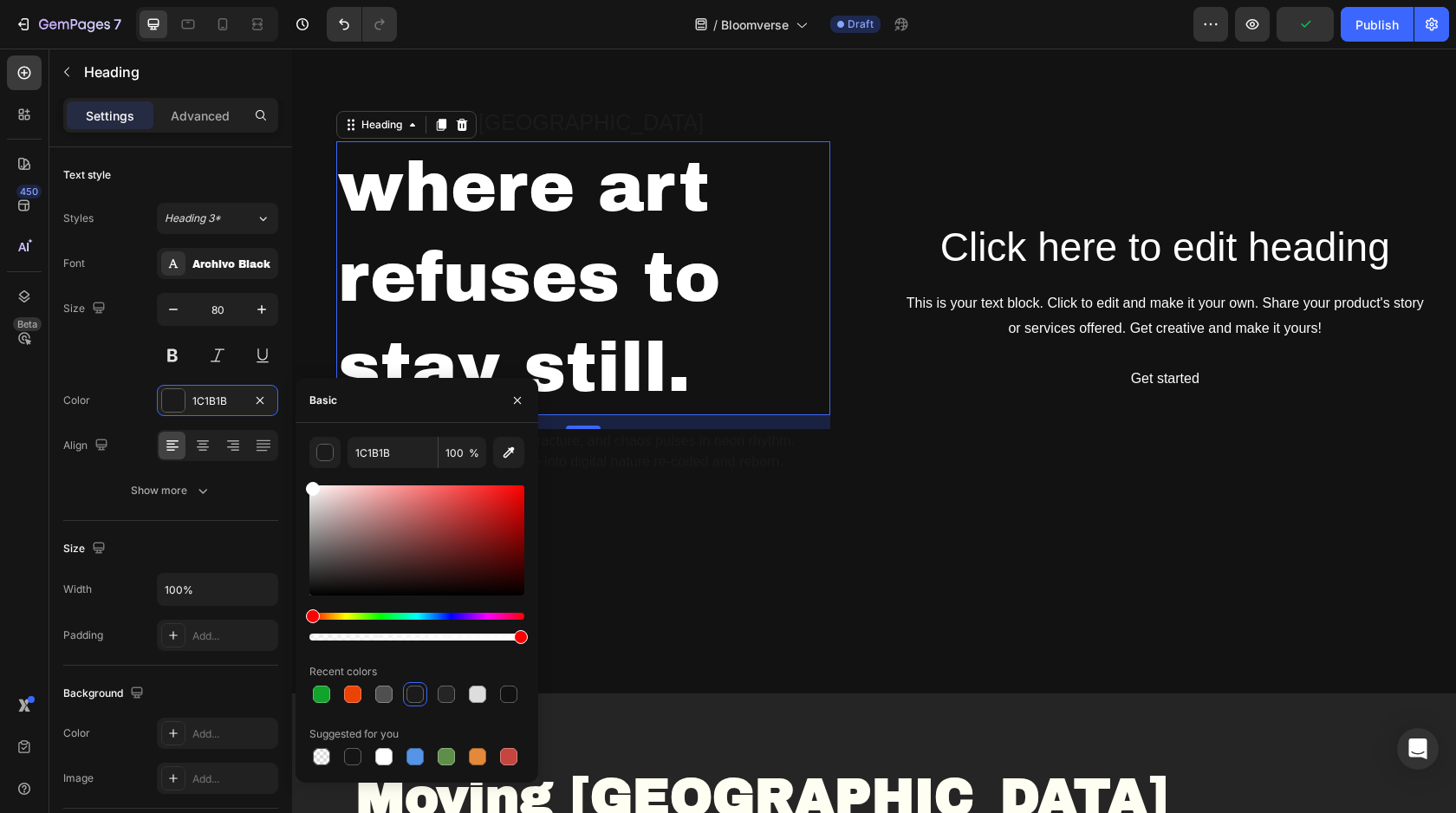
drag, startPoint x: 319, startPoint y: 587, endPoint x: 296, endPoint y: 445, distance: 143.9
click at [296, 445] on div "1C1B1B 100 % Recent colors Suggested for you" at bounding box center [416, 602] width 242 height 332
type input "FFFFFF"
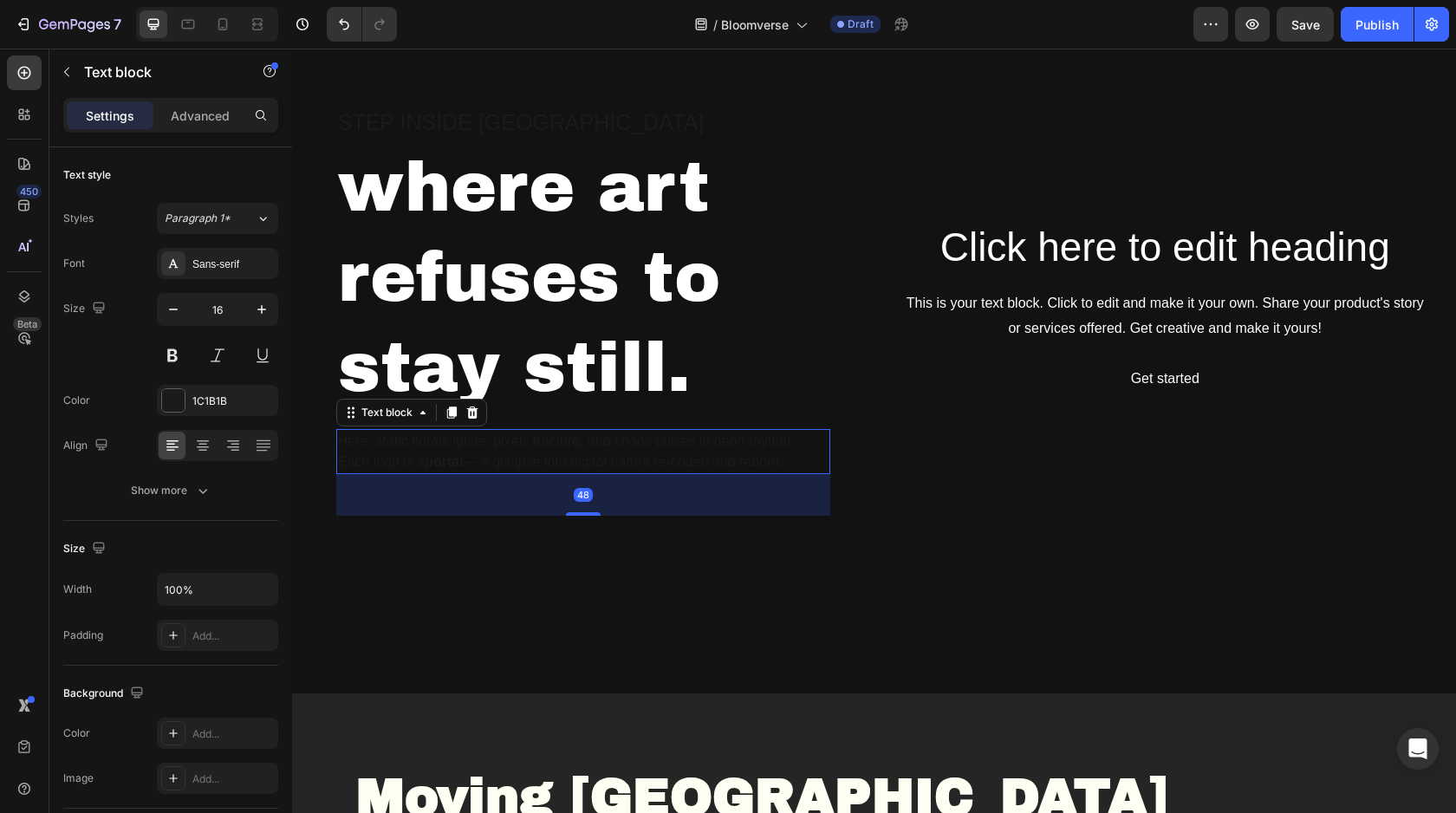
click at [652, 451] on p "Here, static florals ignite, pixels fracture, and chaos pulses in neon rhythm. …" at bounding box center [583, 451] width 490 height 41
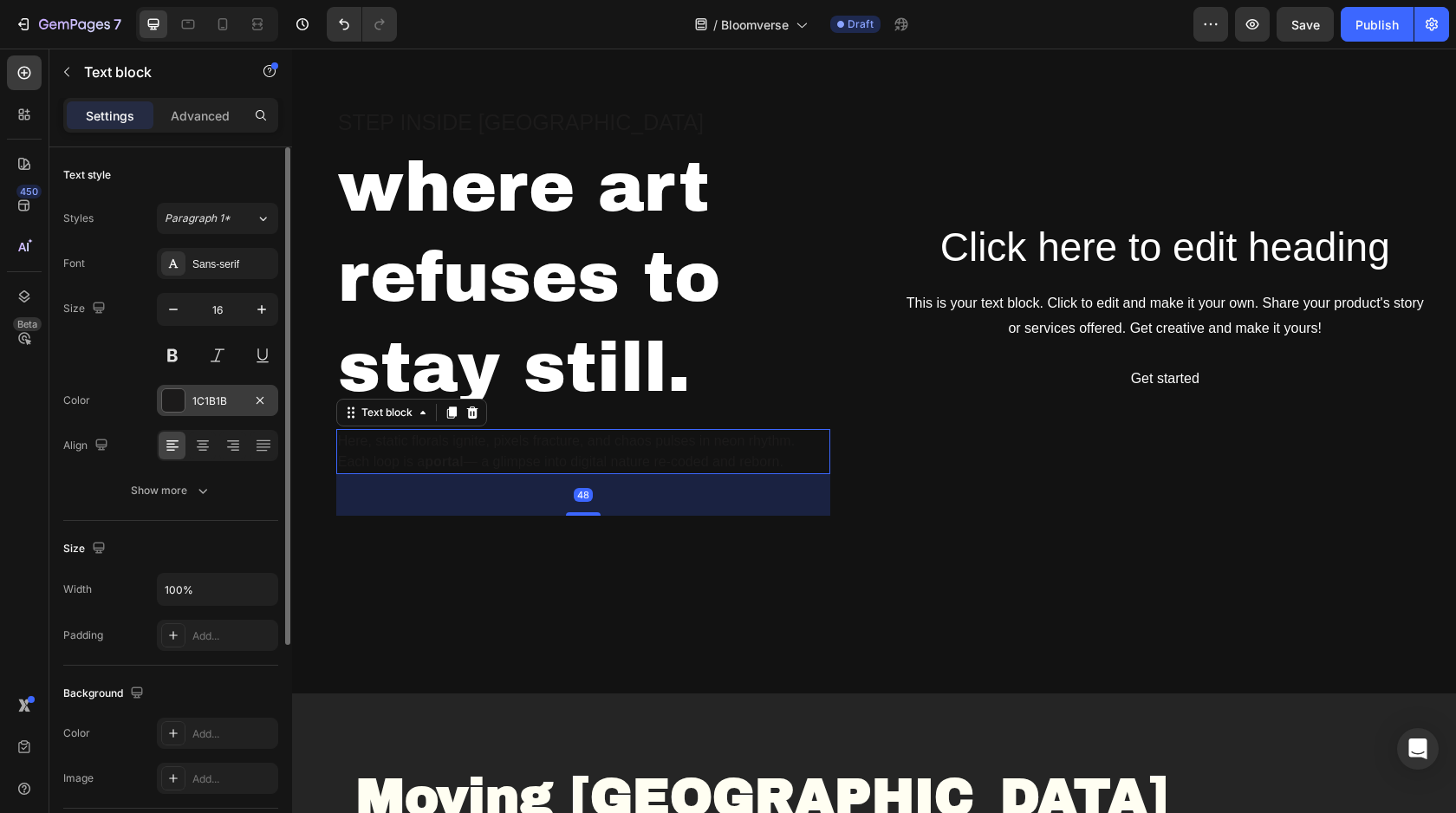
click at [173, 394] on div at bounding box center [172, 400] width 22 height 22
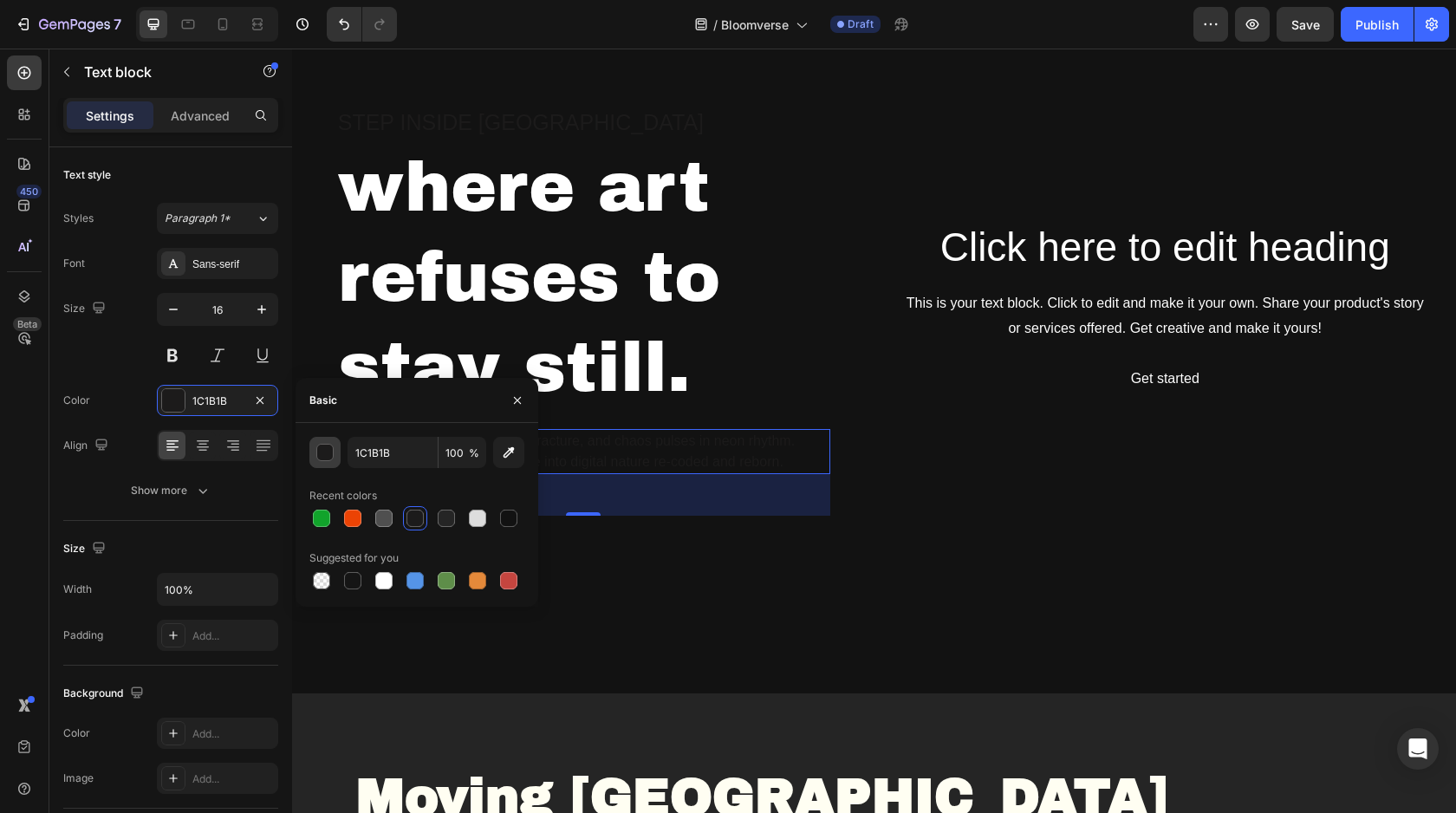
click at [327, 453] on div "button" at bounding box center [326, 453] width 17 height 17
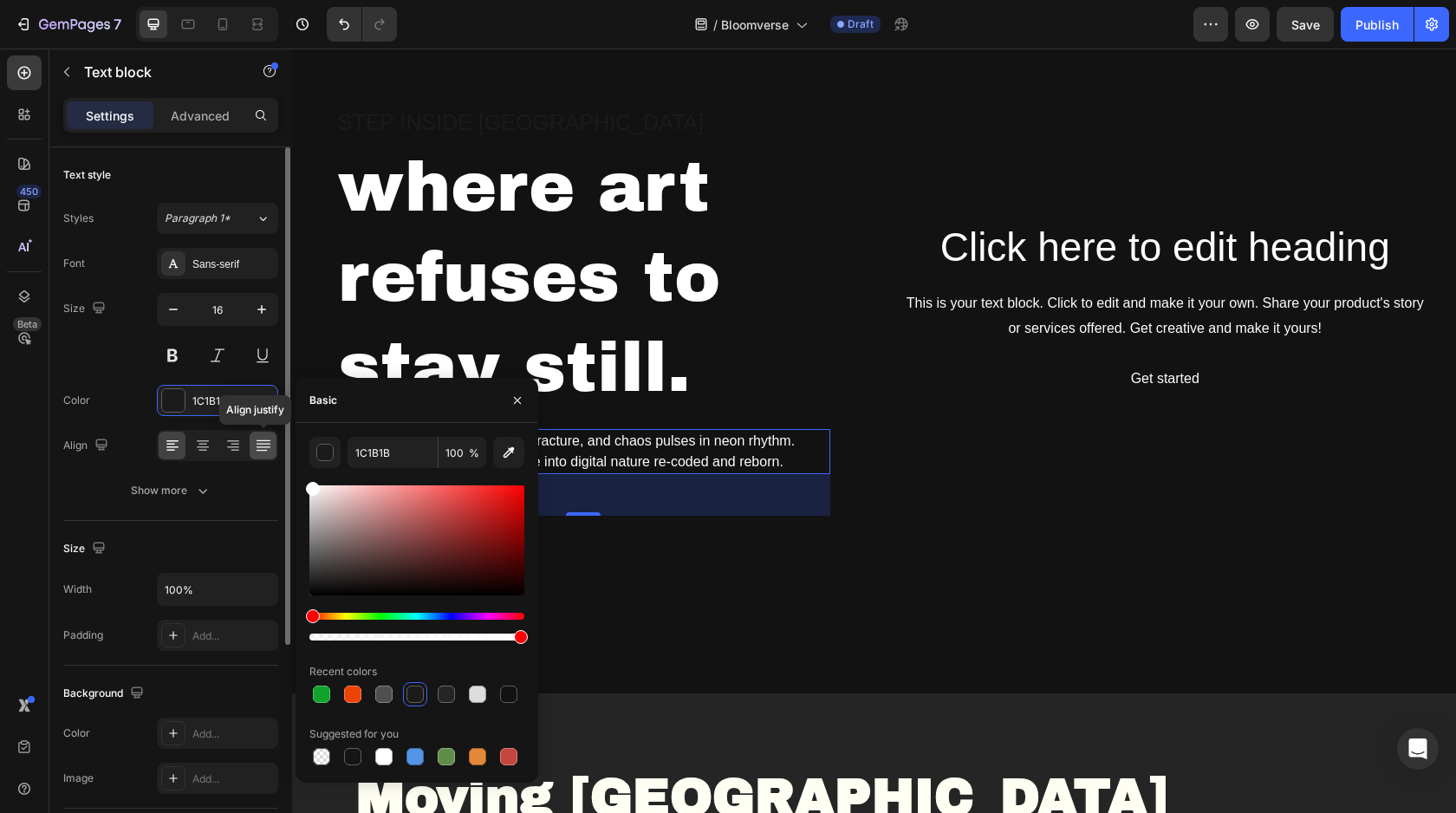
drag, startPoint x: 319, startPoint y: 587, endPoint x: 266, endPoint y: 434, distance: 161.9
click at [266, 434] on div "450 Beta Sections(18) Elements(83) Section Element Hero Section Product Detail …" at bounding box center [146, 430] width 292 height 765
type input "FFFFFF"
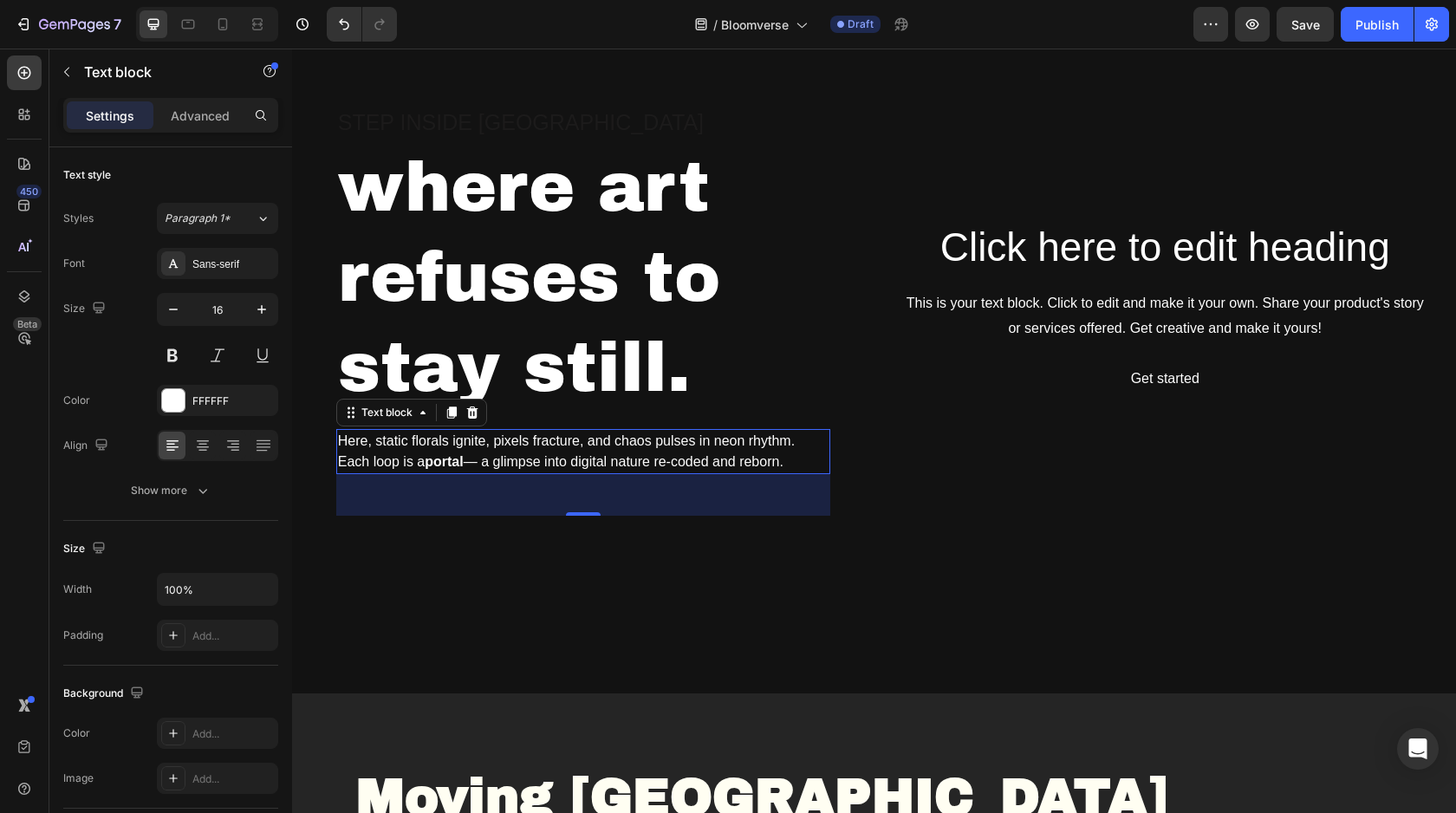
click at [626, 493] on div "48" at bounding box center [584, 495] width 494 height 41
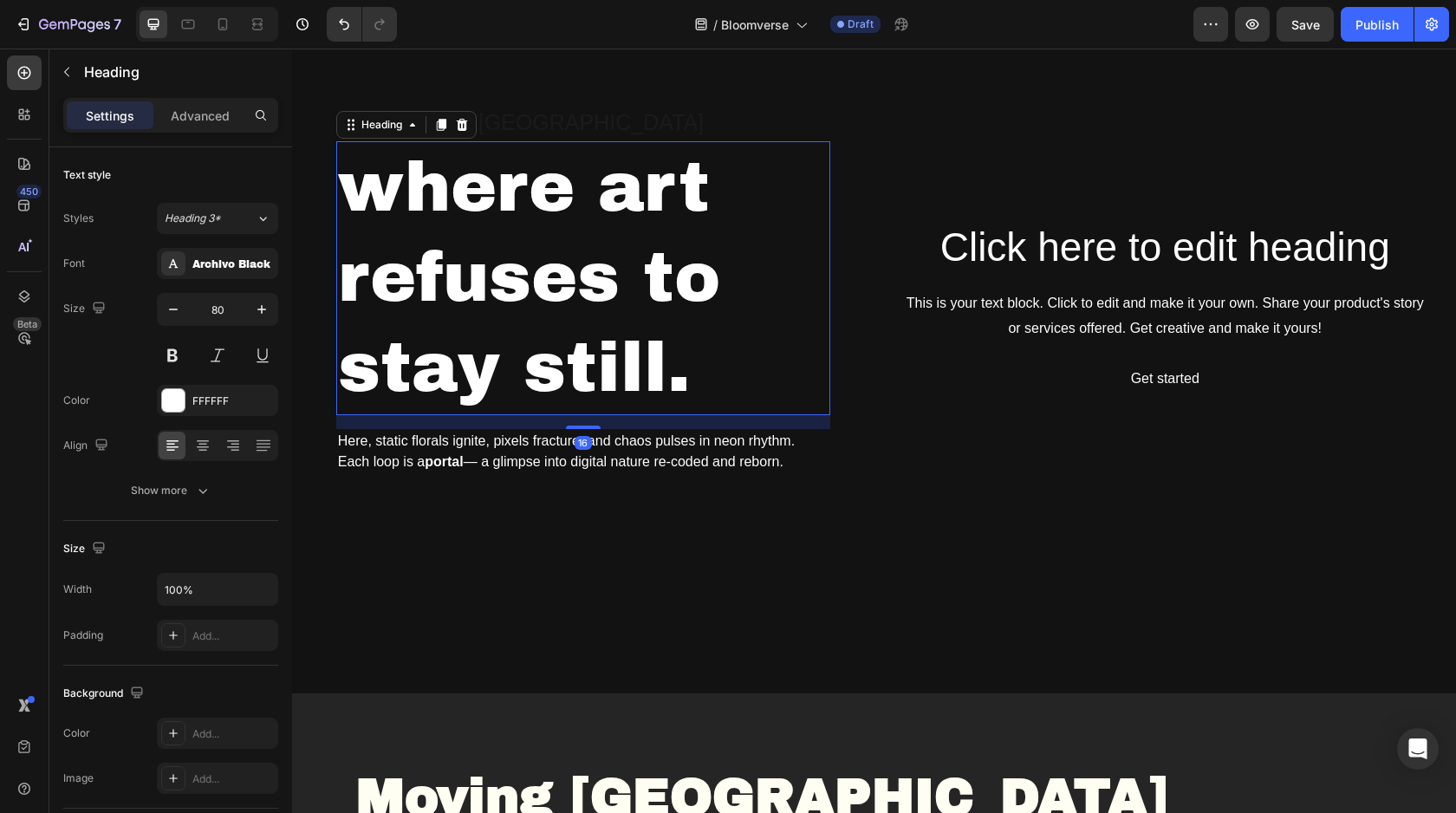
click at [526, 404] on h2 "where art refuses to stay still." at bounding box center [584, 278] width 494 height 274
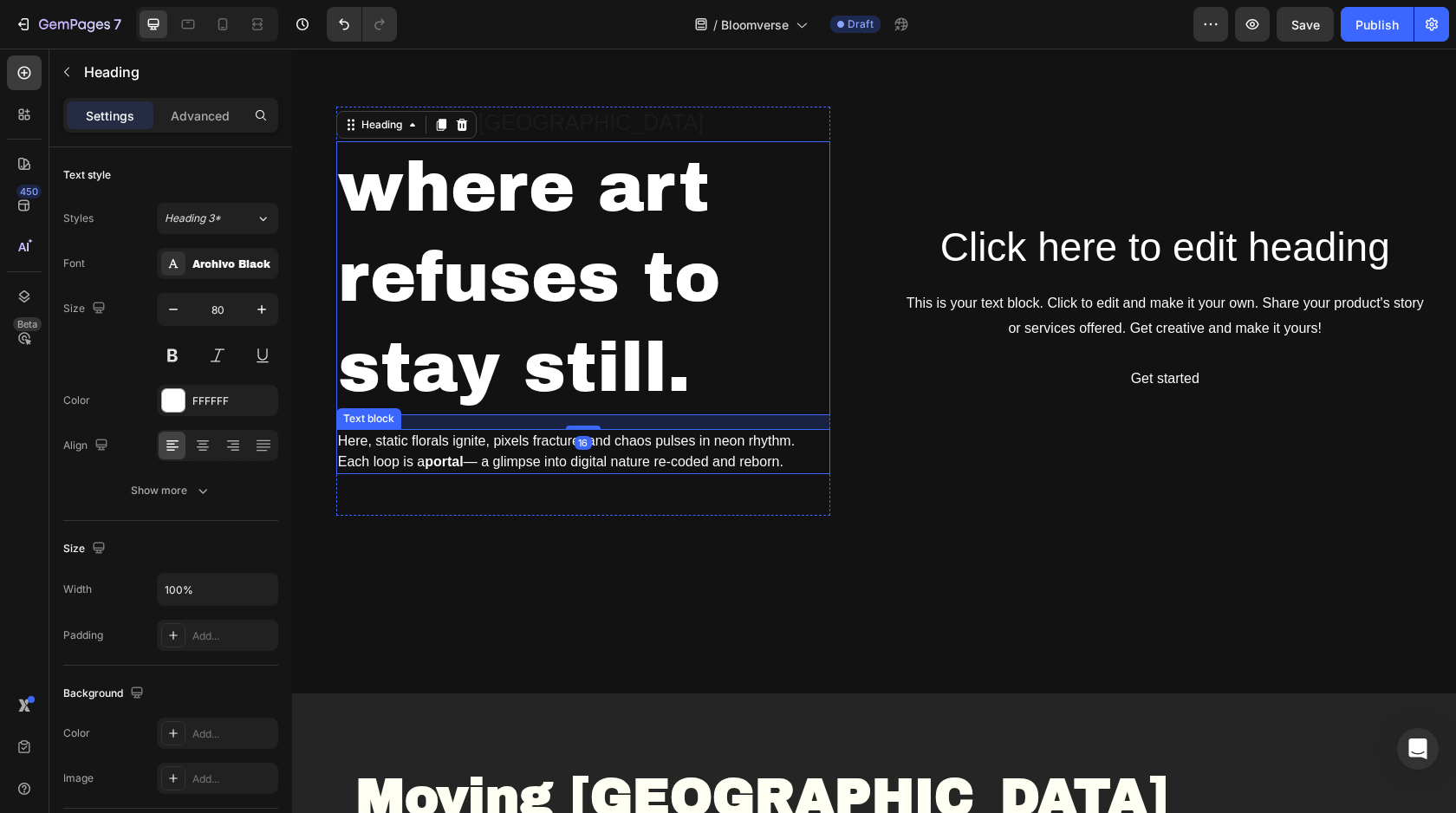
click at [520, 469] on p "Here, static florals ignite, pixels fracture, and chaos pulses in neon rhythm. …" at bounding box center [583, 451] width 490 height 41
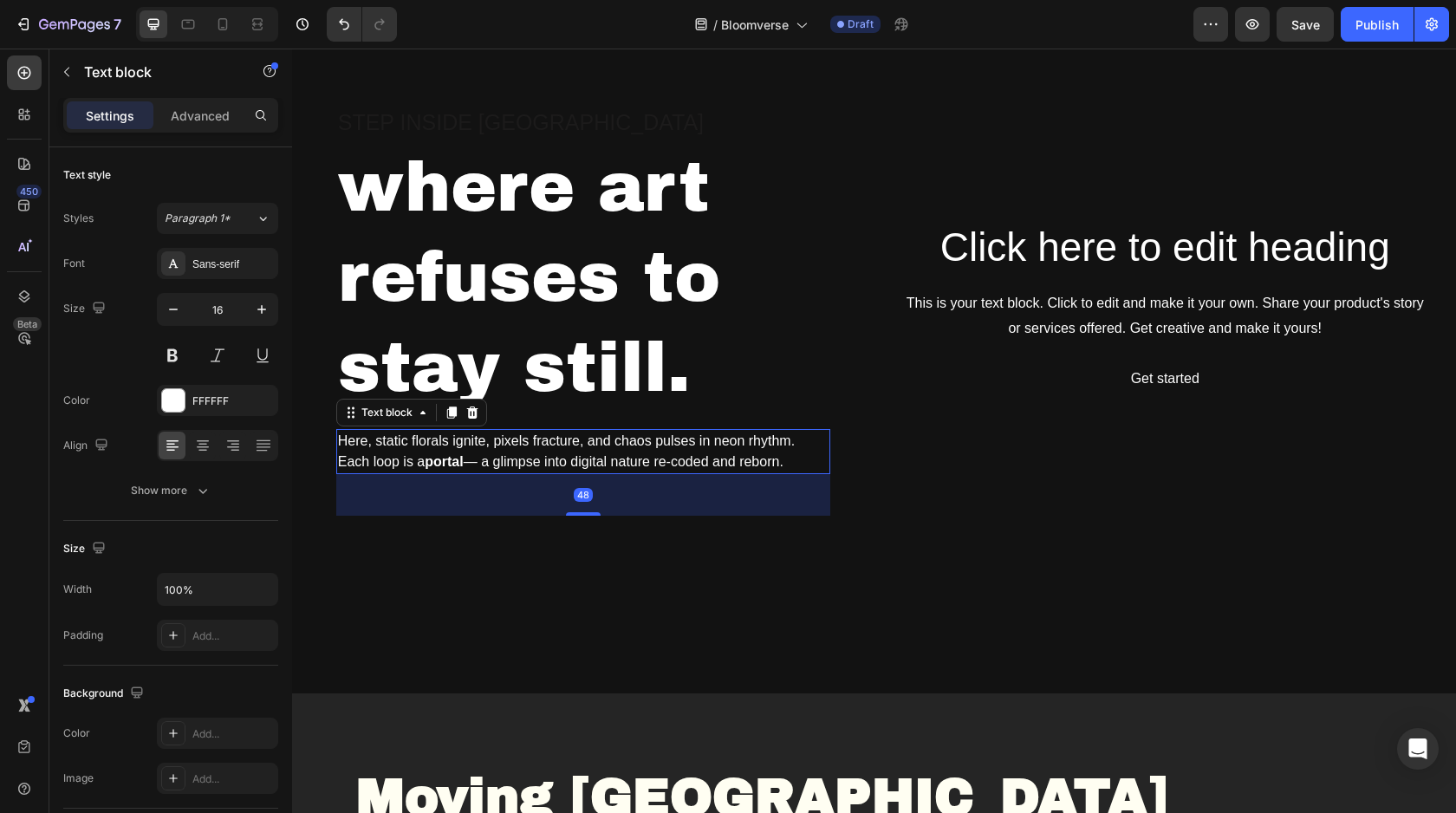
click at [516, 512] on div "48" at bounding box center [584, 495] width 494 height 41
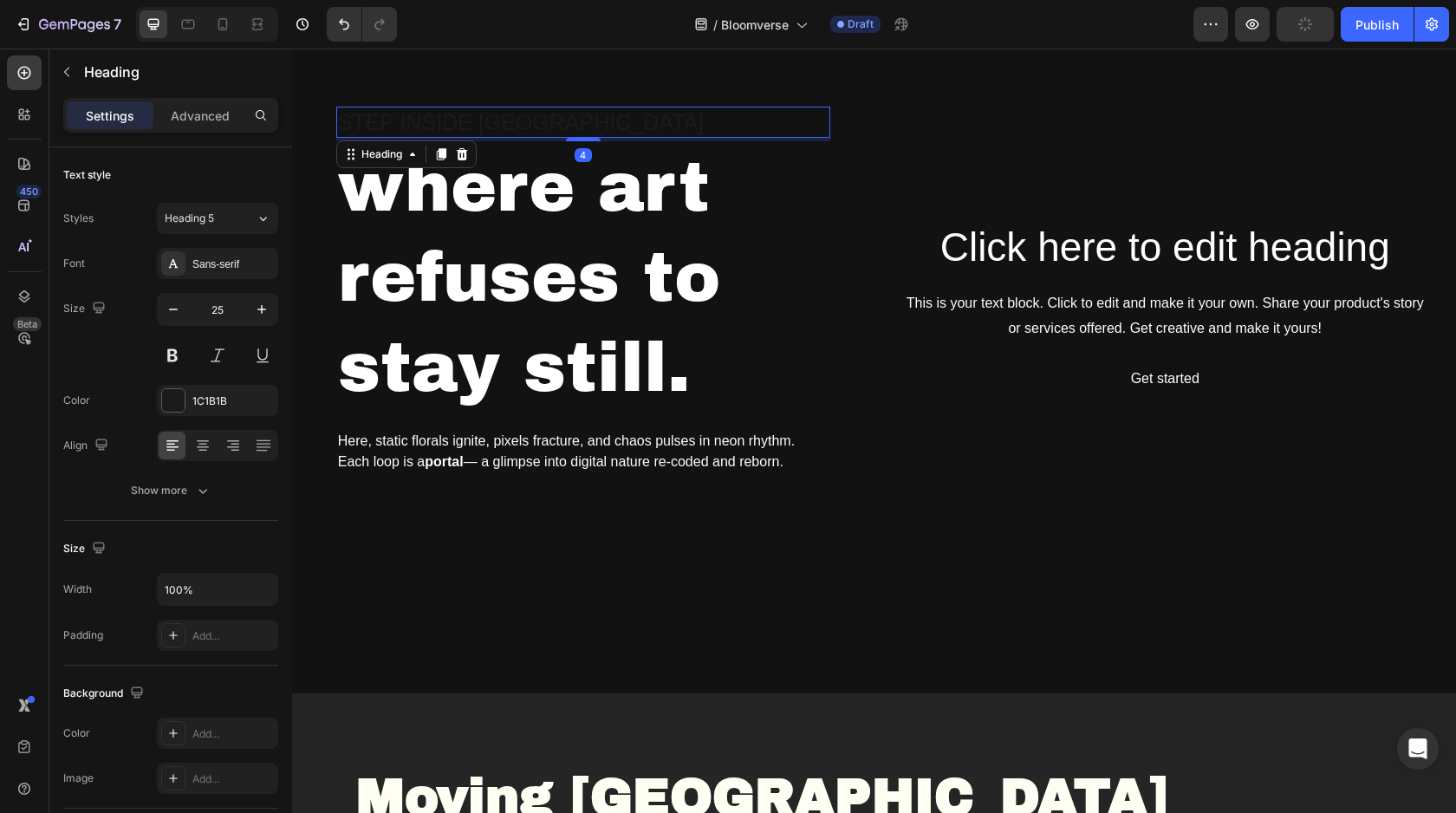
click at [515, 127] on h2 "Step inside [GEOGRAPHIC_DATA]" at bounding box center [584, 122] width 494 height 32
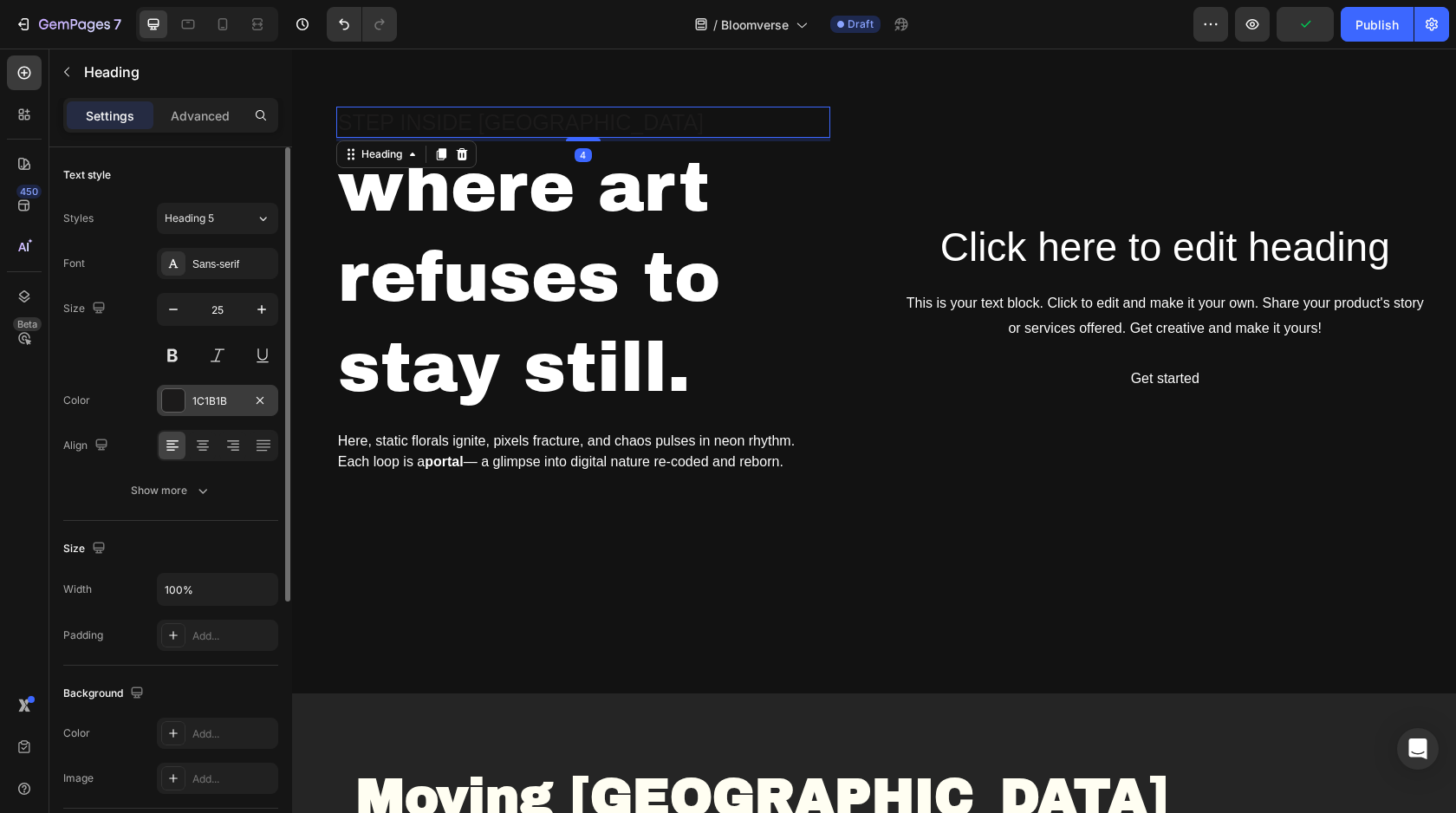
click at [163, 400] on div at bounding box center [172, 400] width 22 height 22
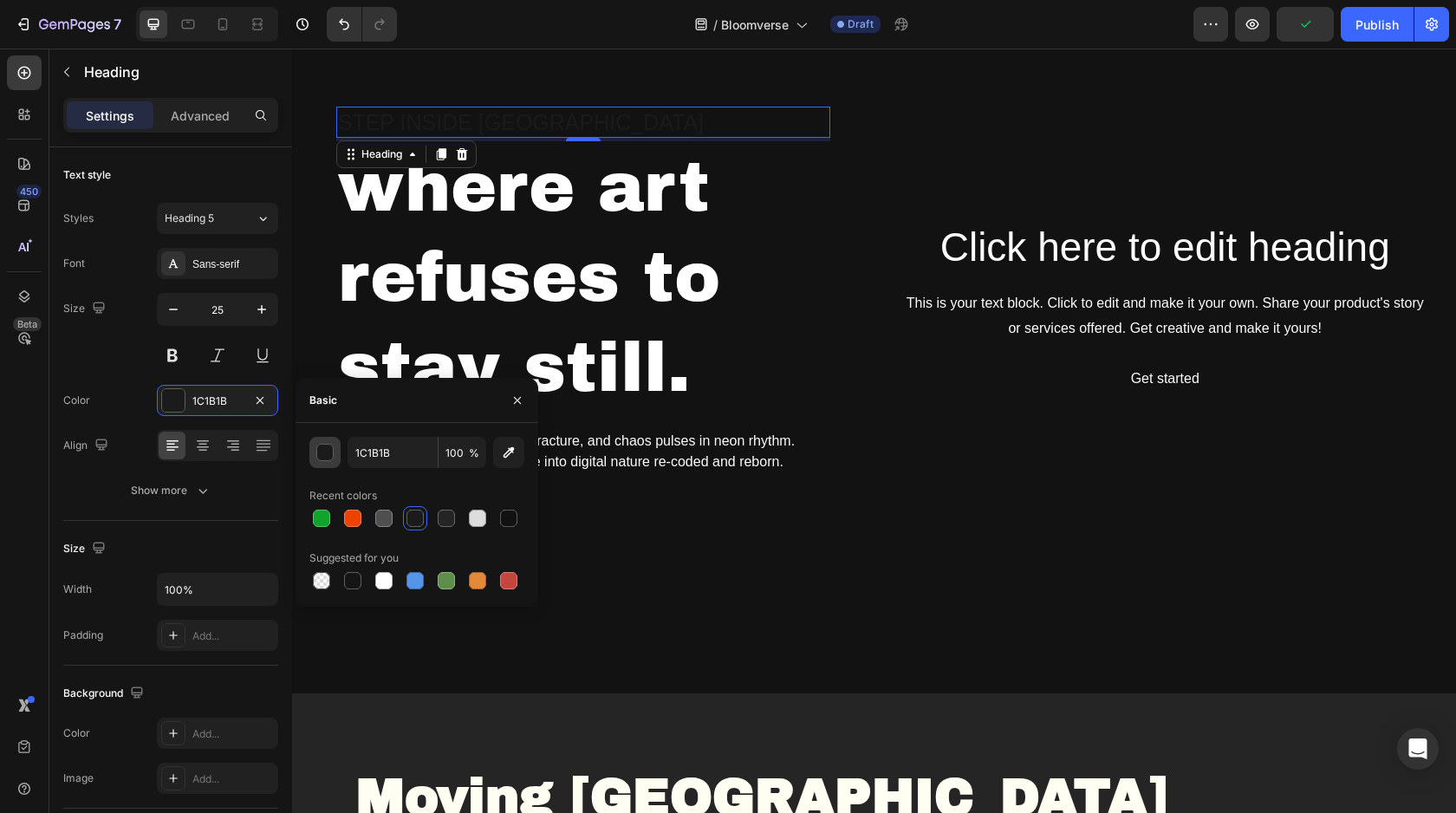
click at [324, 450] on div "button" at bounding box center [326, 453] width 17 height 17
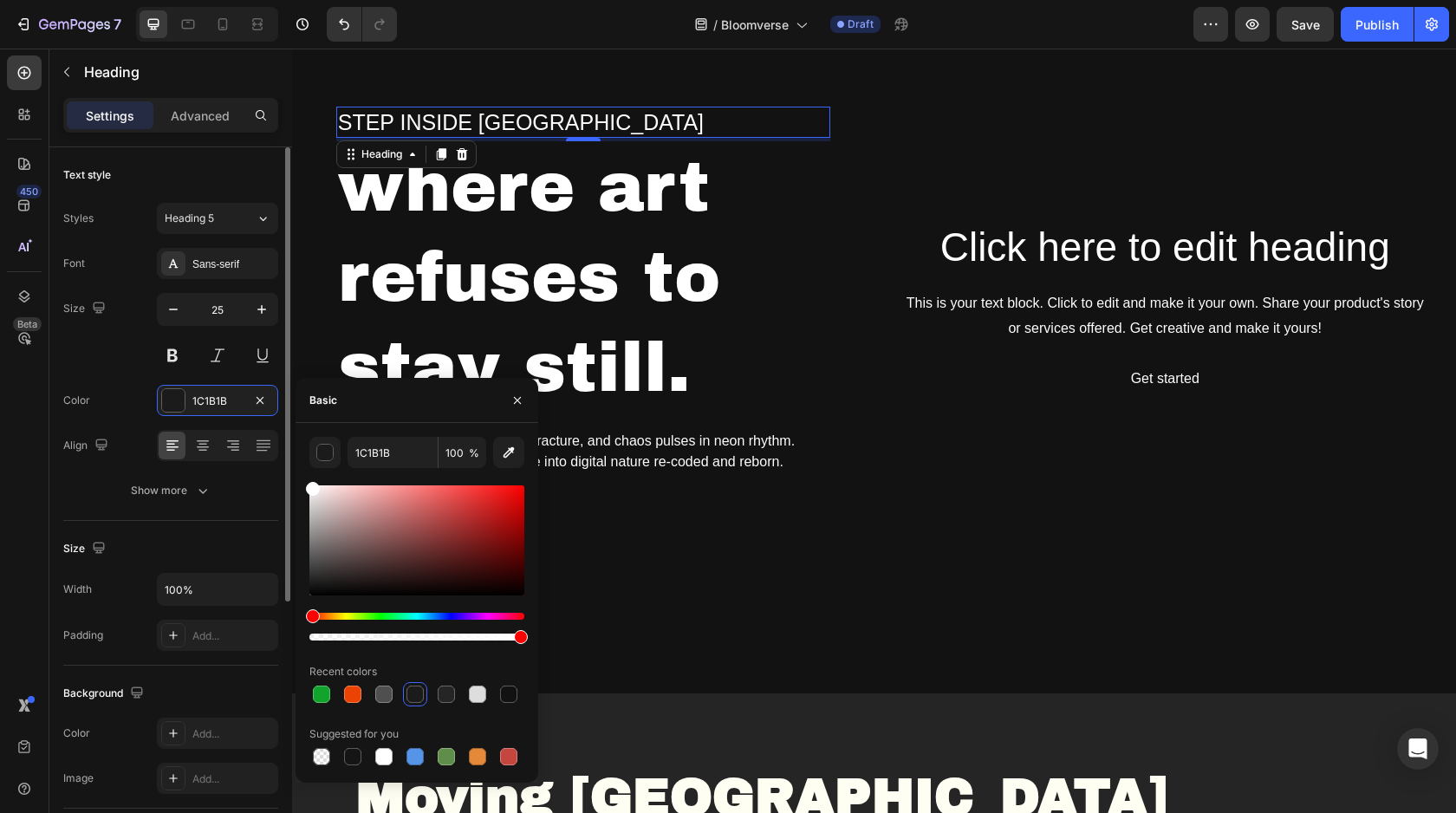
drag, startPoint x: 314, startPoint y: 579, endPoint x: 276, endPoint y: 448, distance: 136.4
click at [276, 448] on div "450 Beta Sections(18) Elements(83) Section Element Hero Section Product Detail …" at bounding box center [146, 430] width 292 height 765
type input "FFFFFF"
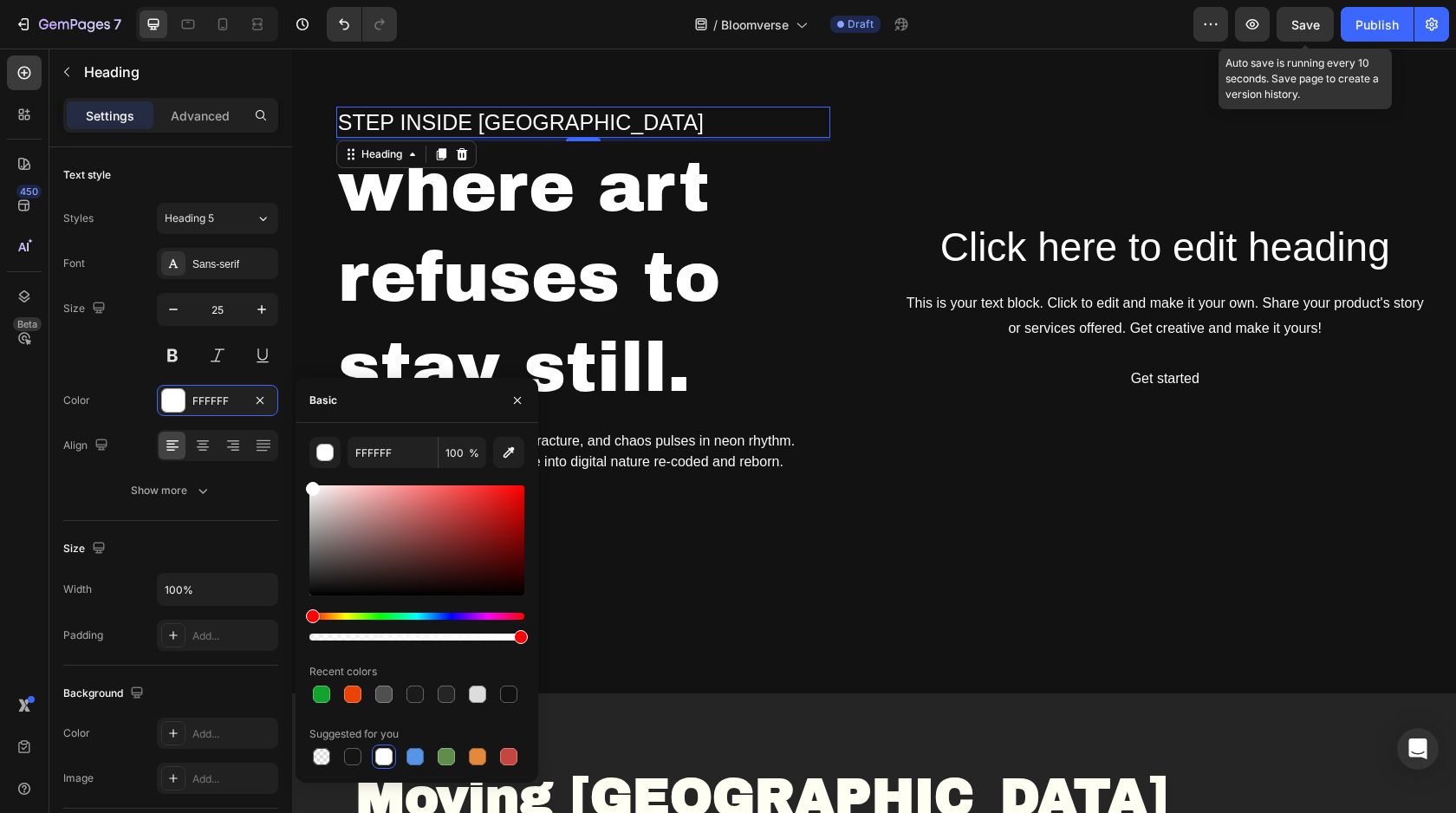
click at [1305, 26] on span "Save" at bounding box center [1305, 24] width 29 height 14
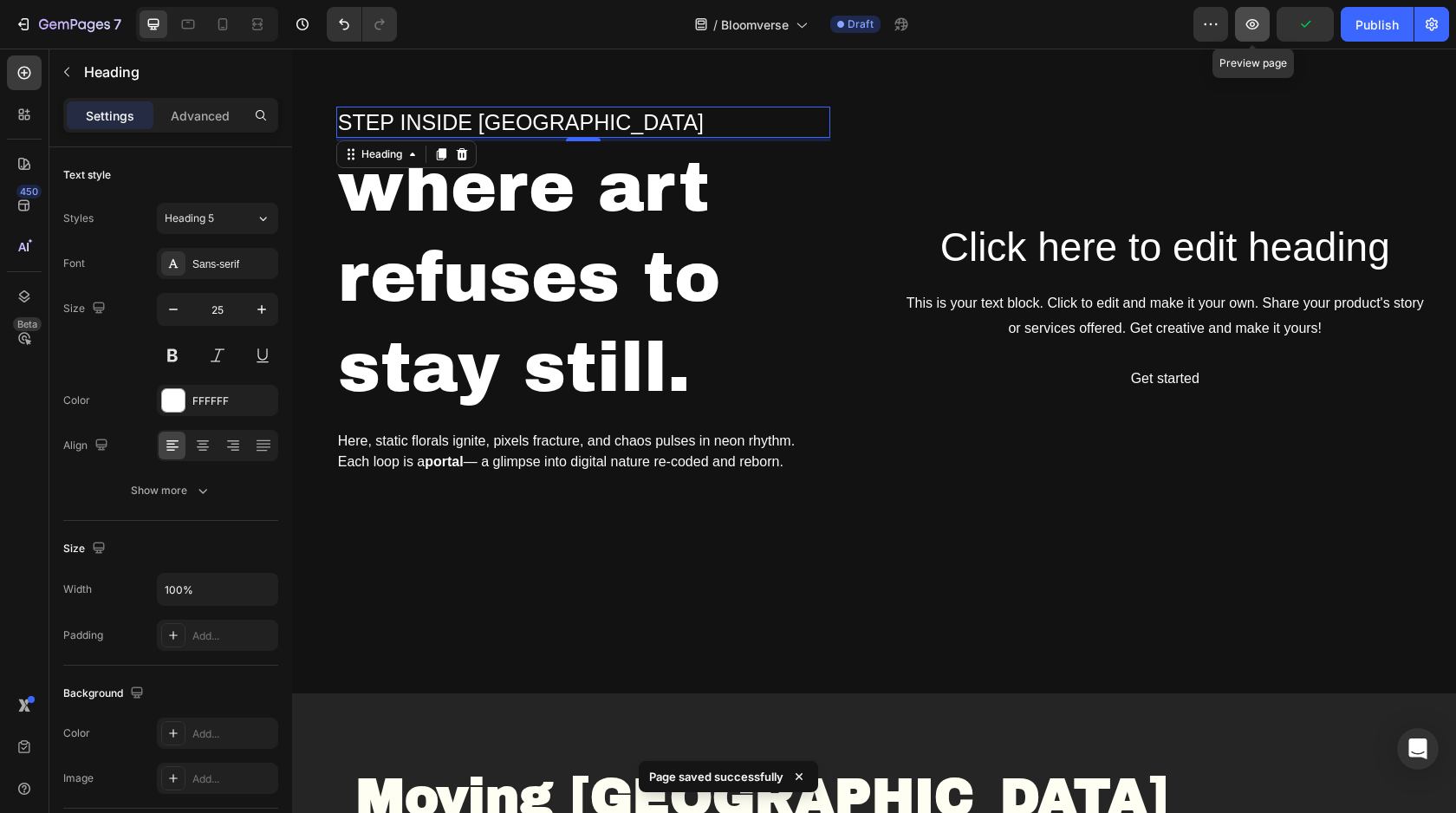
click at [1253, 26] on icon "button" at bounding box center [1253, 24] width 13 height 11
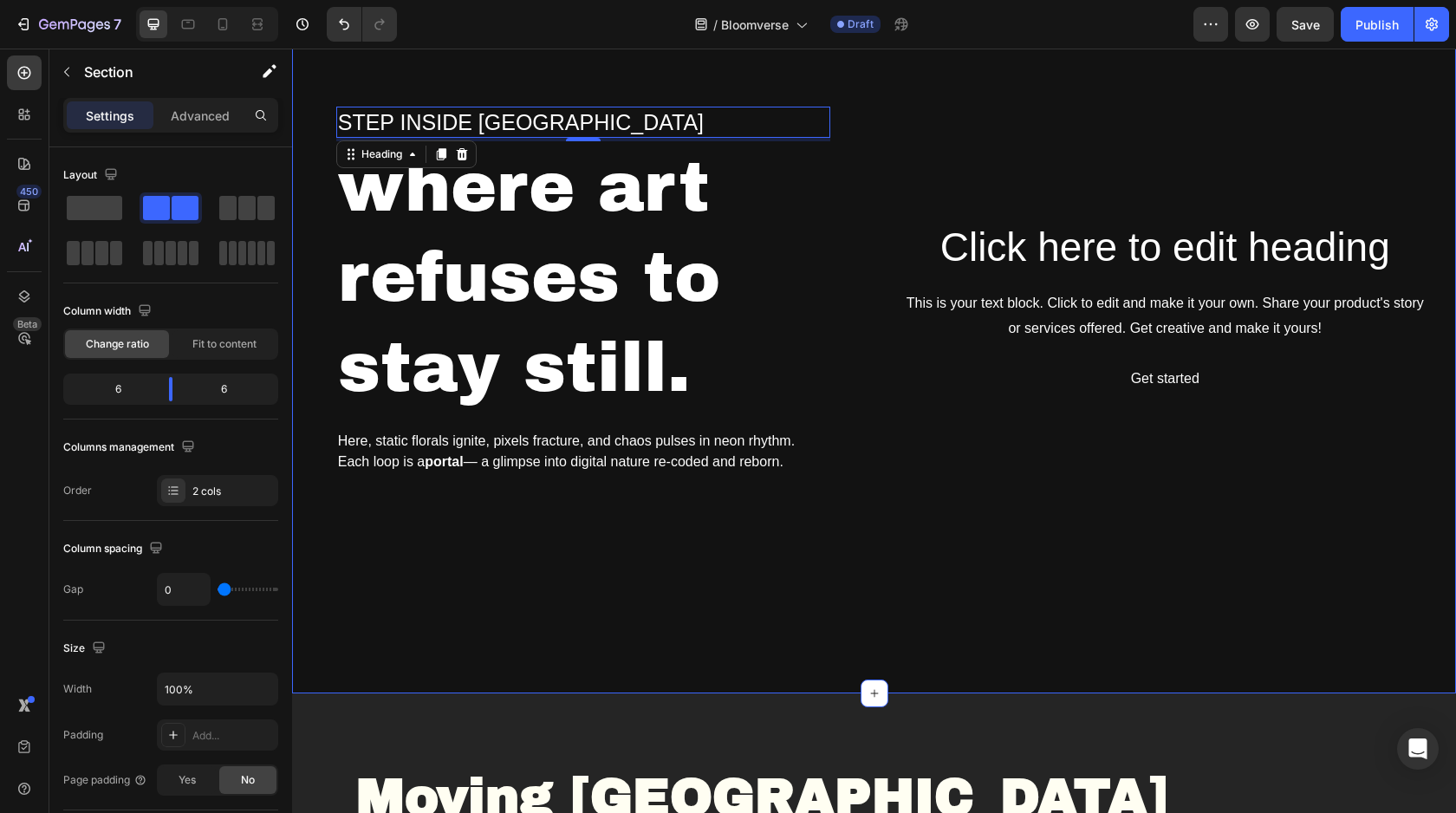
click at [704, 531] on div "Step inside Bloomverse Heading 4 where art refuses to stay still. Heading Here,…" at bounding box center [583, 311] width 582 height 765
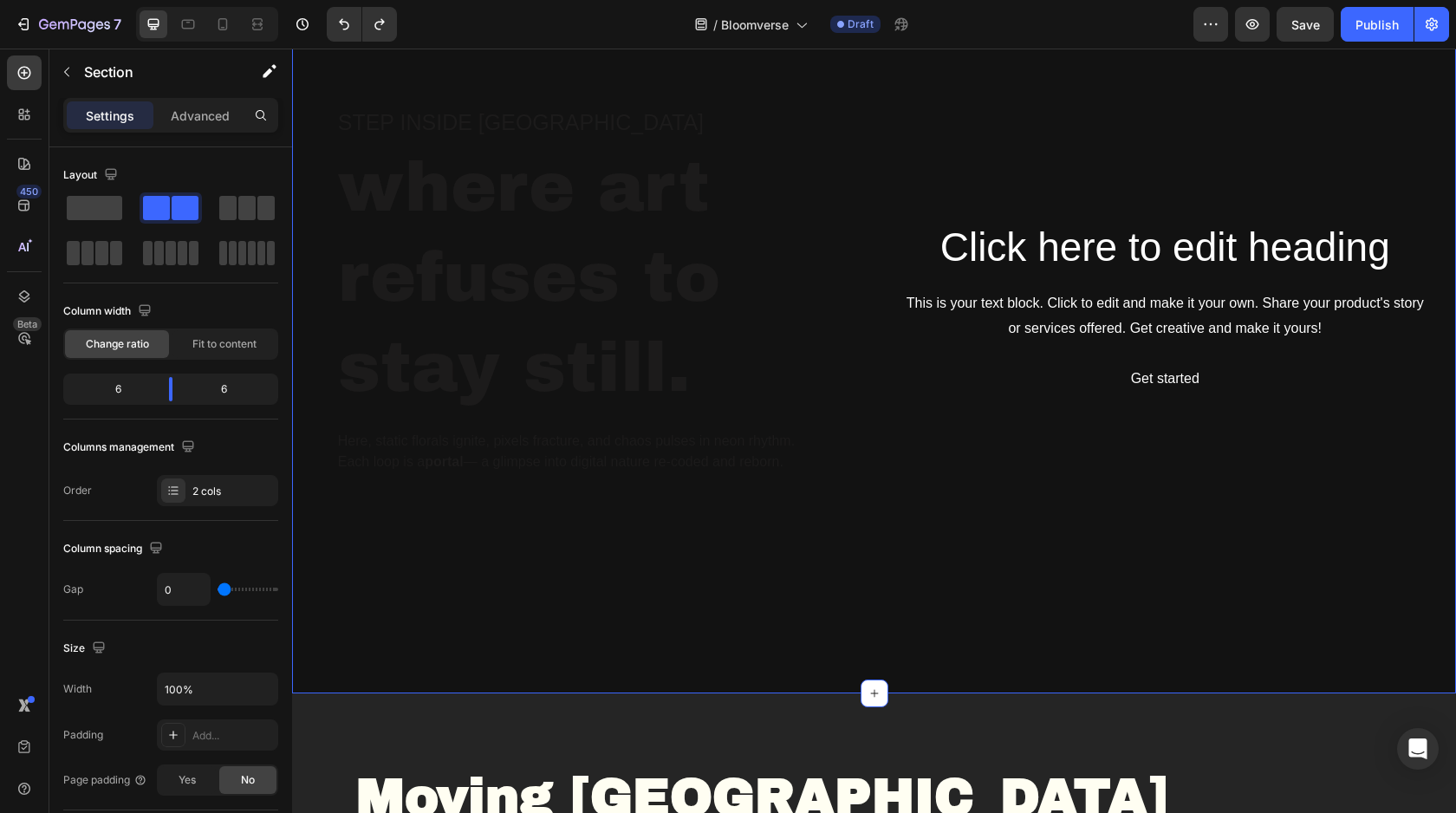
click at [394, 582] on div "Step inside Bloomverse Heading where art refuses to stay still. Heading Here, s…" at bounding box center [583, 311] width 582 height 765
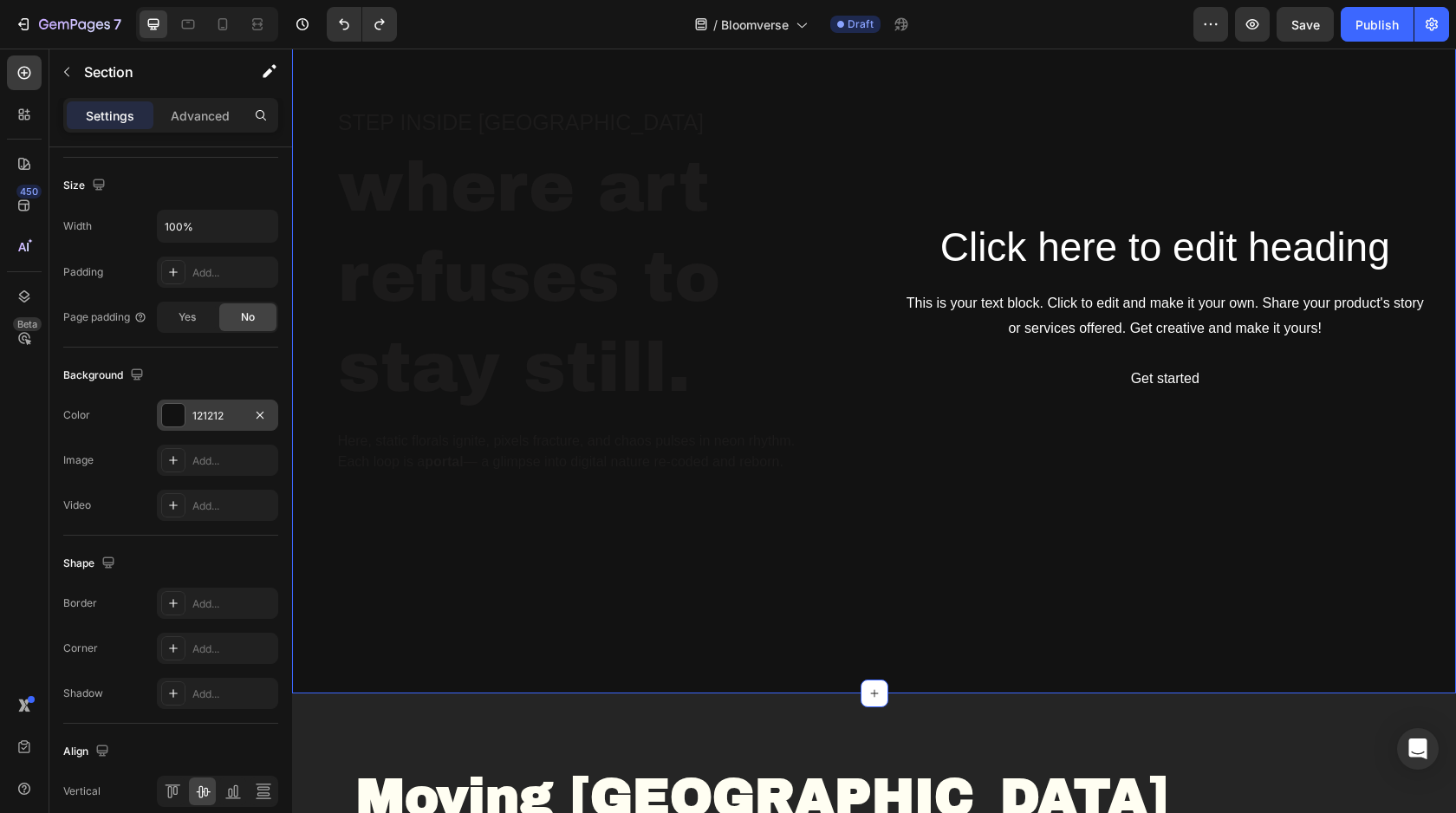
click at [175, 410] on div at bounding box center [172, 415] width 22 height 22
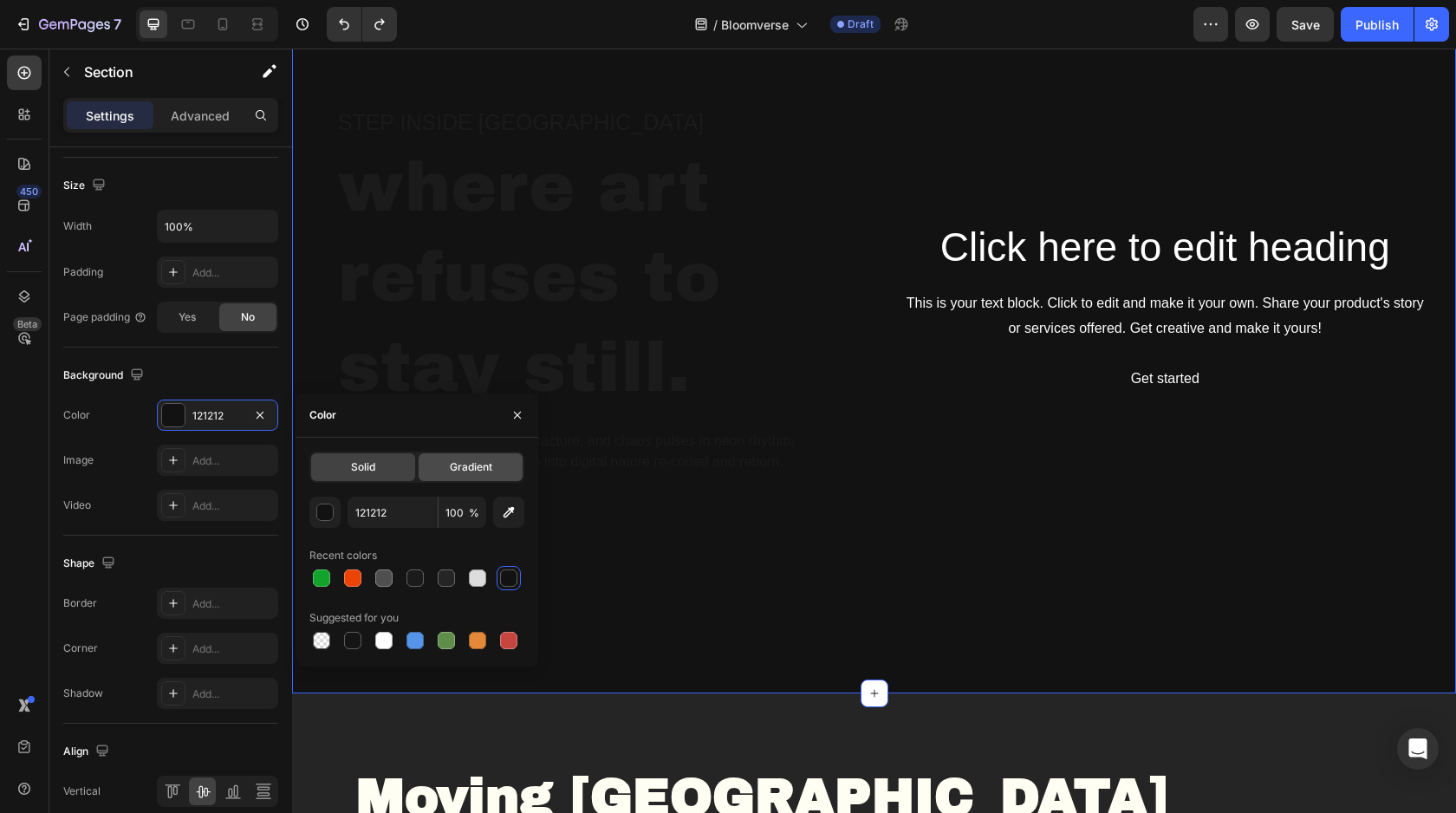
click at [459, 456] on div "Gradient" at bounding box center [470, 467] width 104 height 28
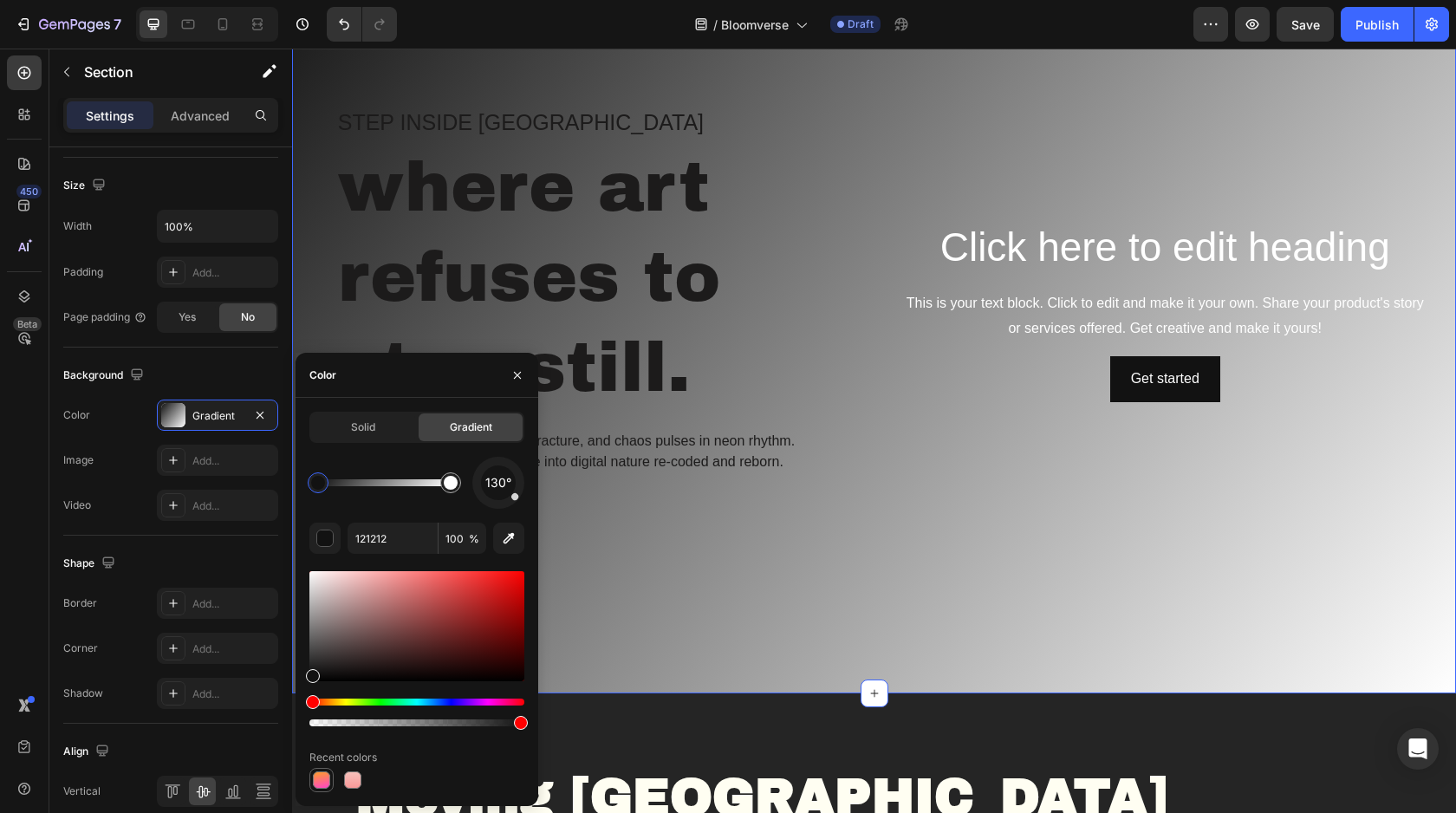
click at [323, 776] on div at bounding box center [321, 780] width 17 height 17
type input "FF9C2B"
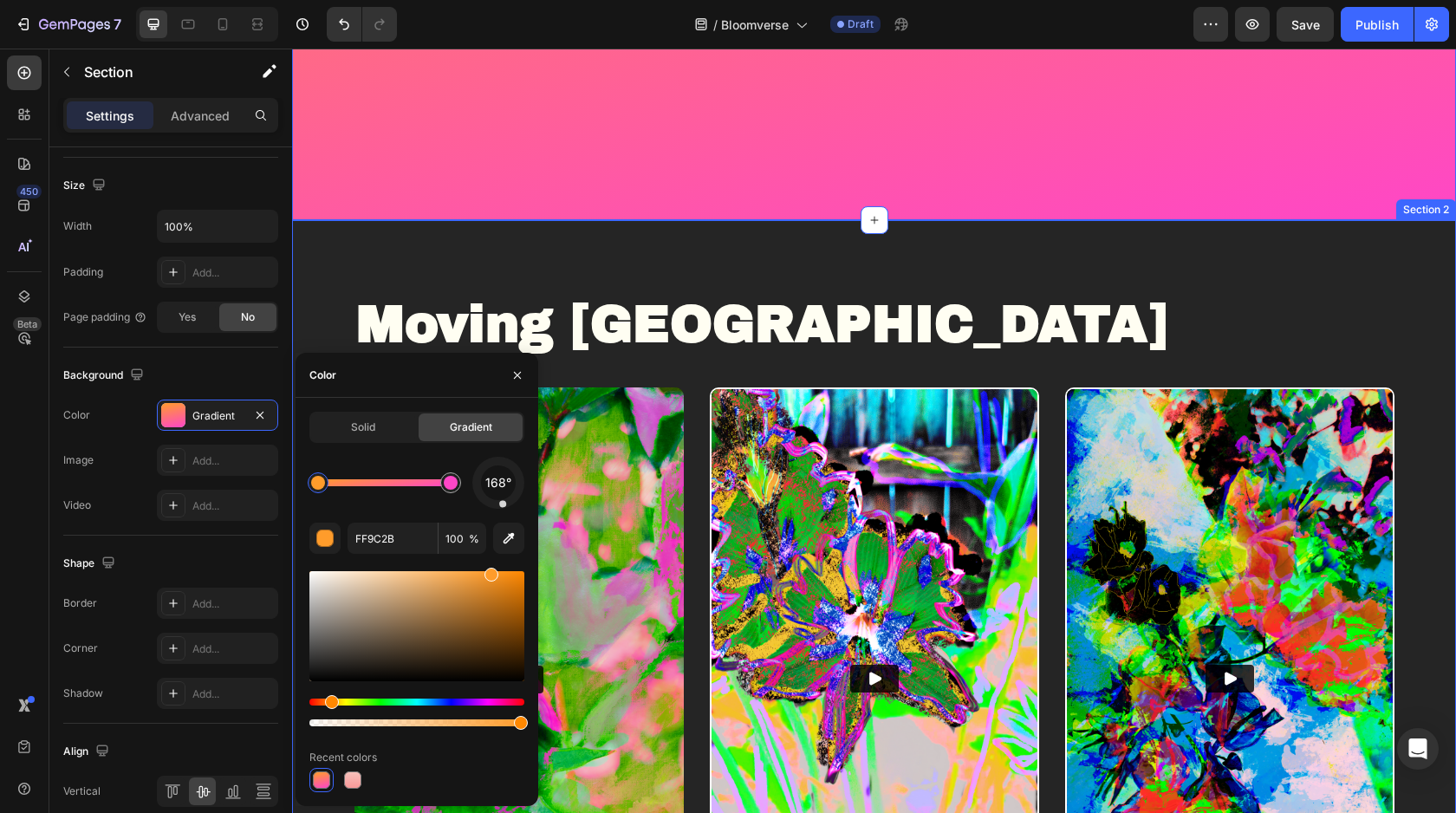
scroll to position [395, 0]
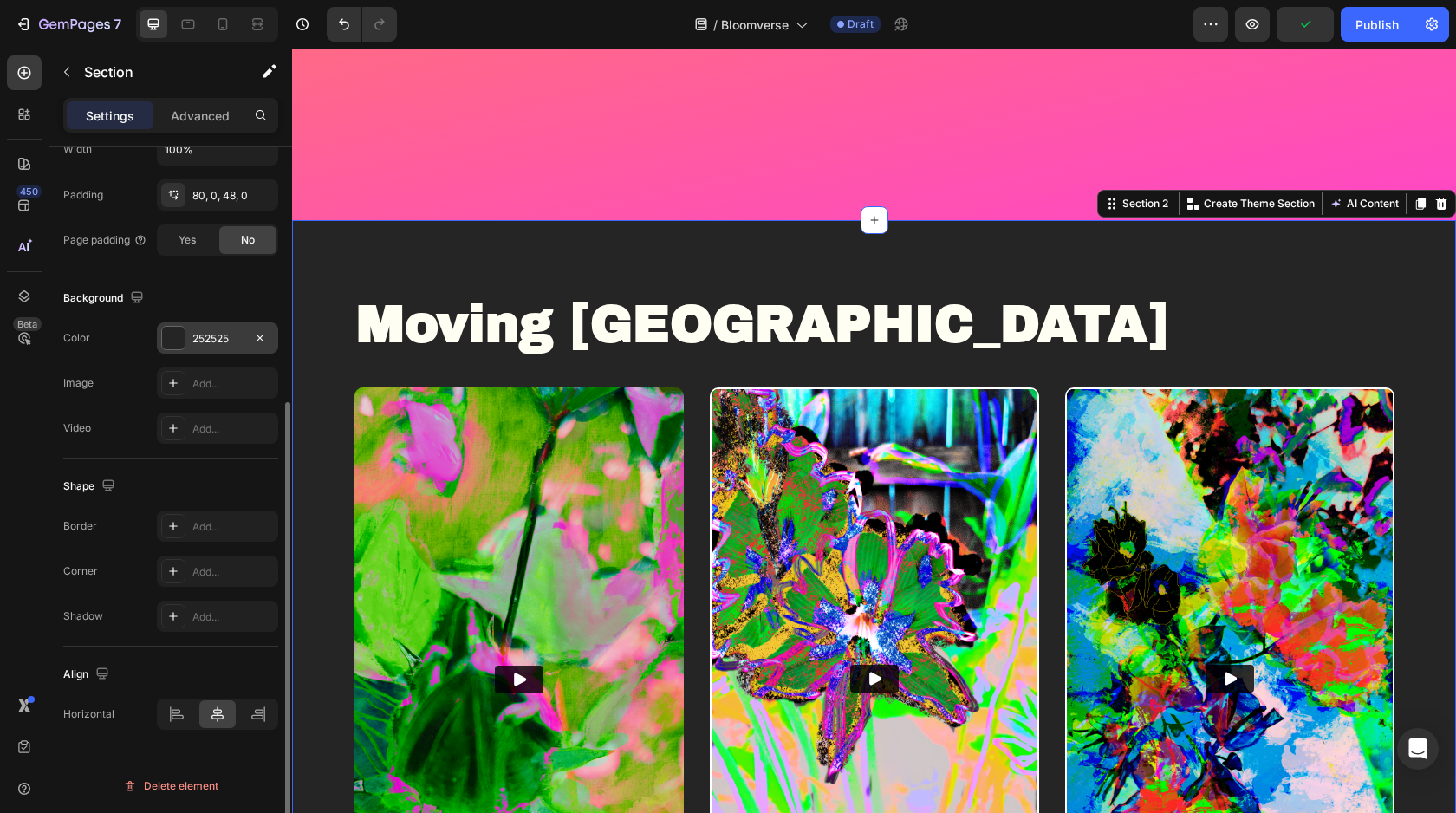
click at [170, 339] on div at bounding box center [172, 338] width 22 height 22
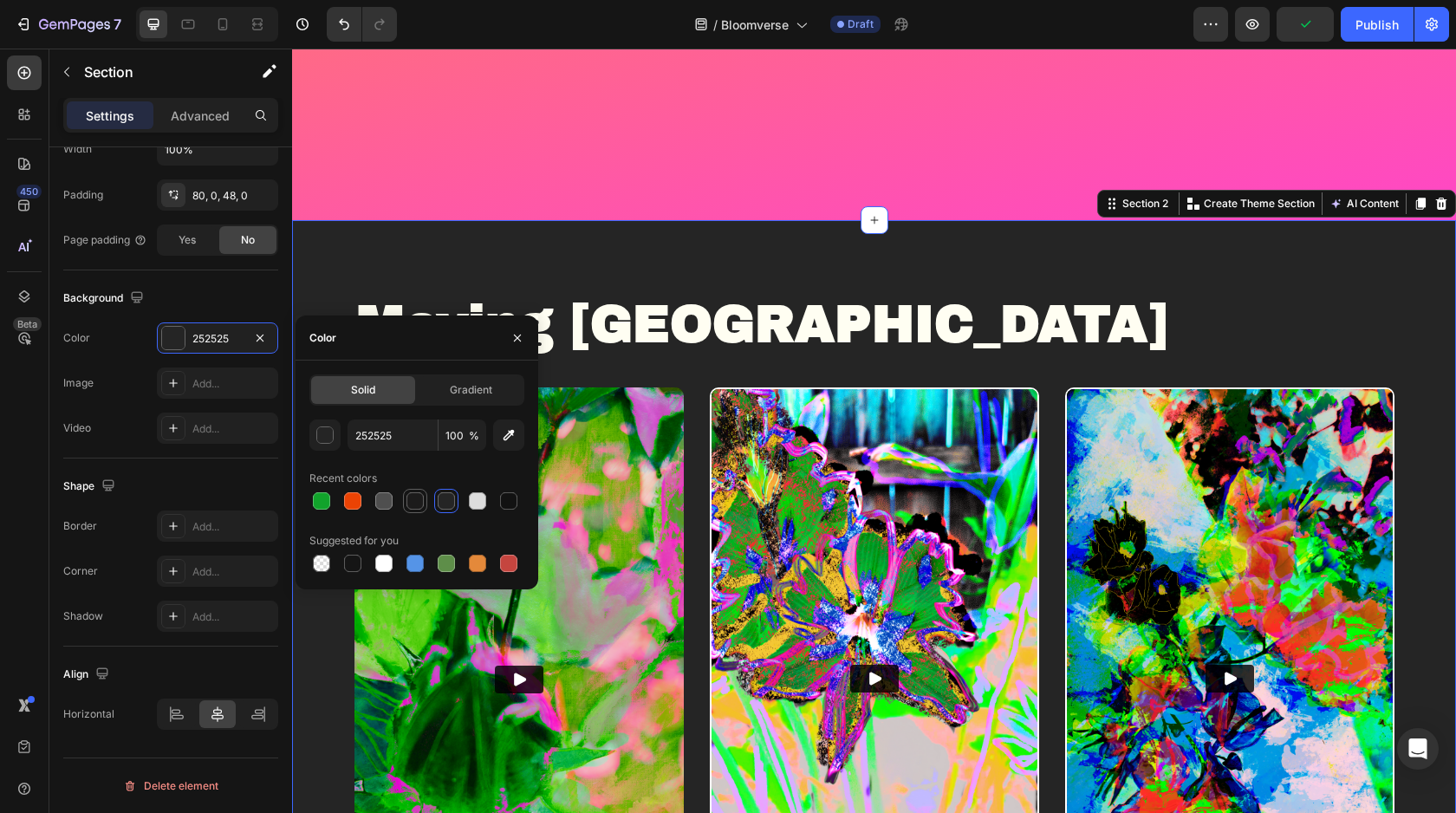
click at [419, 503] on div at bounding box center [415, 501] width 17 height 17
type input "1C1B1B"
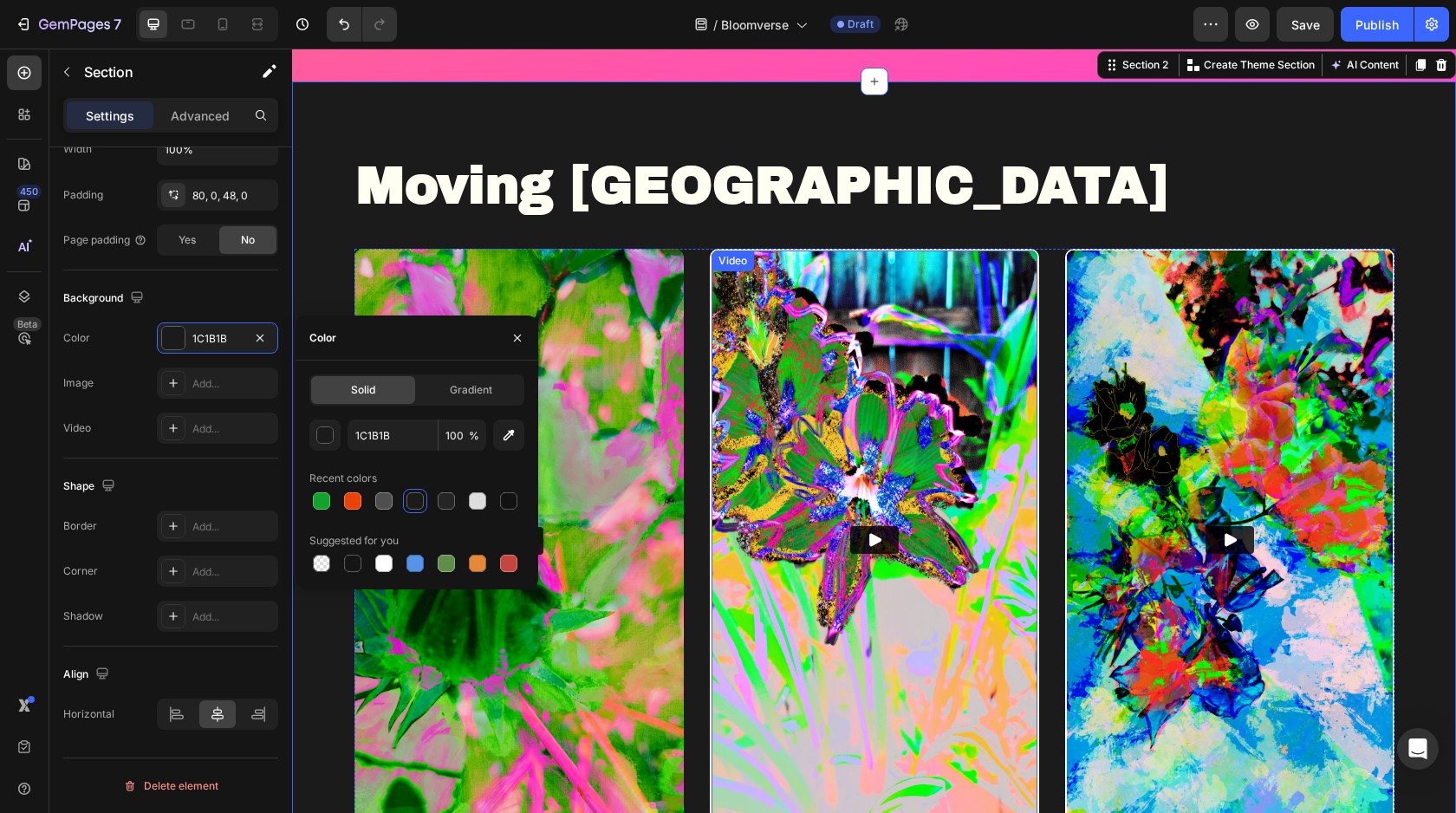
scroll to position [819, 0]
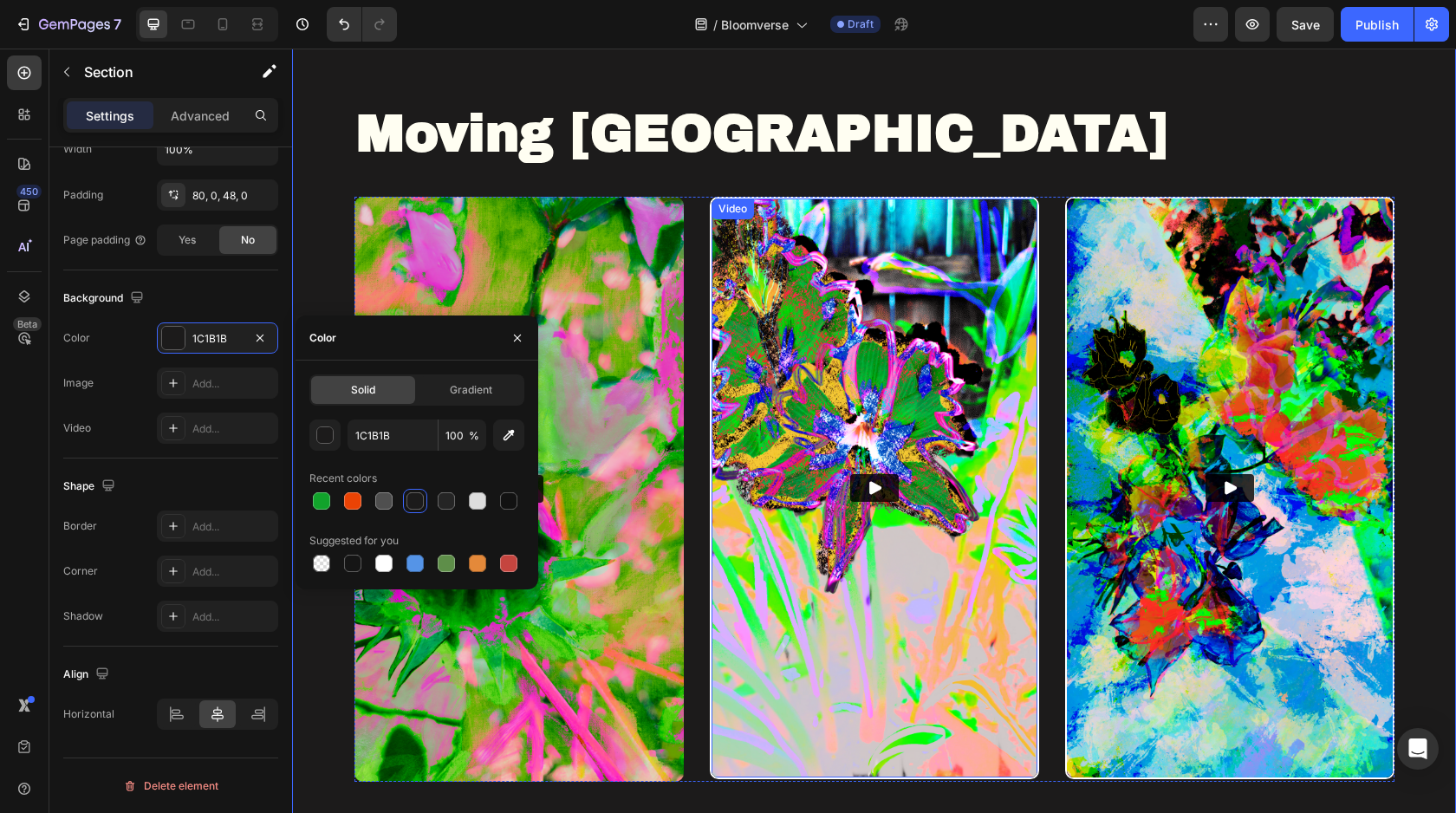
click at [772, 491] on img at bounding box center [874, 488] width 326 height 579
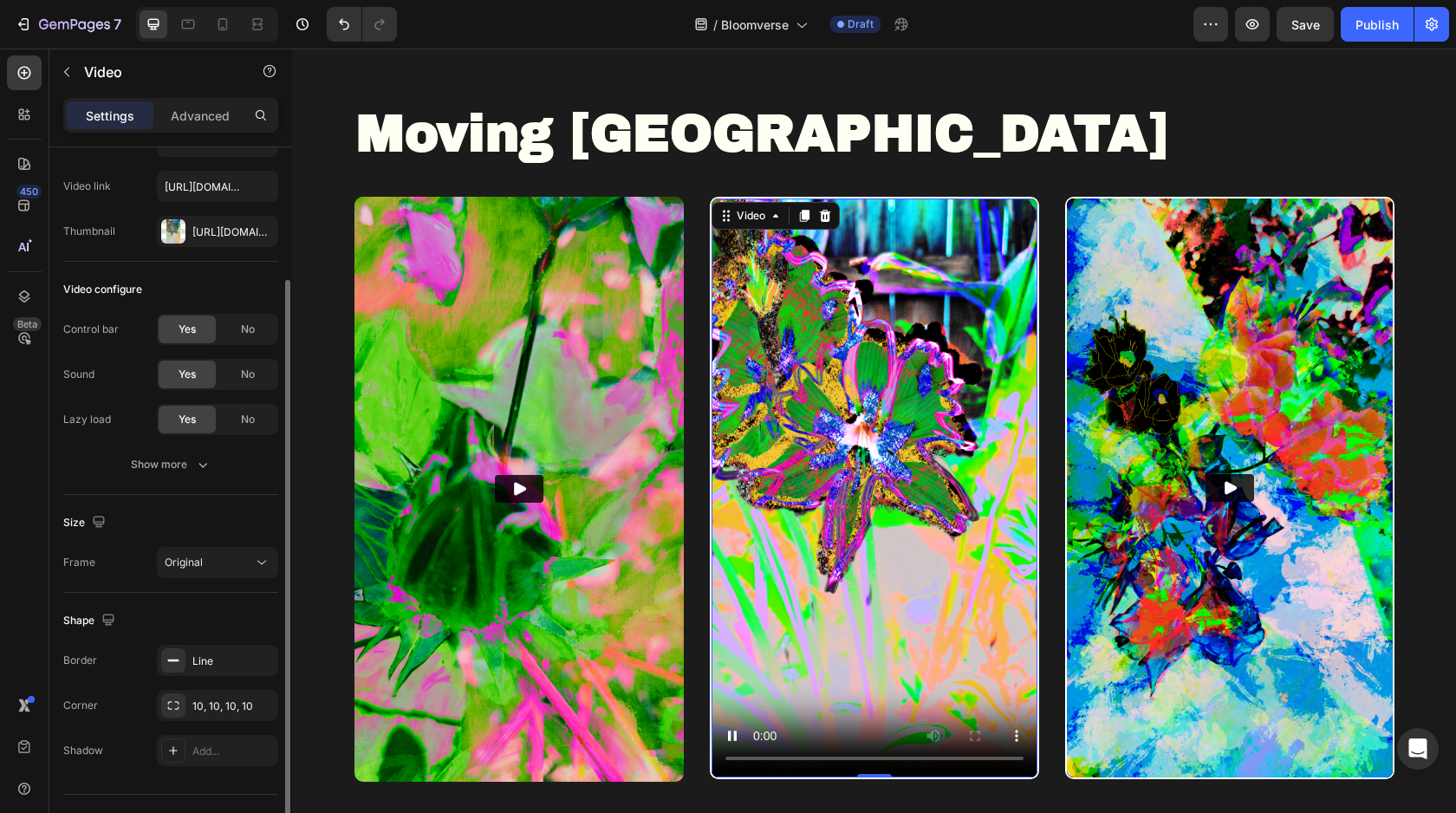
scroll to position [110, 0]
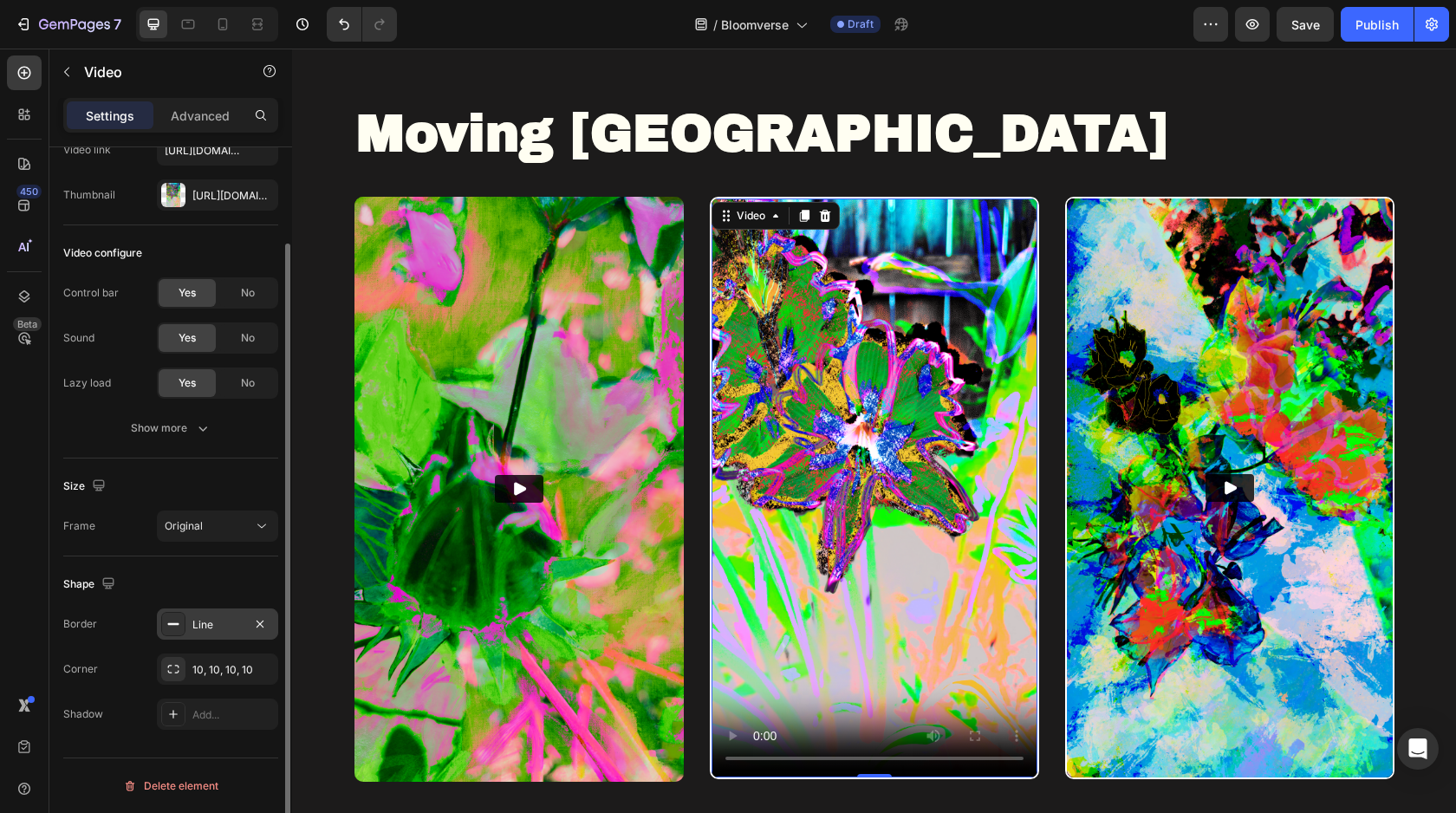
click at [211, 617] on div "Line" at bounding box center [217, 624] width 50 height 15
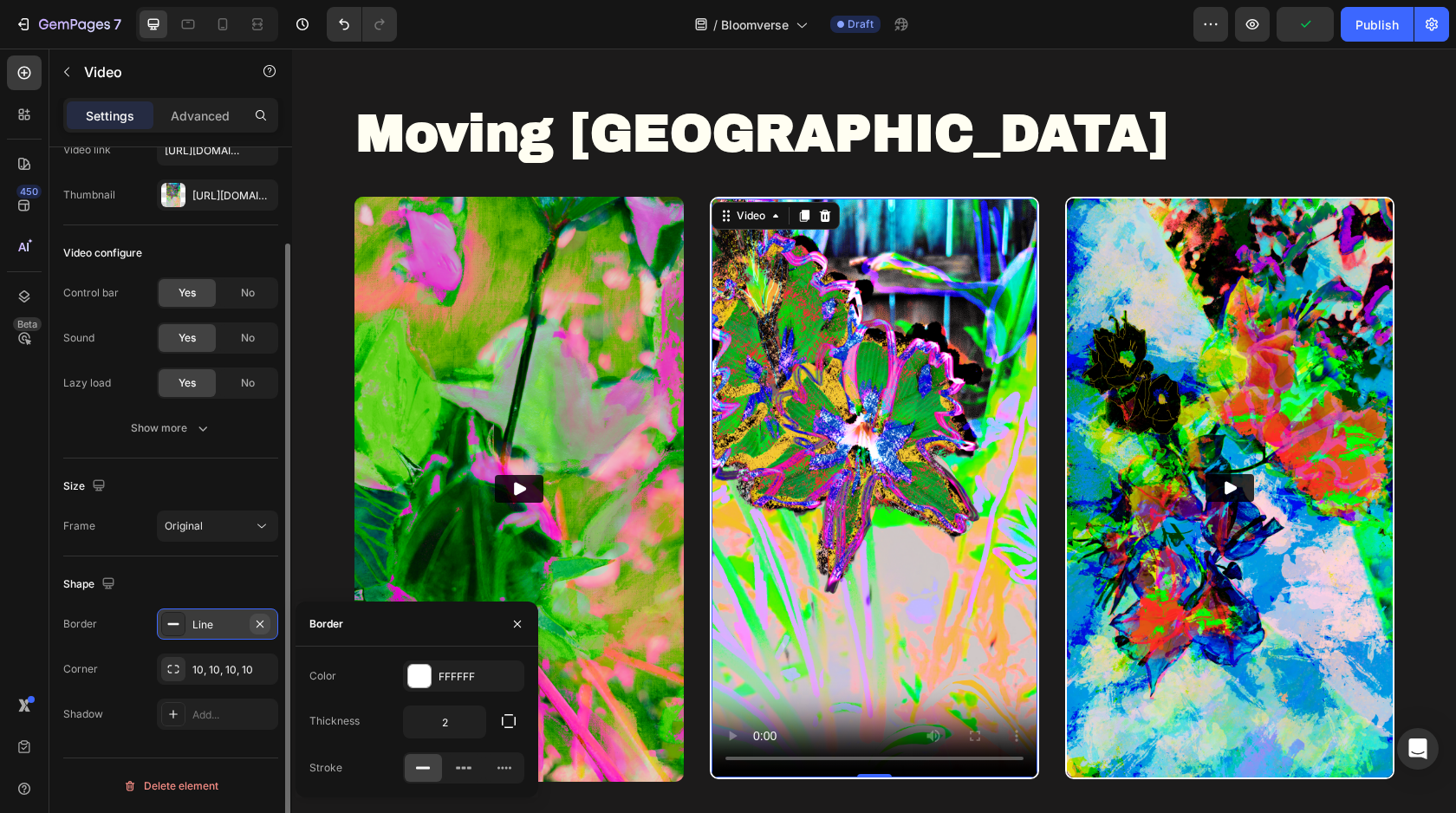
click at [260, 622] on icon "button" at bounding box center [260, 622] width 7 height 7
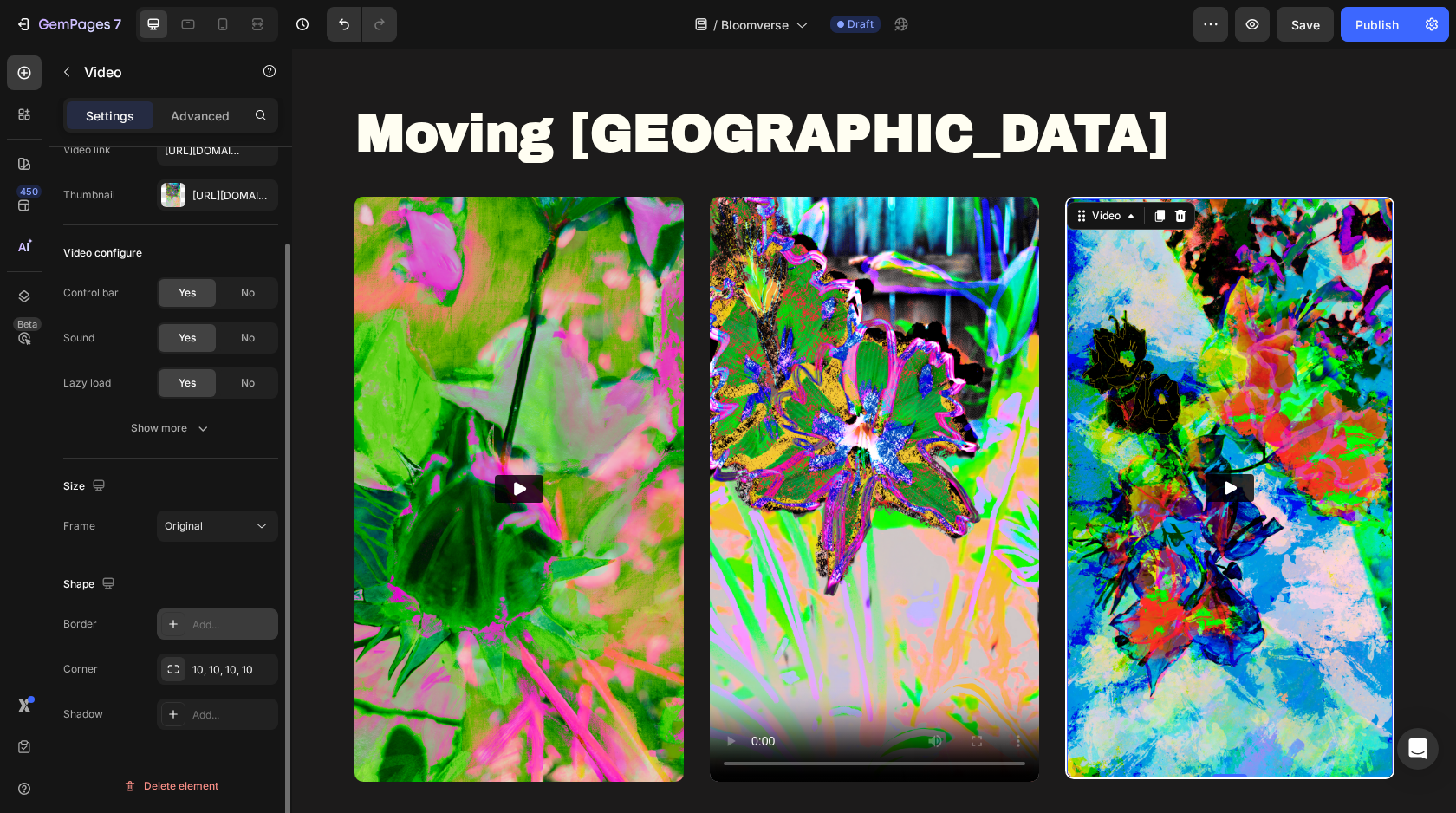
click at [1167, 344] on img at bounding box center [1229, 488] width 326 height 579
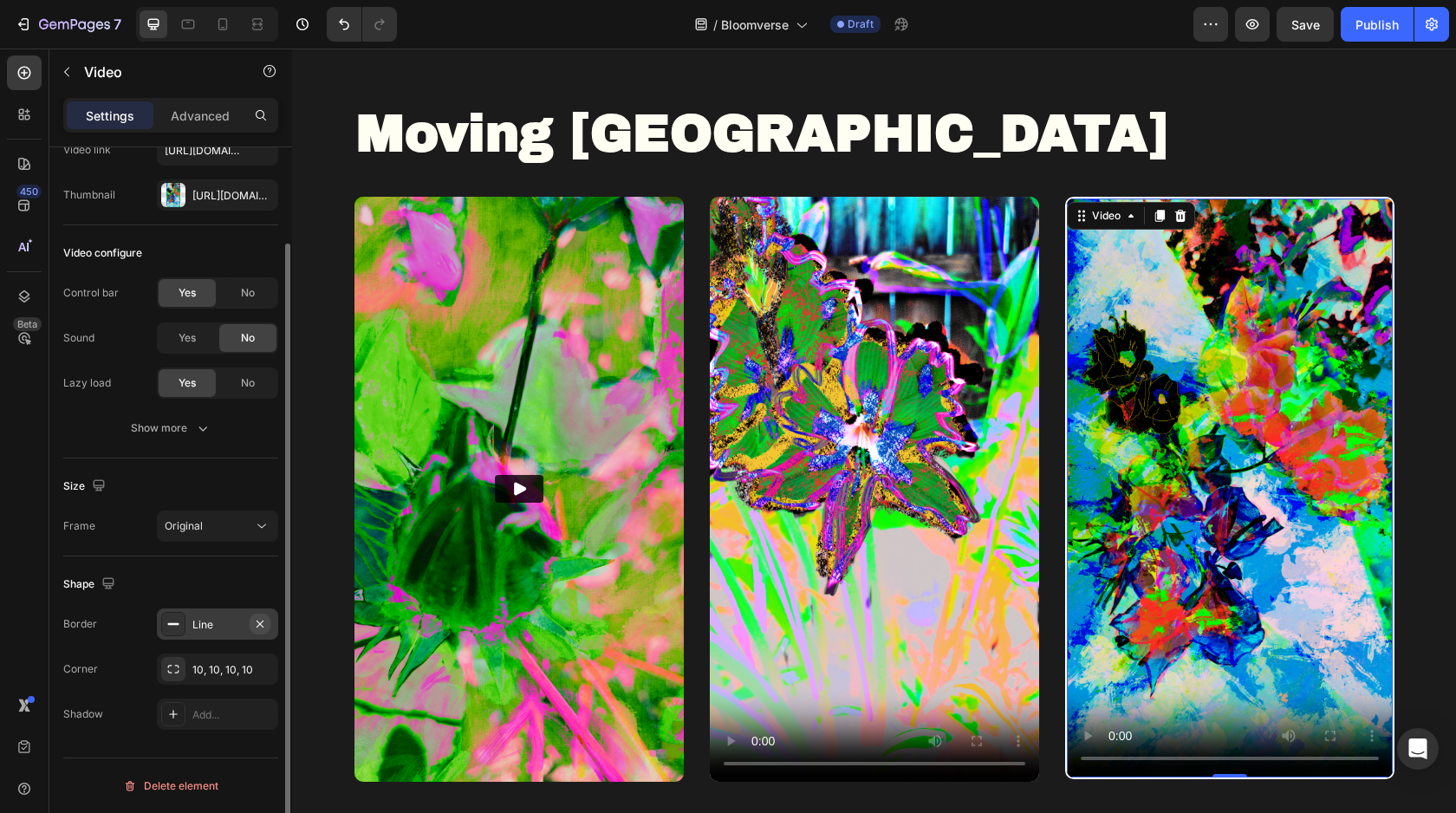
click at [262, 625] on icon "button" at bounding box center [260, 622] width 7 height 7
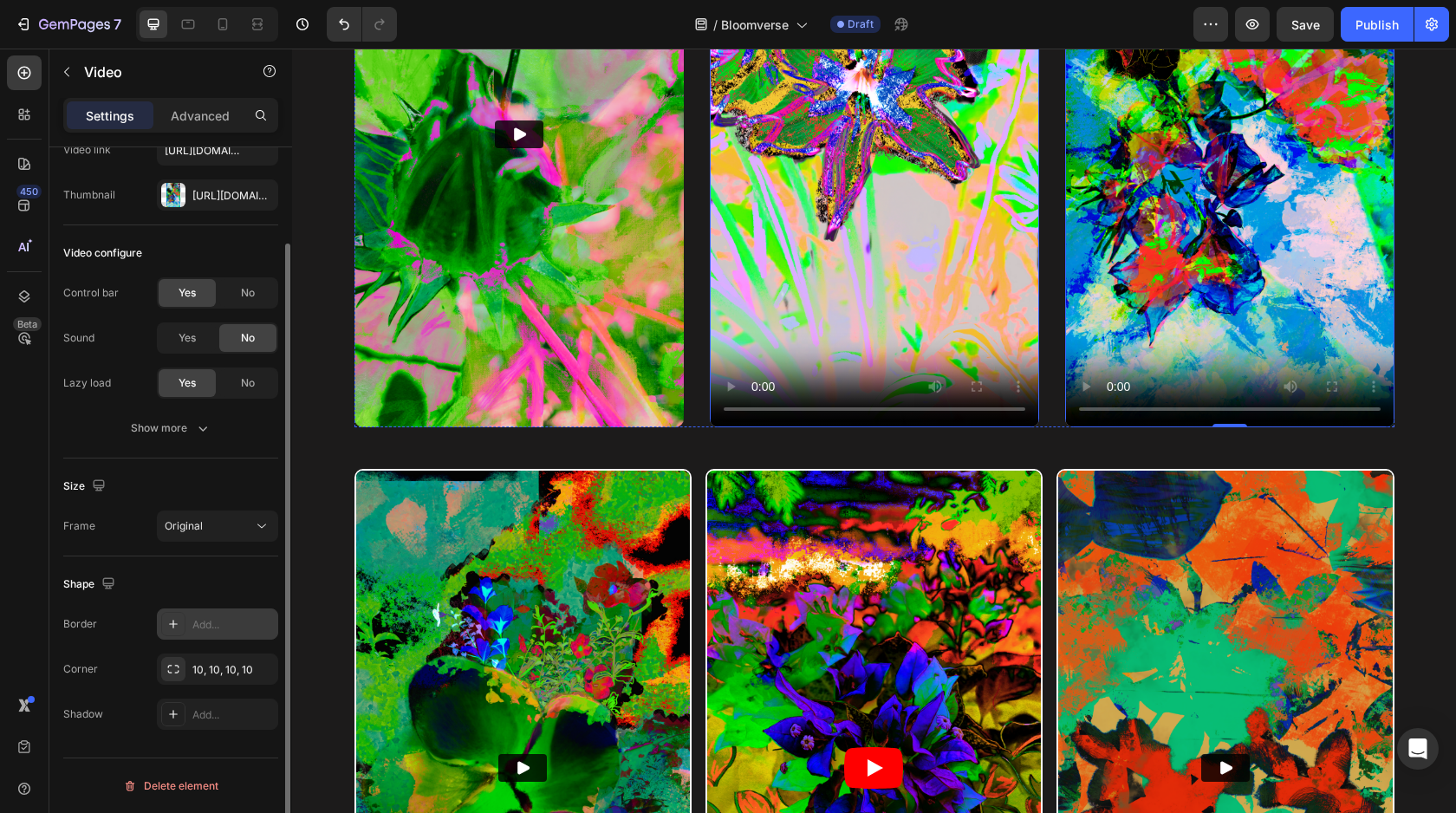
scroll to position [1262, 0]
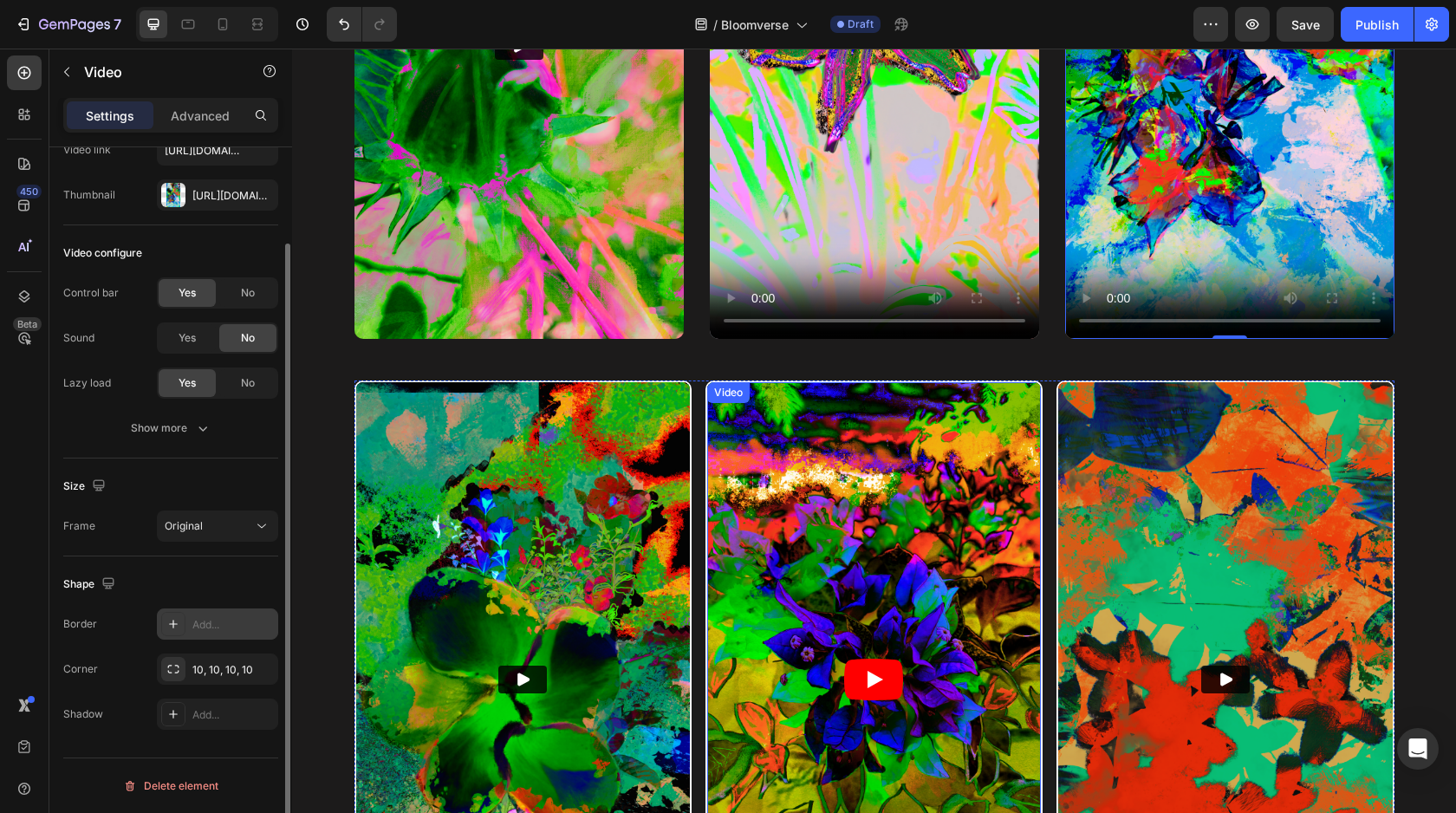
click at [699, 432] on div "Video Video Video Row" at bounding box center [873, 679] width 1040 height 597
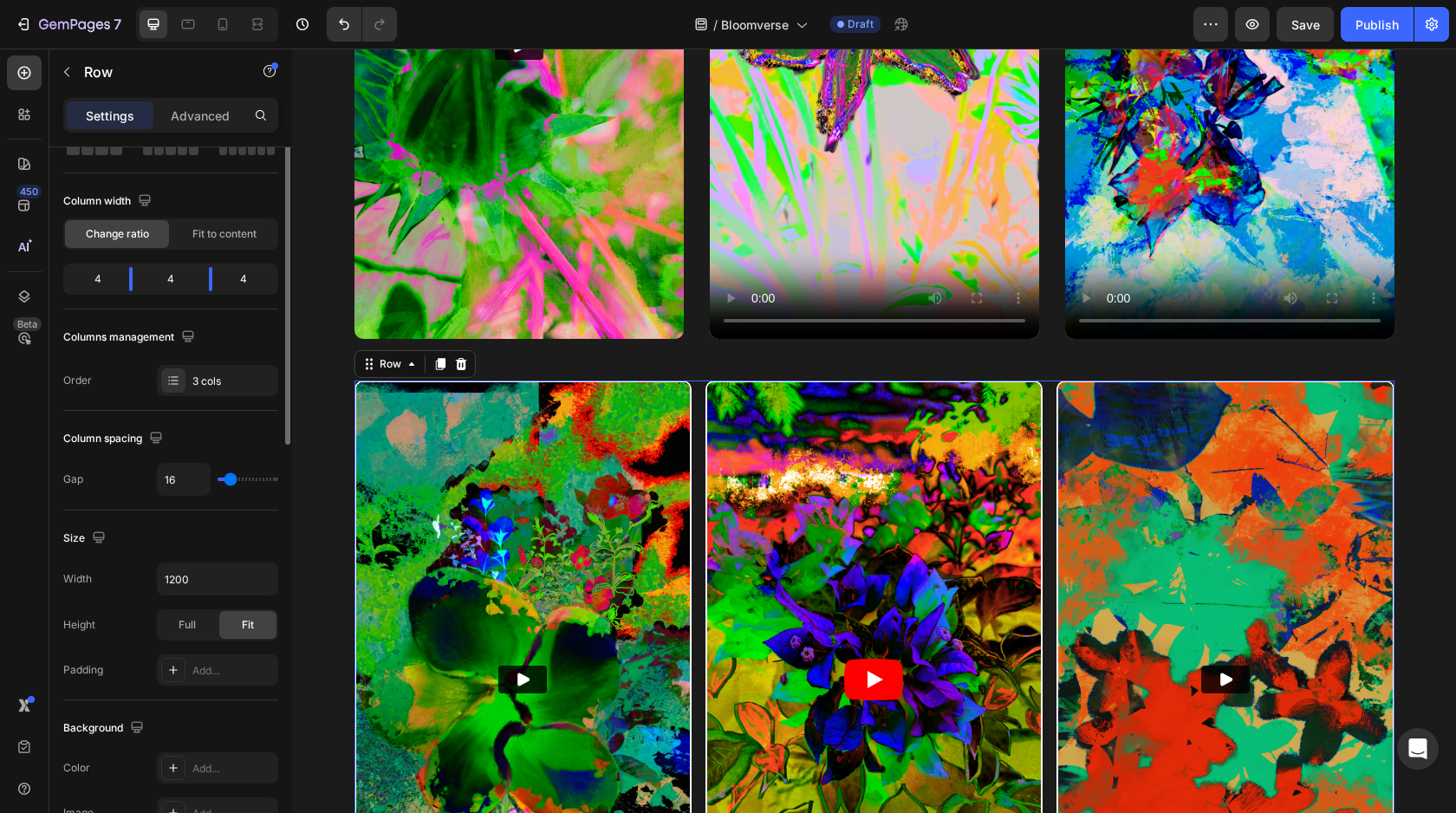
scroll to position [0, 0]
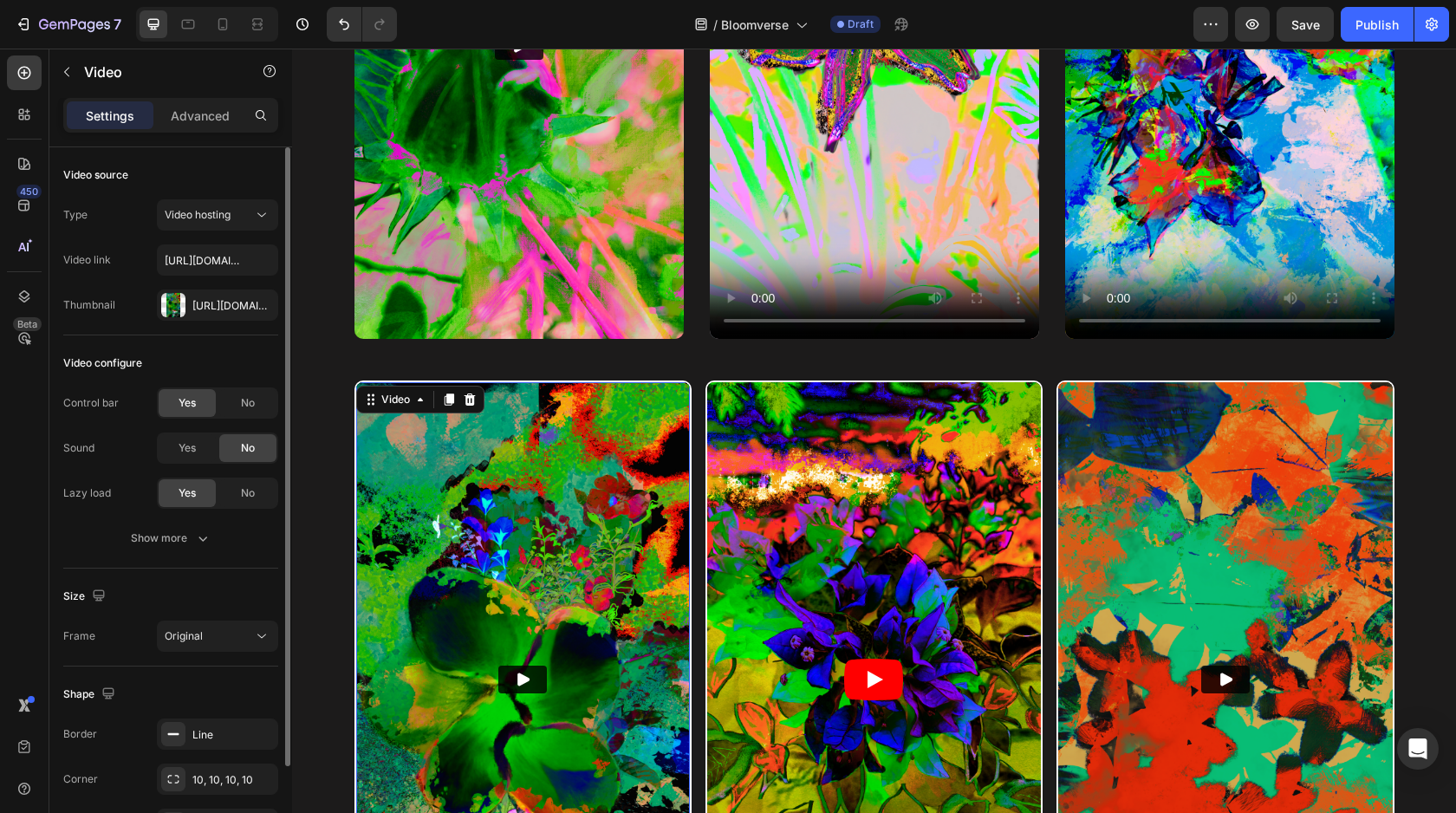
click at [663, 447] on img at bounding box center [522, 678] width 334 height 594
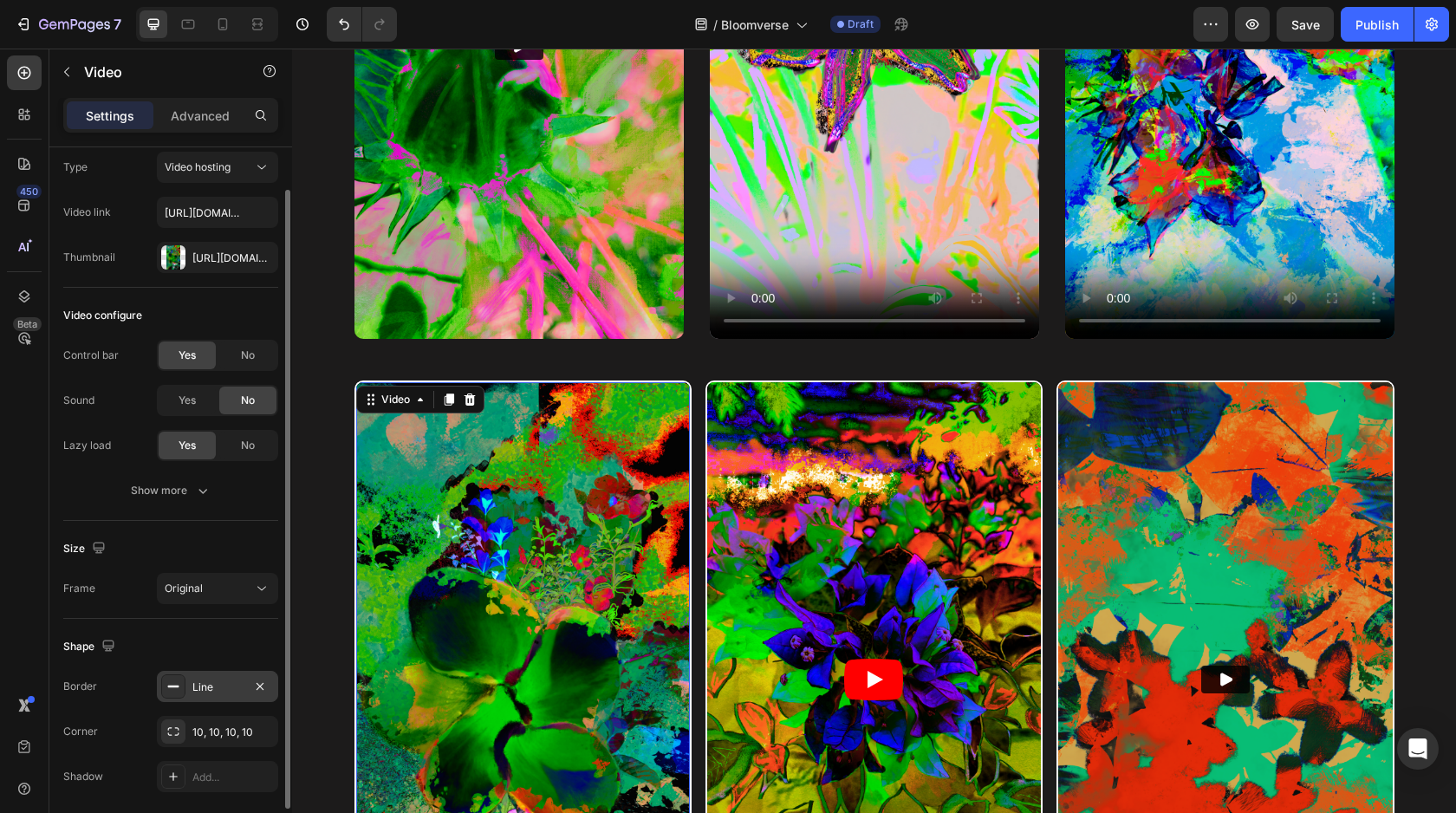
scroll to position [49, 0]
click at [261, 682] on icon "button" at bounding box center [260, 683] width 7 height 7
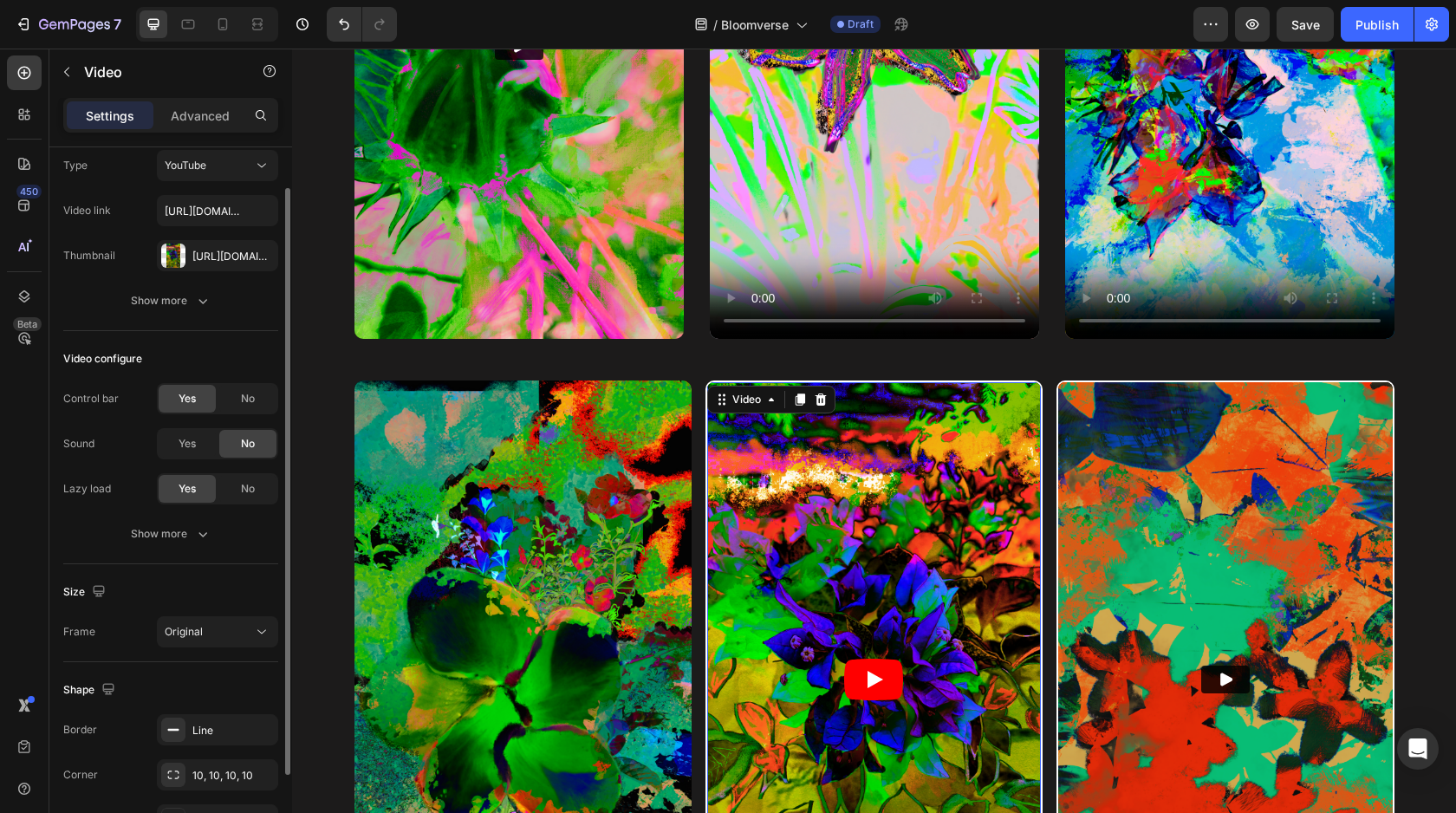
click at [912, 447] on article at bounding box center [873, 678] width 334 height 594
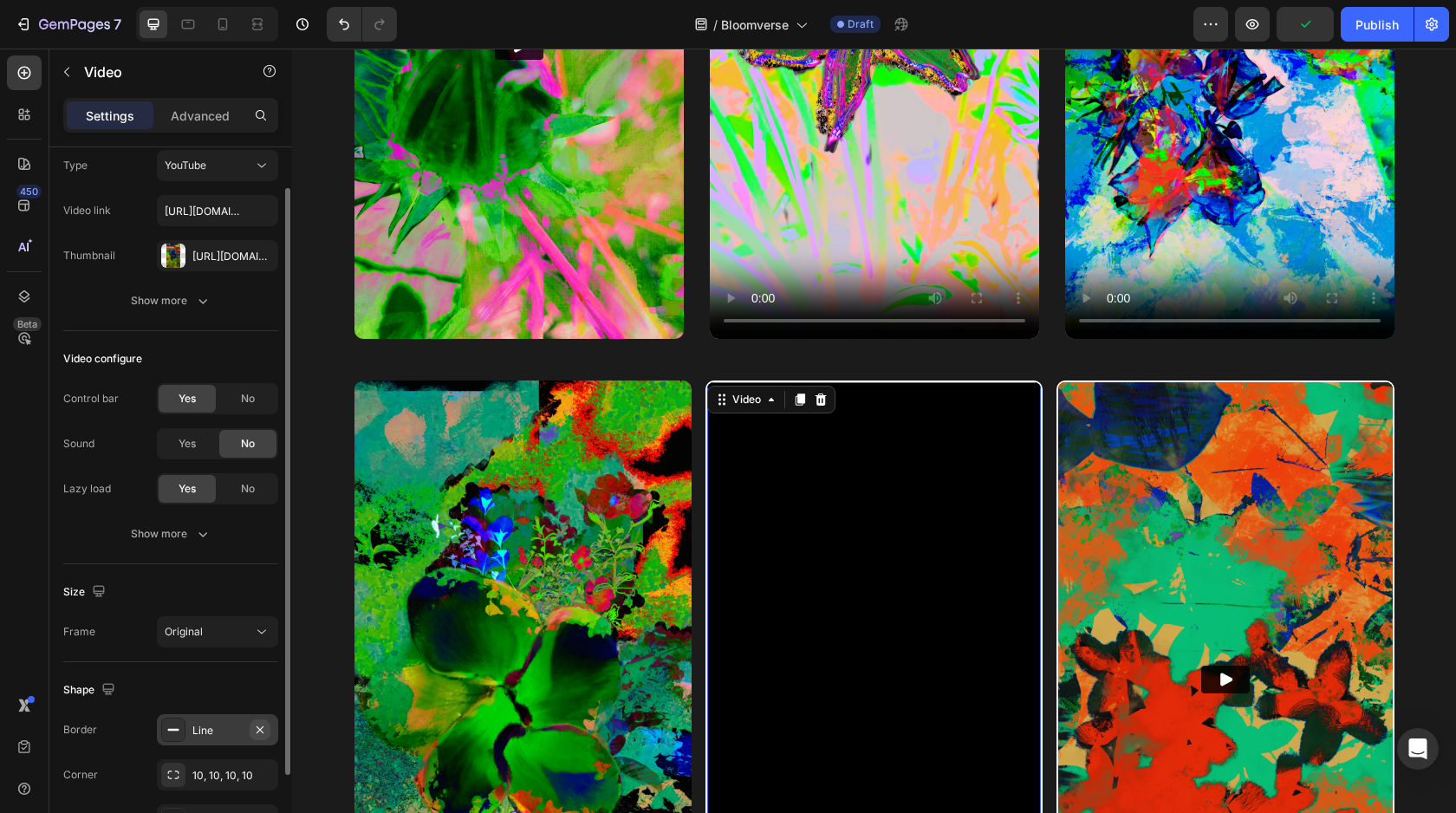
click at [258, 730] on icon "button" at bounding box center [260, 728] width 7 height 7
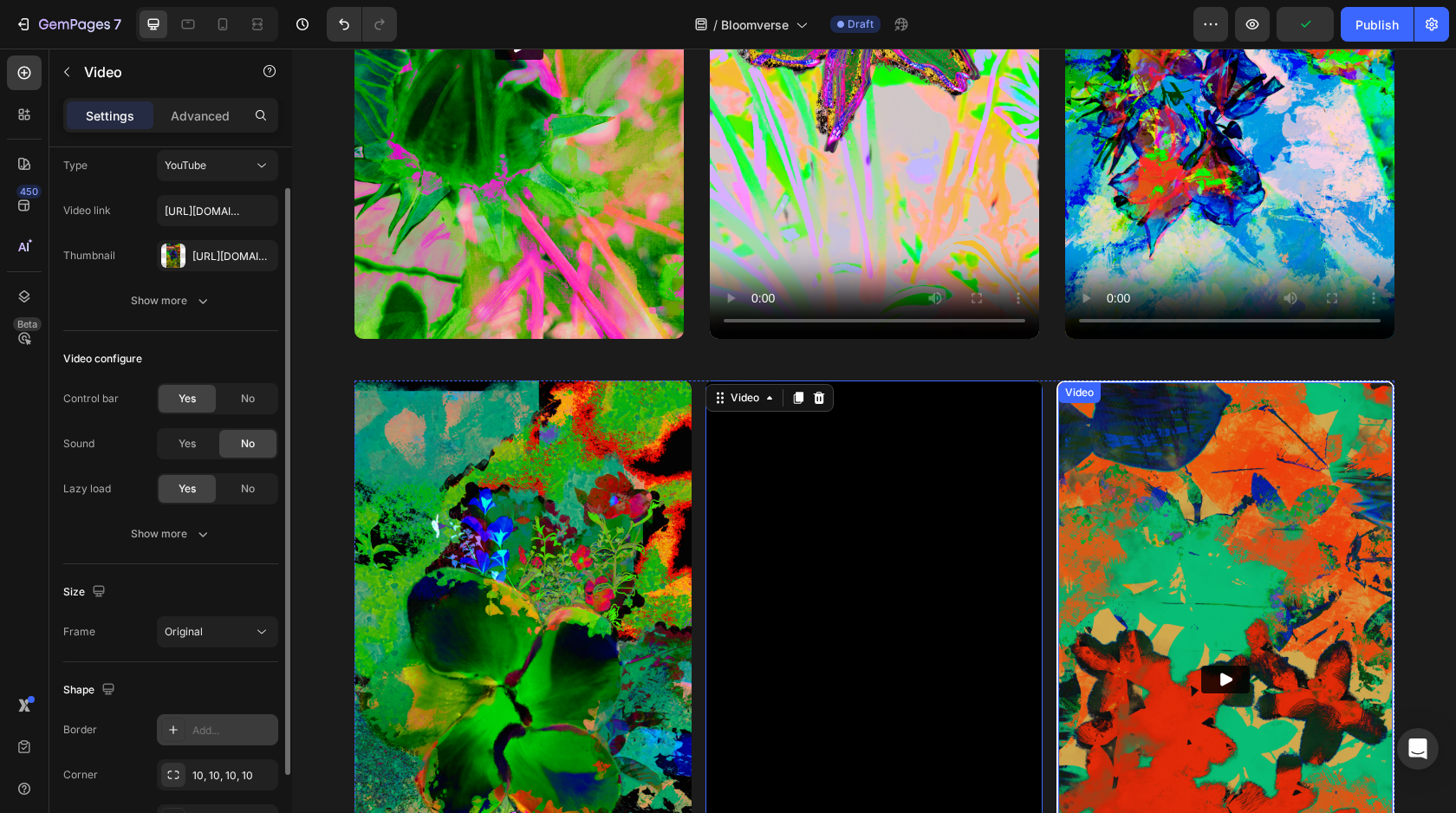
click at [1180, 470] on img at bounding box center [1224, 678] width 334 height 594
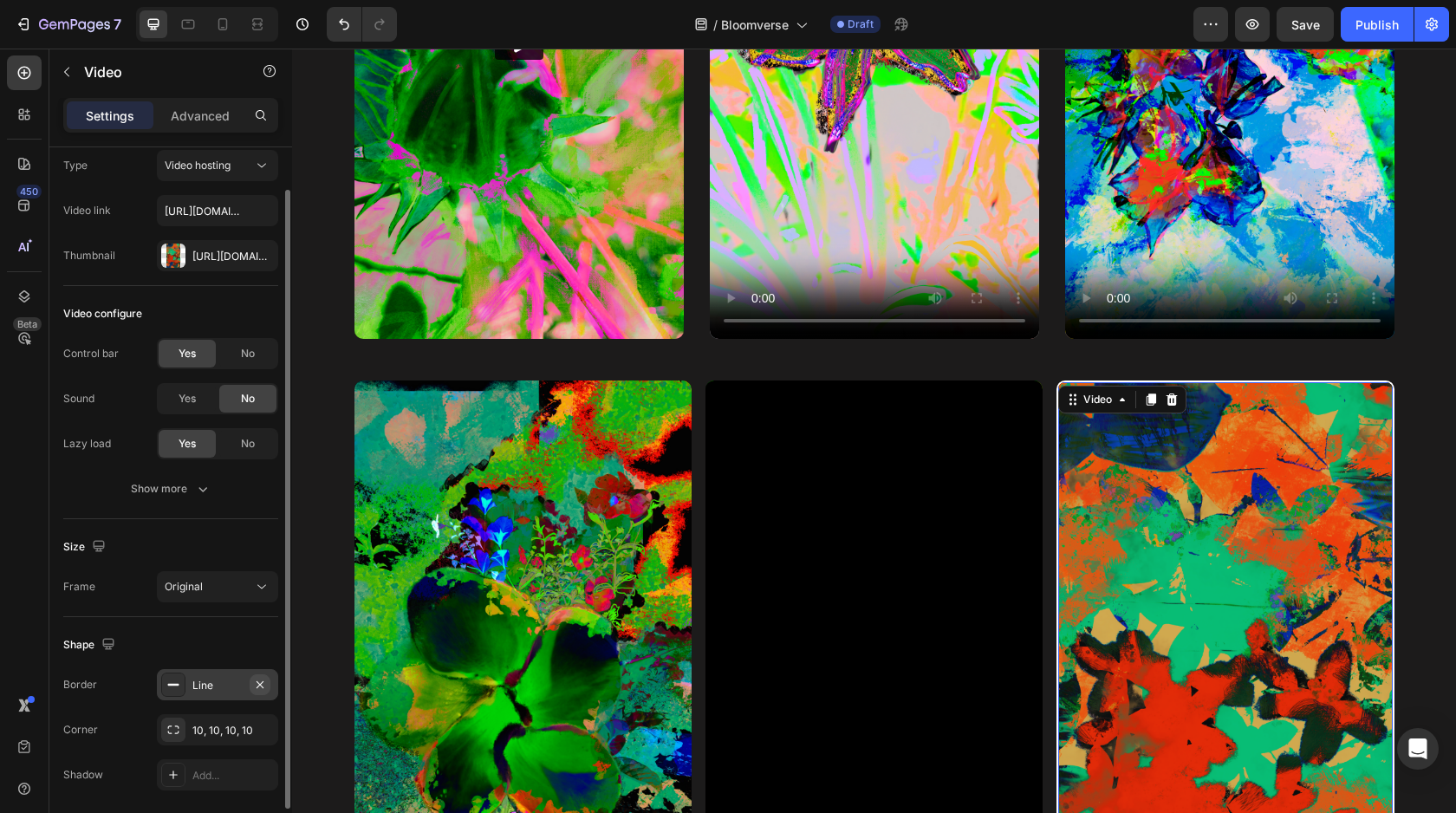
click at [254, 684] on icon "button" at bounding box center [260, 685] width 13 height 13
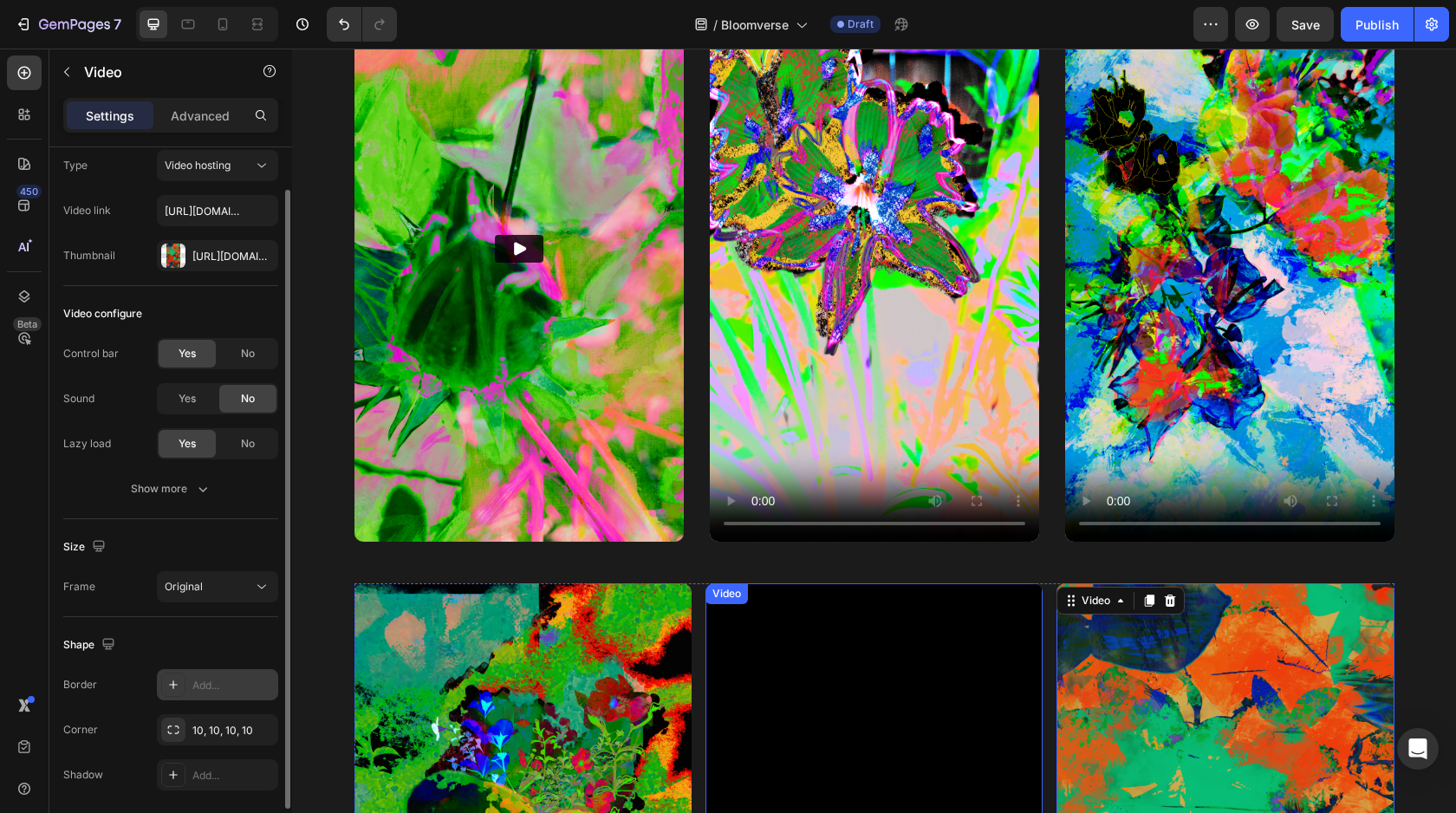
scroll to position [974, 0]
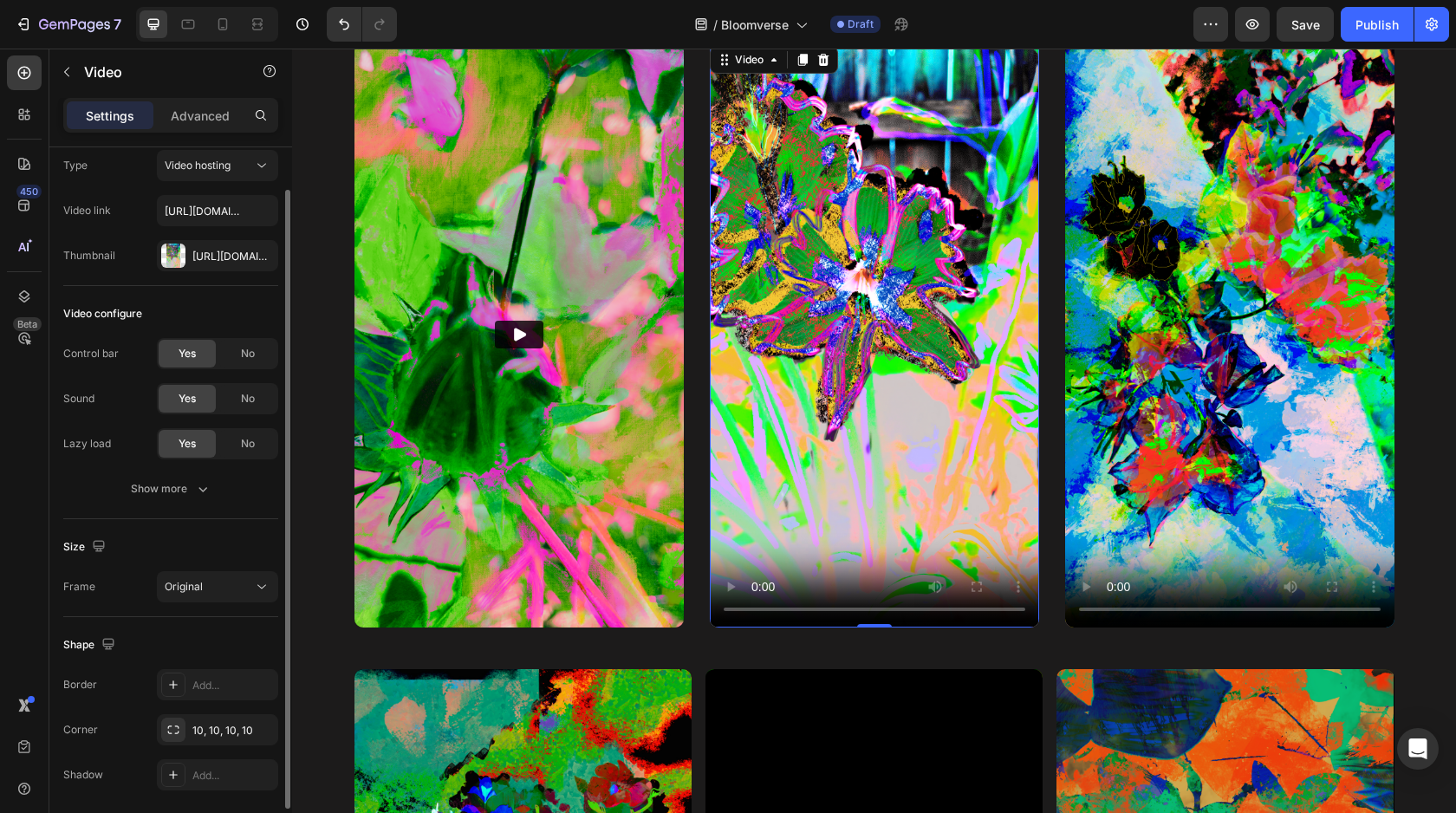
click at [775, 398] on video at bounding box center [874, 335] width 329 height 586
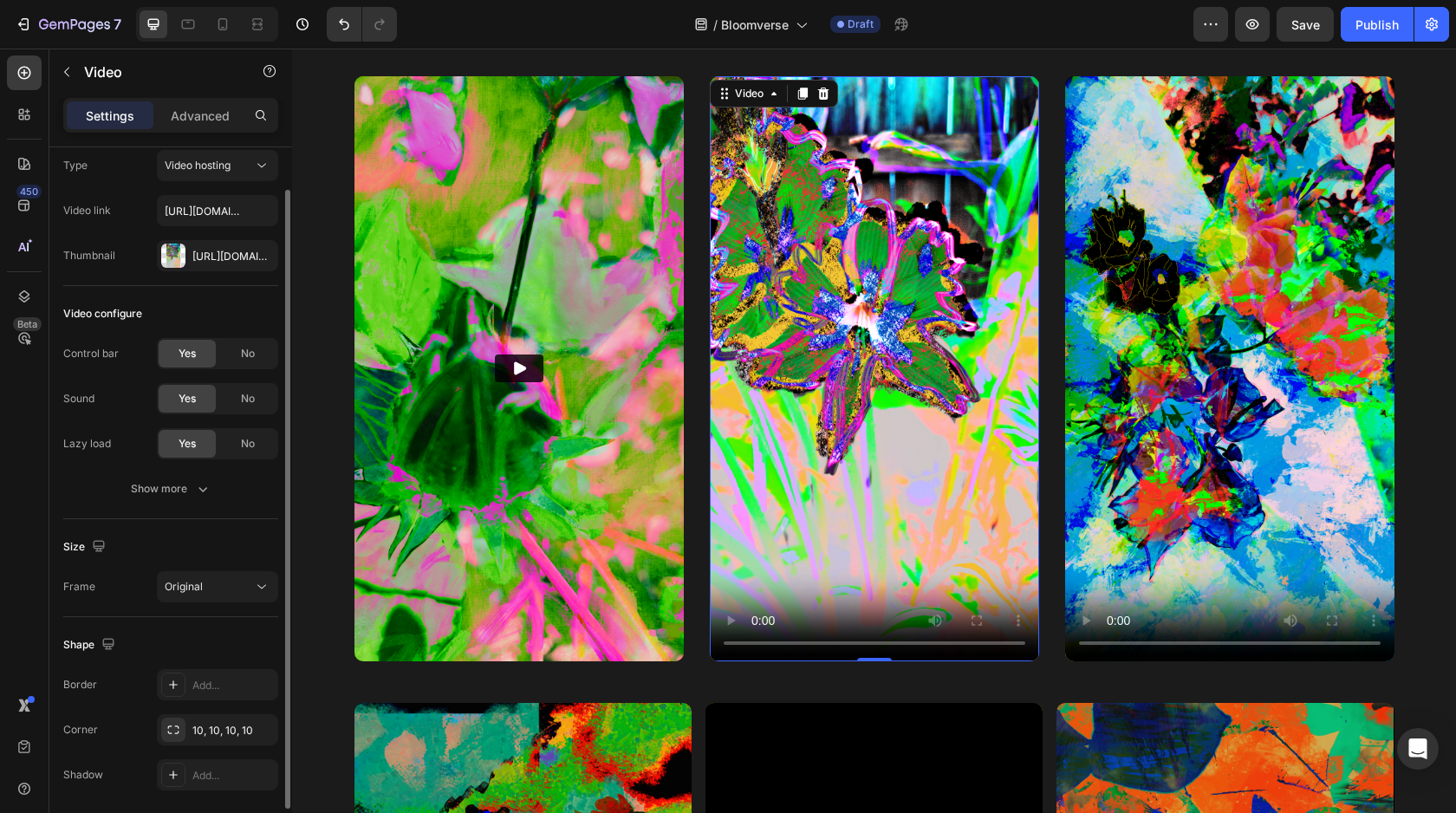
scroll to position [897, 0]
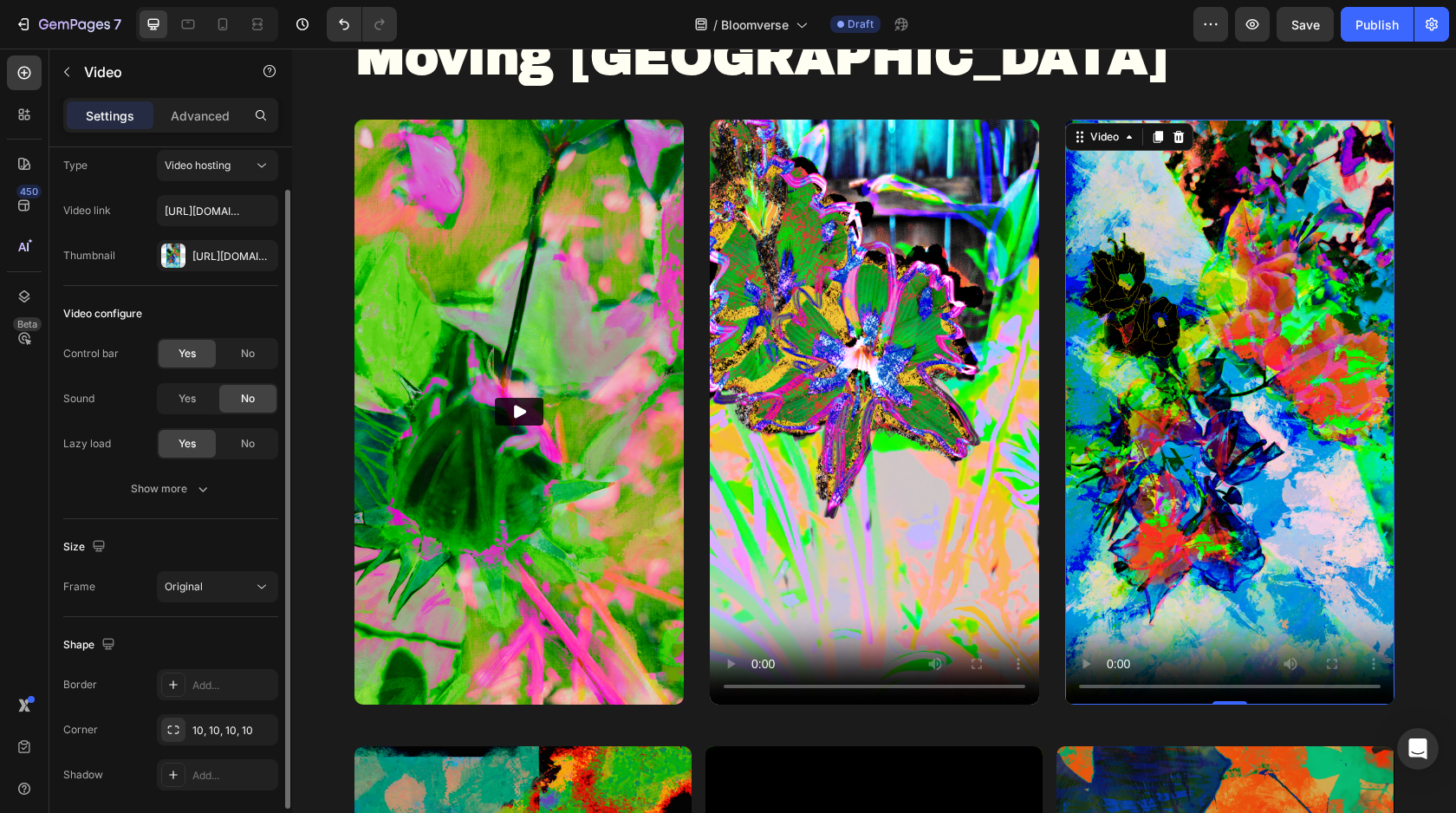
click at [1169, 302] on video at bounding box center [1229, 412] width 329 height 586
click at [1311, 22] on span "Save" at bounding box center [1305, 24] width 29 height 14
click at [1243, 26] on button "button" at bounding box center [1252, 24] width 35 height 35
click at [1253, 317] on video at bounding box center [1229, 412] width 329 height 586
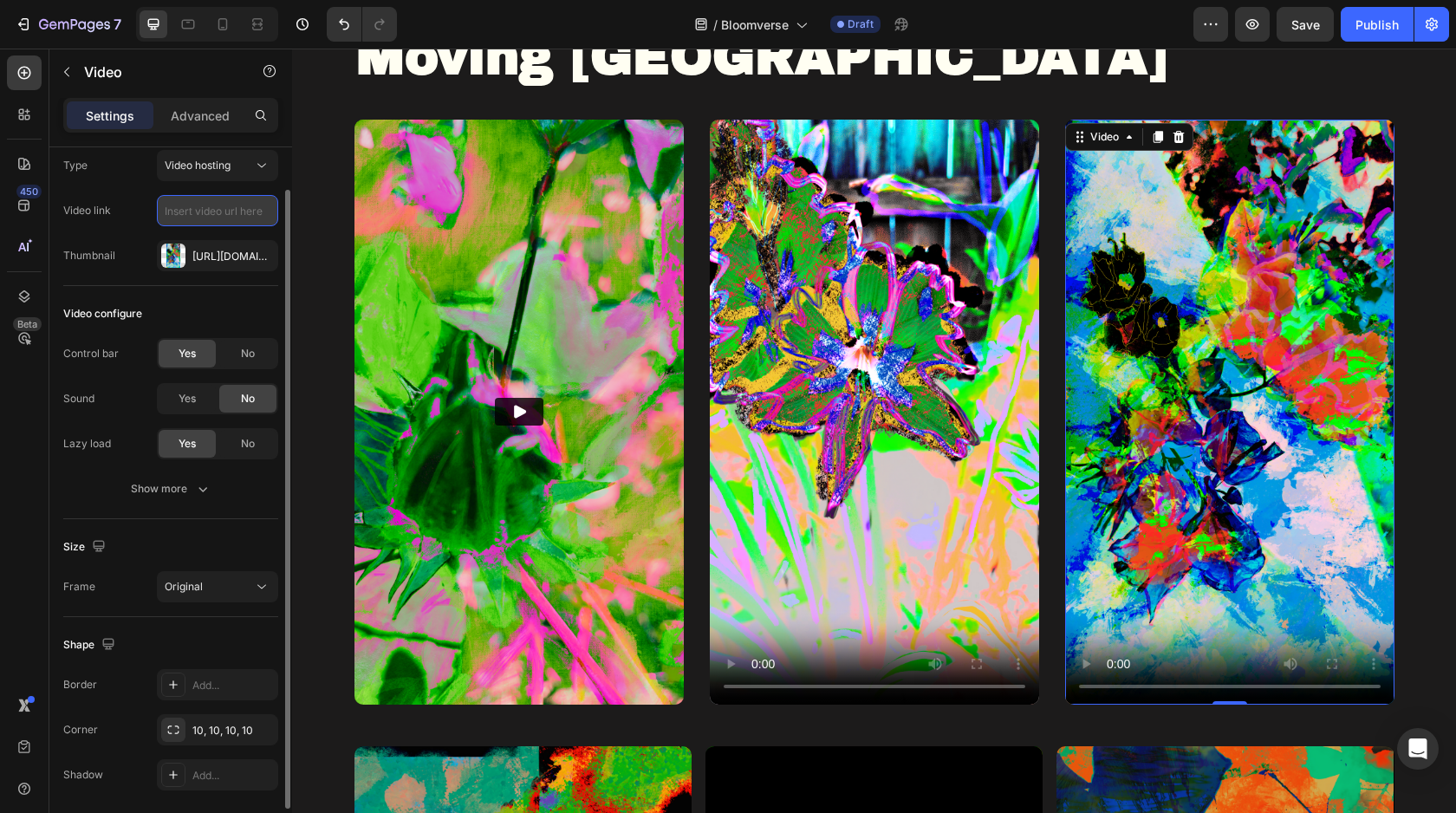
paste input "[URL][DOMAIN_NAME]"
type input "[URL][DOMAIN_NAME]"
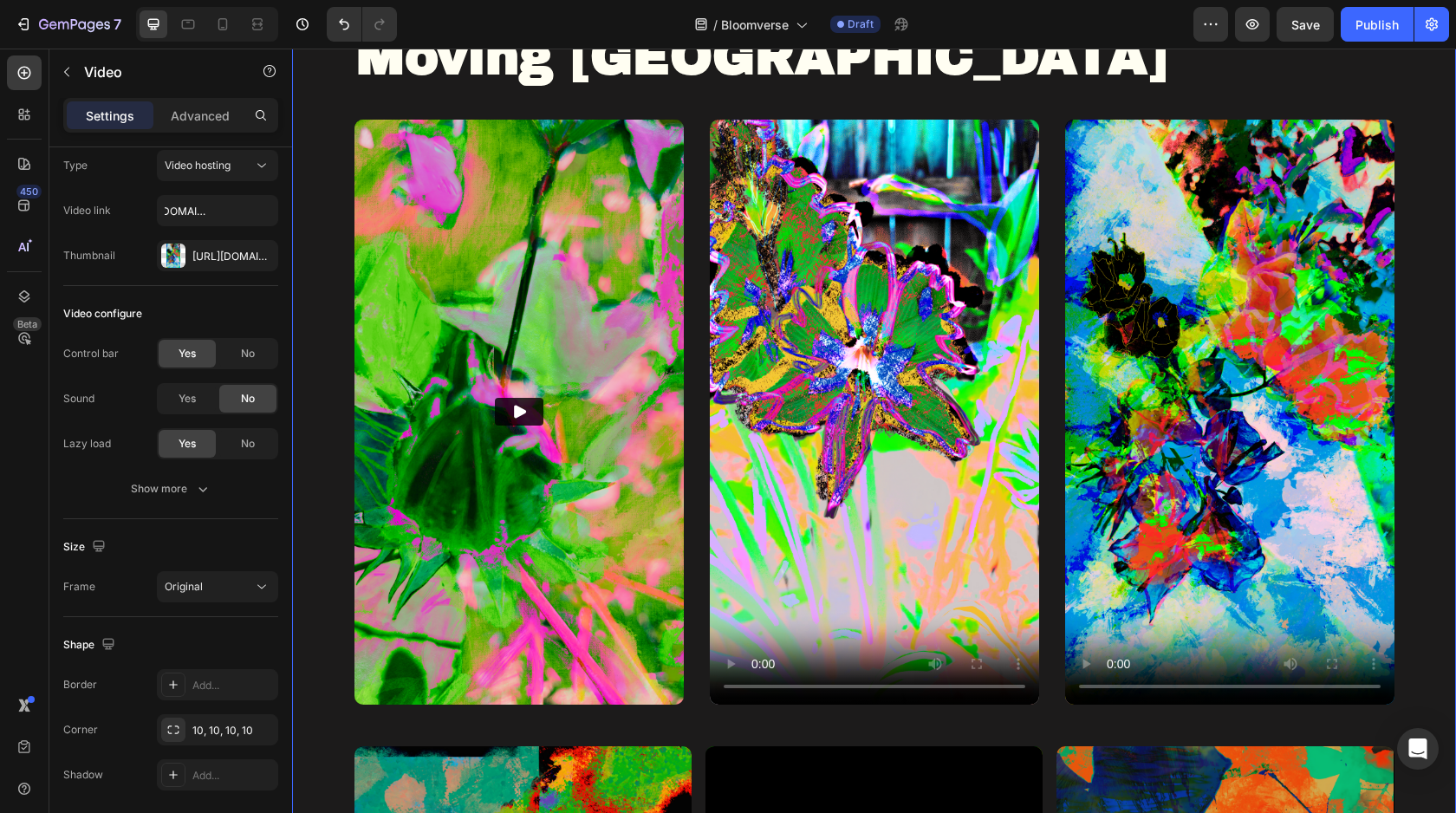
click at [469, 93] on div "Moving Art Museum Heading Row Video Video Video Video Drop element here Drop el…" at bounding box center [873, 691] width 1040 height 1338
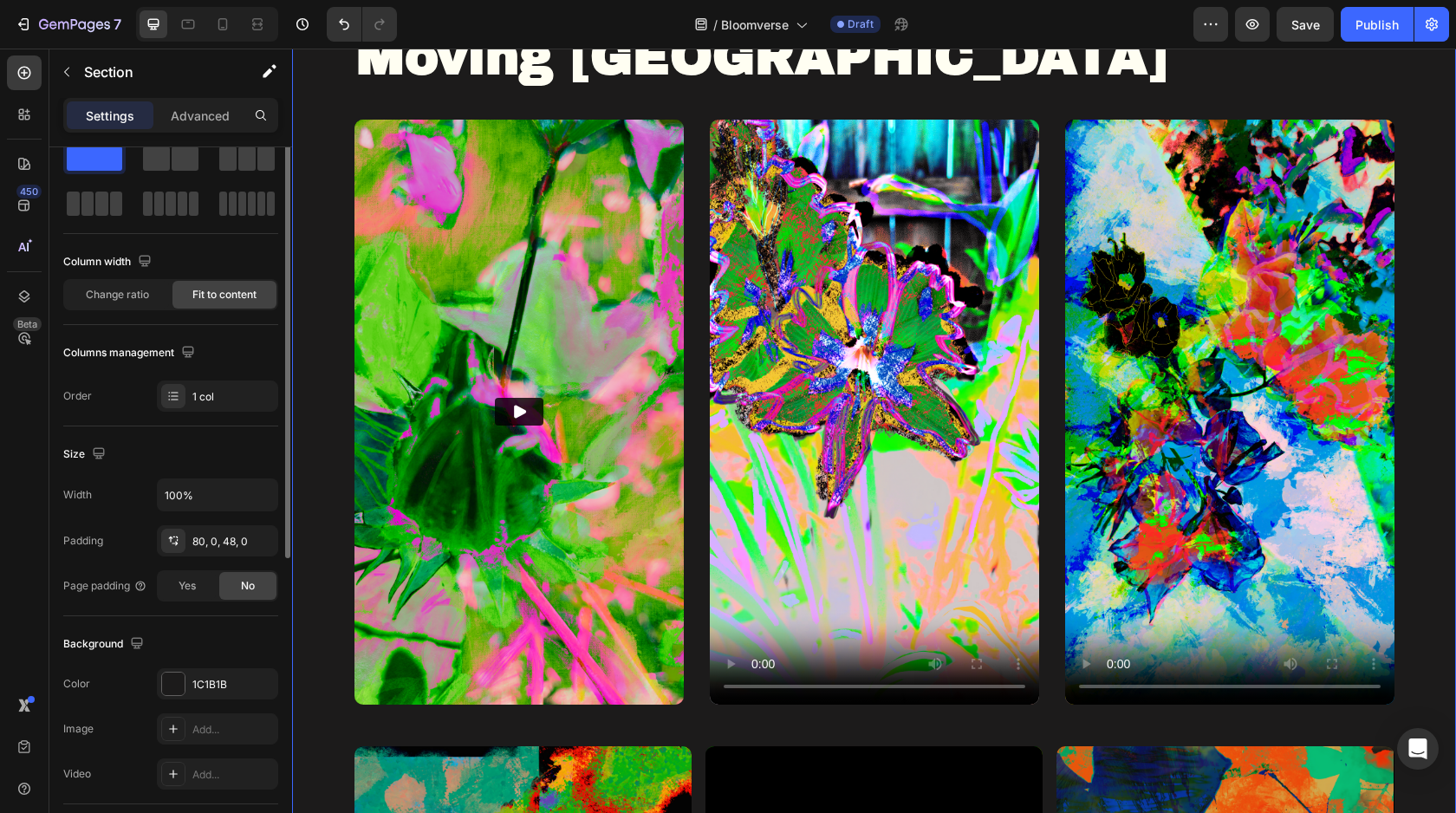
scroll to position [0, 0]
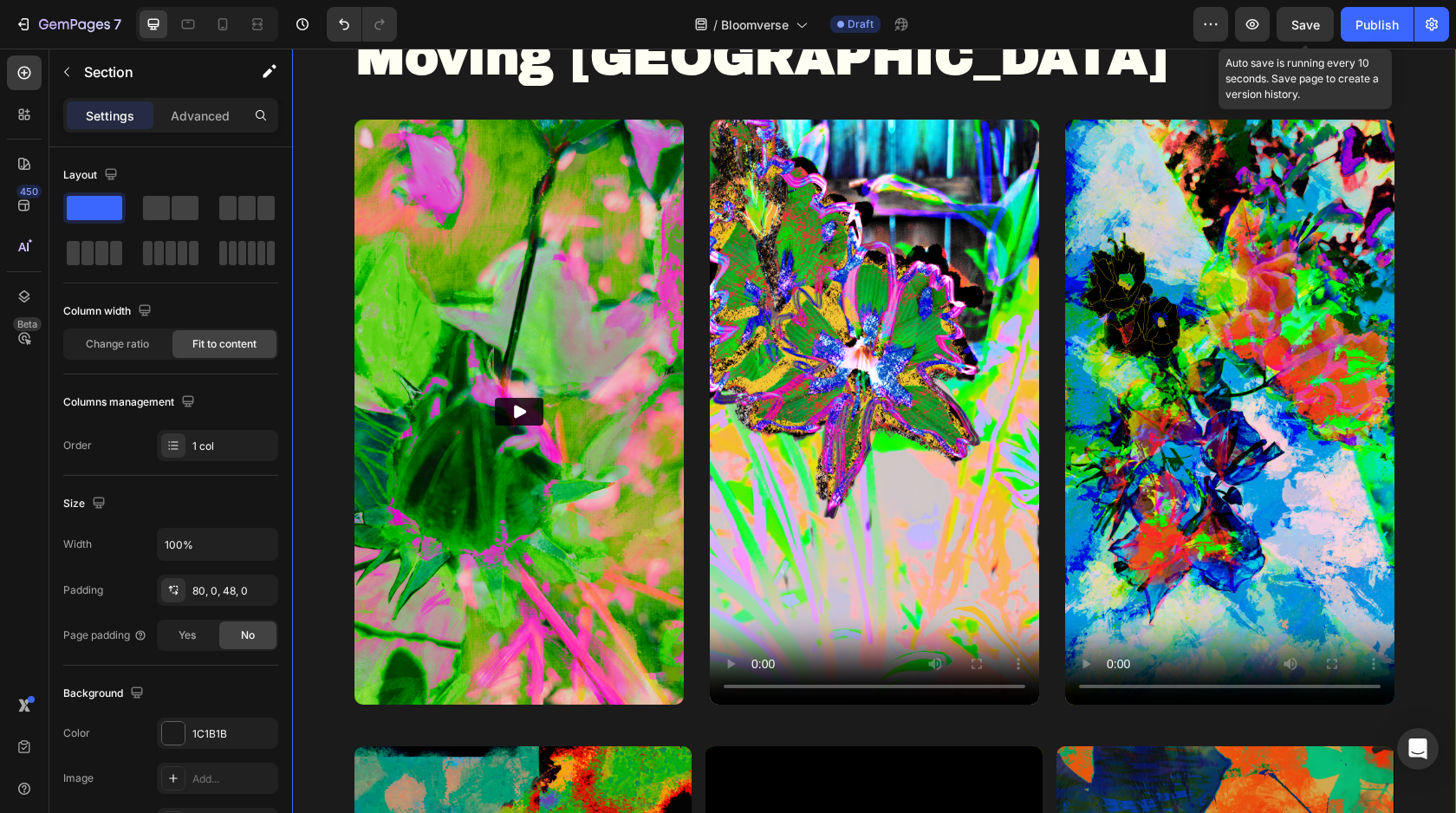
click at [1301, 26] on span "Save" at bounding box center [1305, 24] width 29 height 14
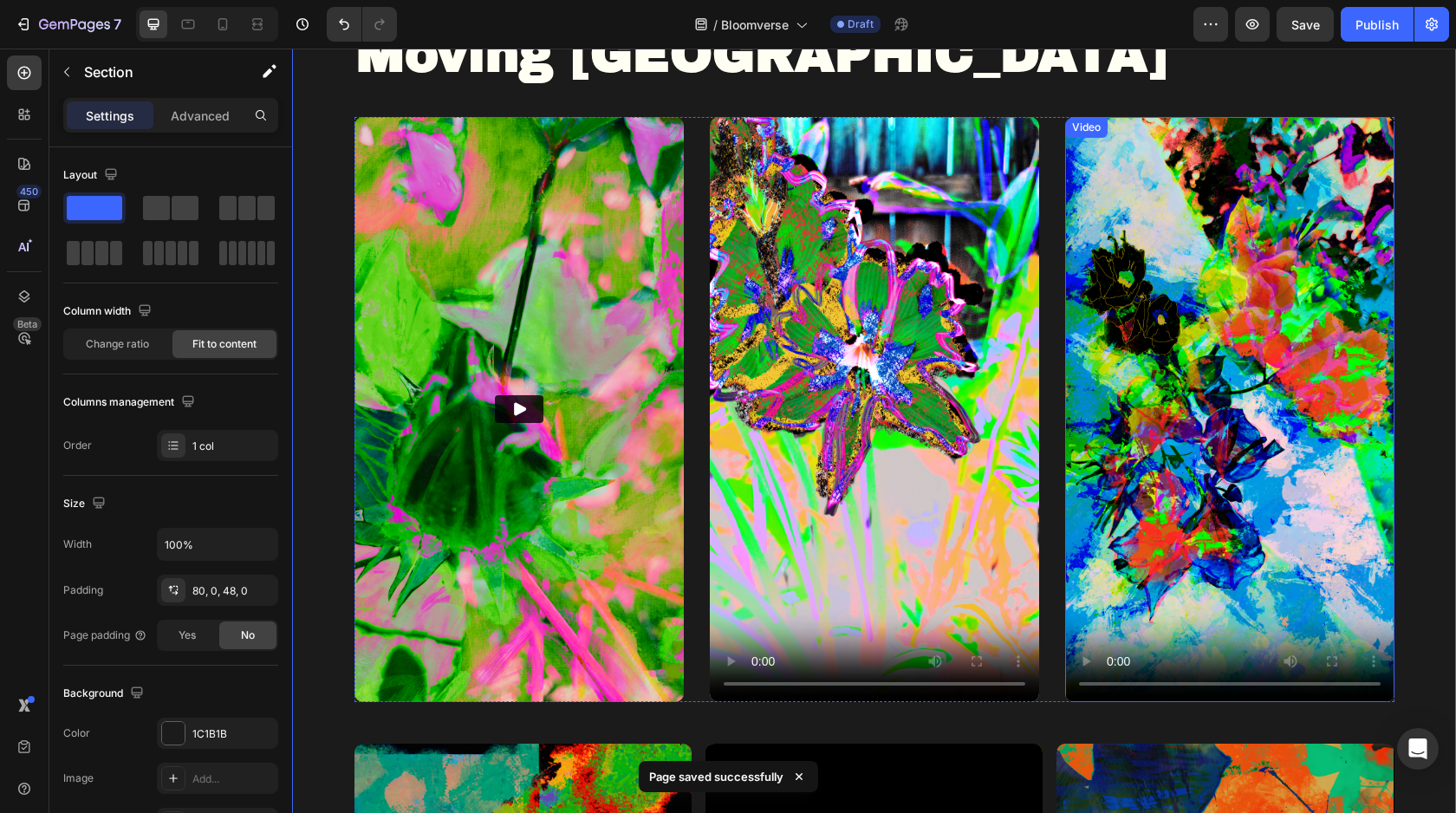
scroll to position [865, 0]
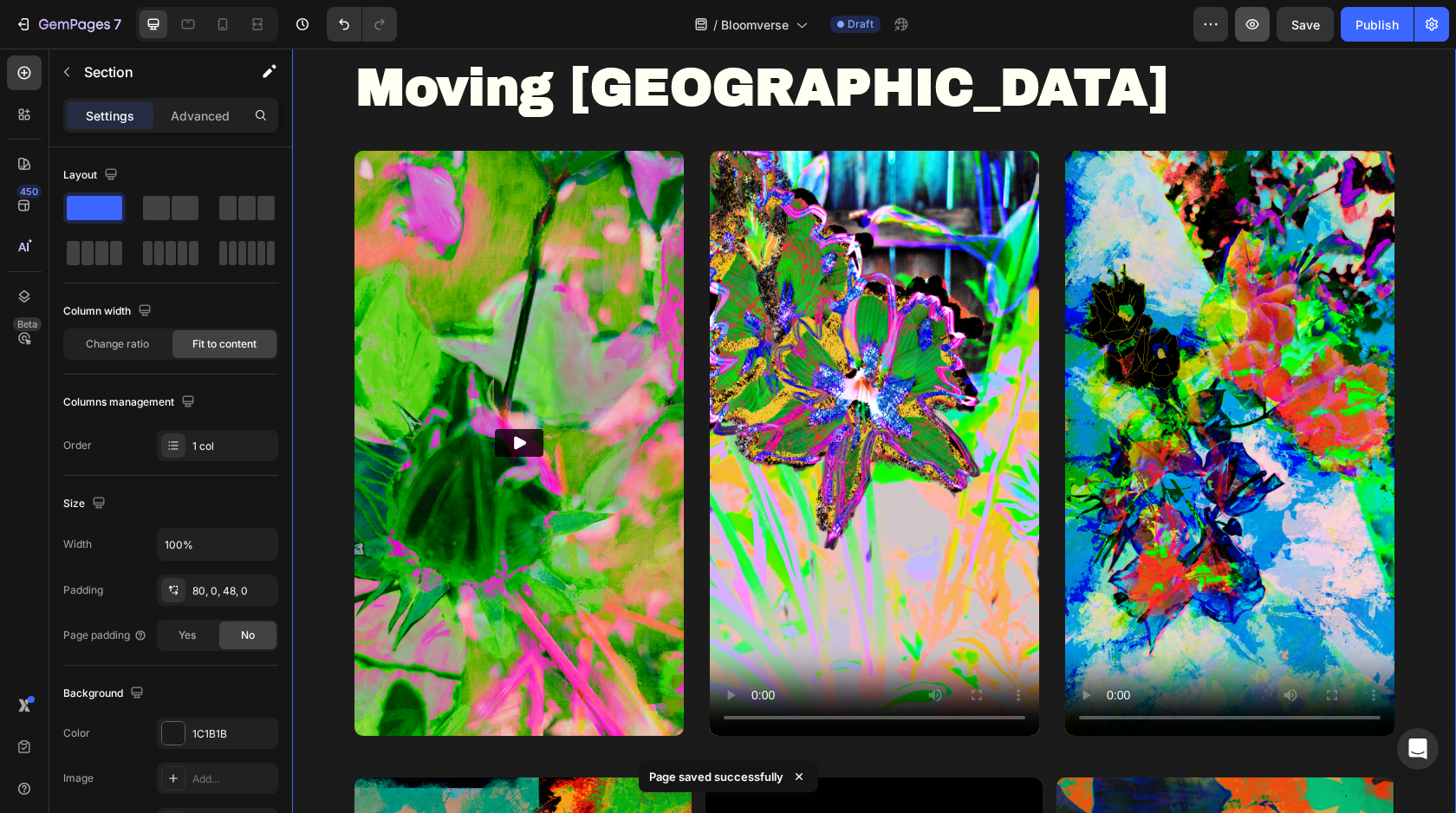
click at [1246, 38] on button "button" at bounding box center [1252, 24] width 35 height 35
